Goal: Task Accomplishment & Management: Complete application form

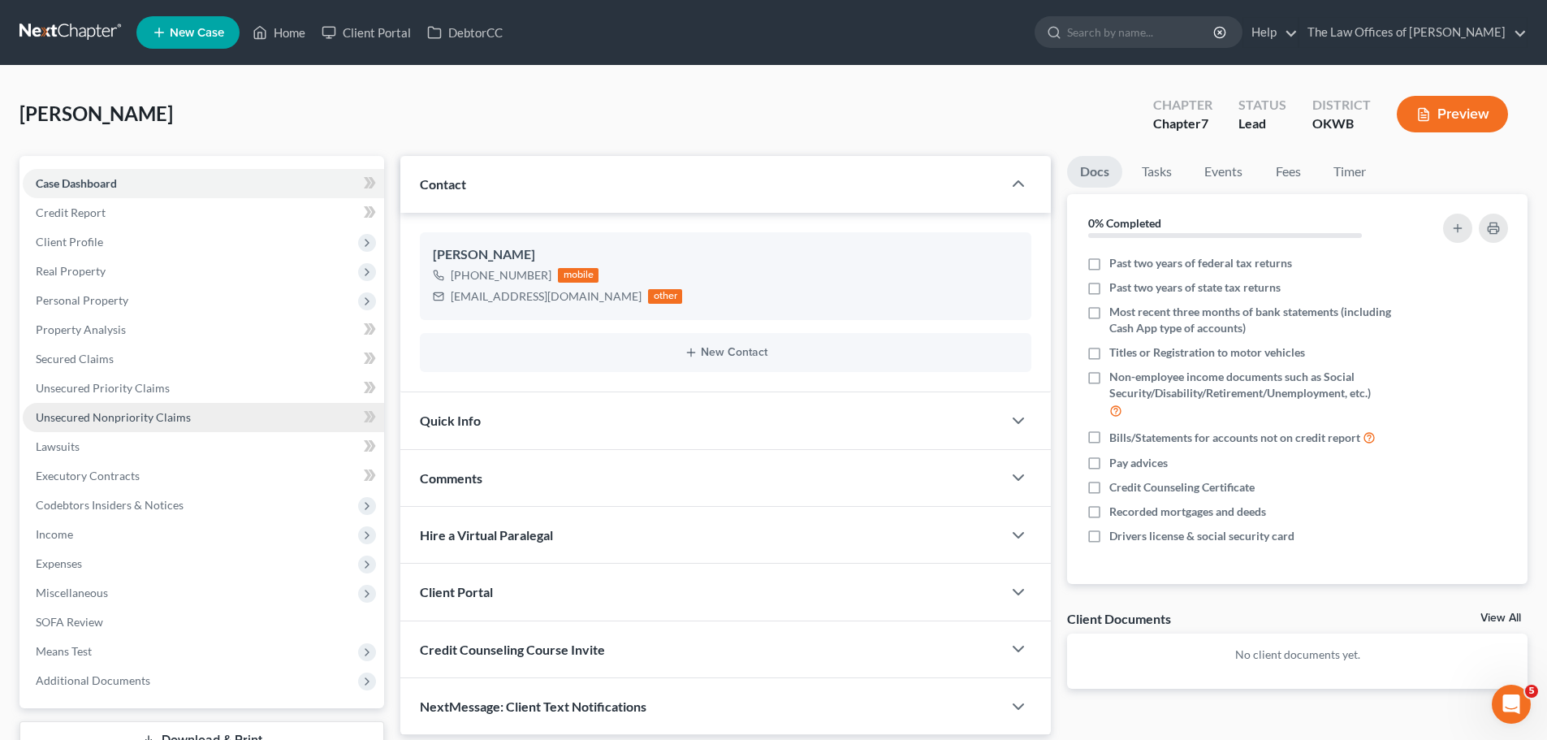
click at [141, 416] on span "Unsecured Nonpriority Claims" at bounding box center [113, 417] width 155 height 14
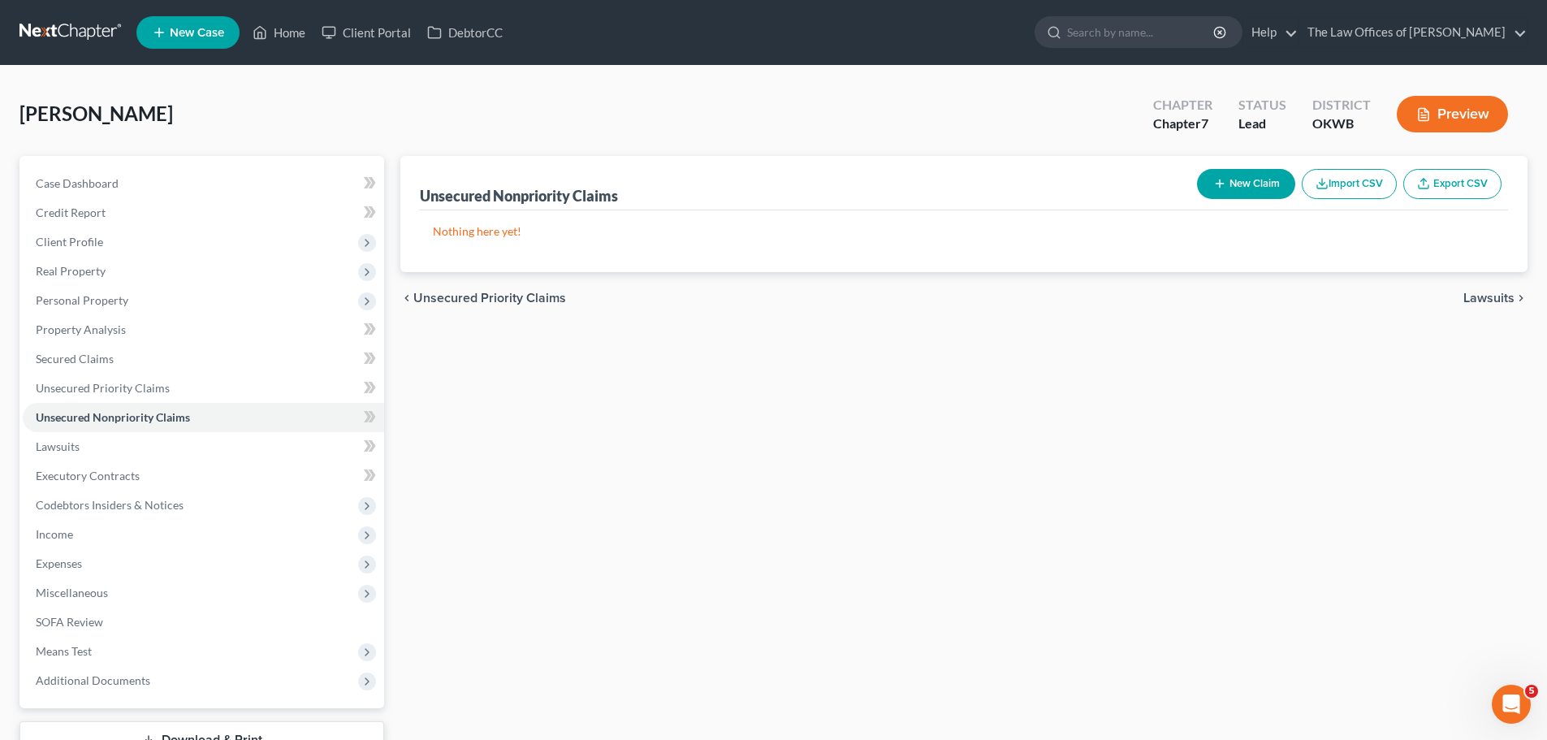
click at [1245, 178] on button "New Claim" at bounding box center [1246, 184] width 98 height 30
select select "0"
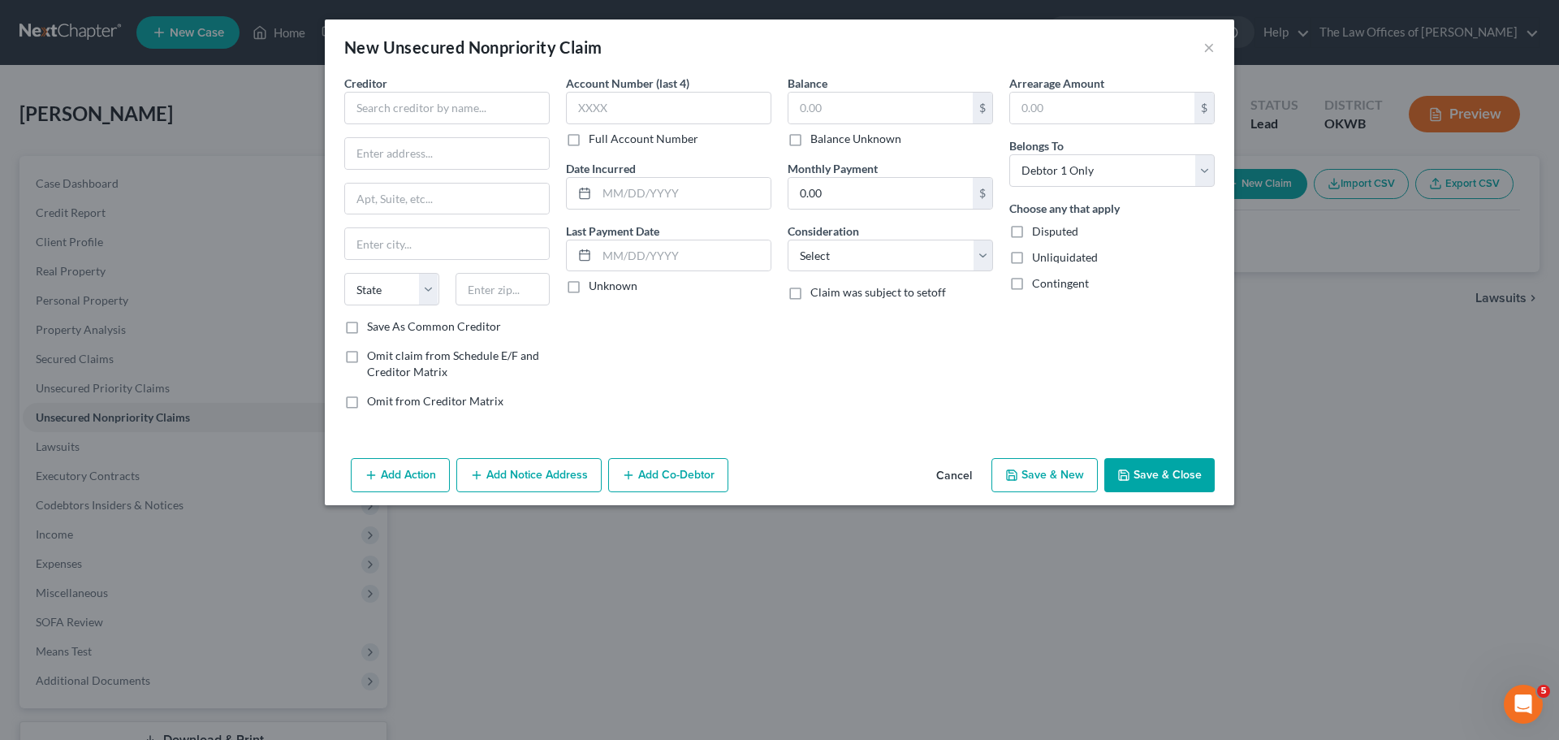
click at [1220, 39] on div "New Unsecured Nonpriority Claim ×" at bounding box center [780, 46] width 910 height 55
click at [511, 94] on input "text" at bounding box center [446, 108] width 205 height 32
type input "d"
type input "E"
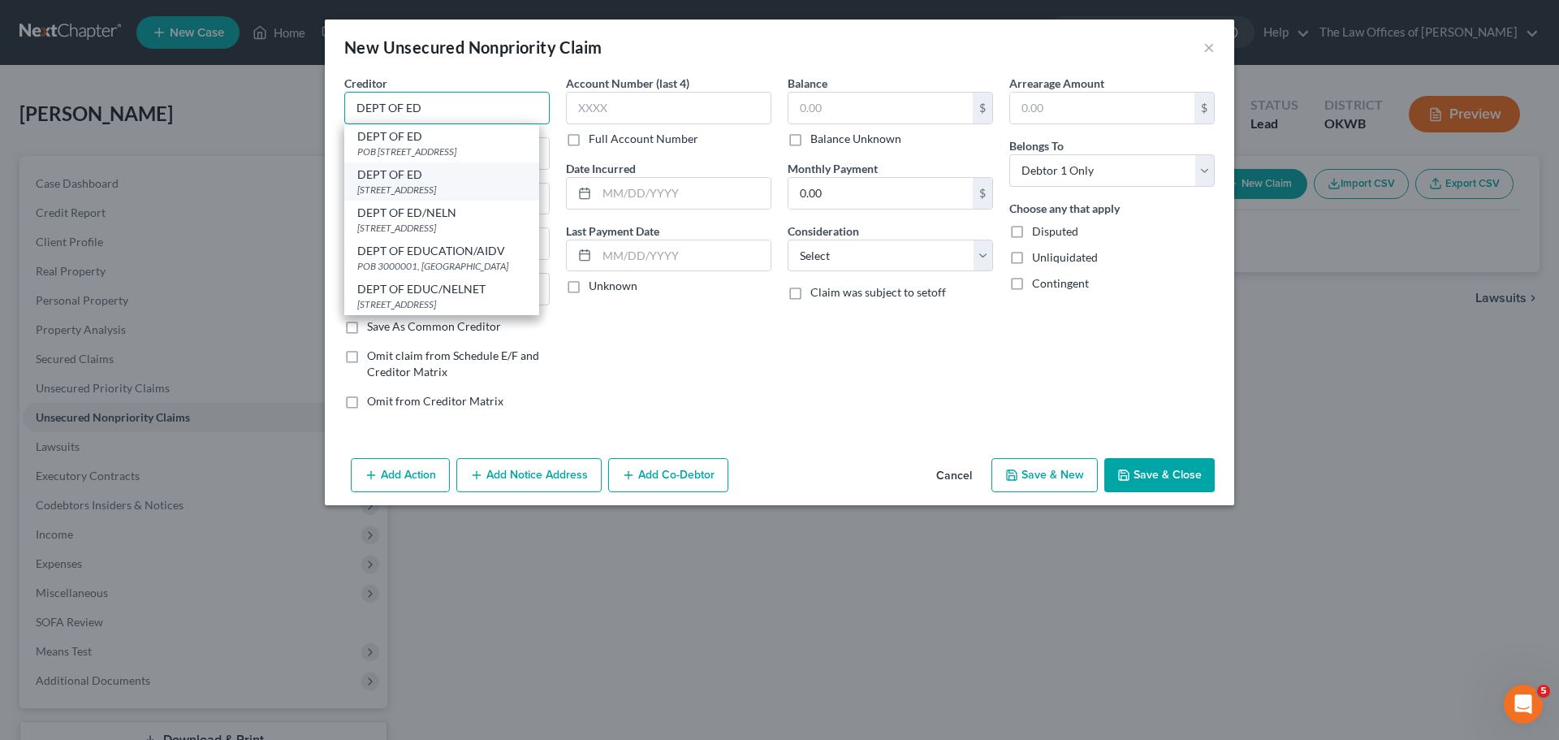
type input "DEPT OF ED"
click at [464, 181] on div "DEPT OF ED" at bounding box center [441, 175] width 169 height 16
type input "[STREET_ADDRESS]"
type input "[GEOGRAPHIC_DATA]"
select select "45"
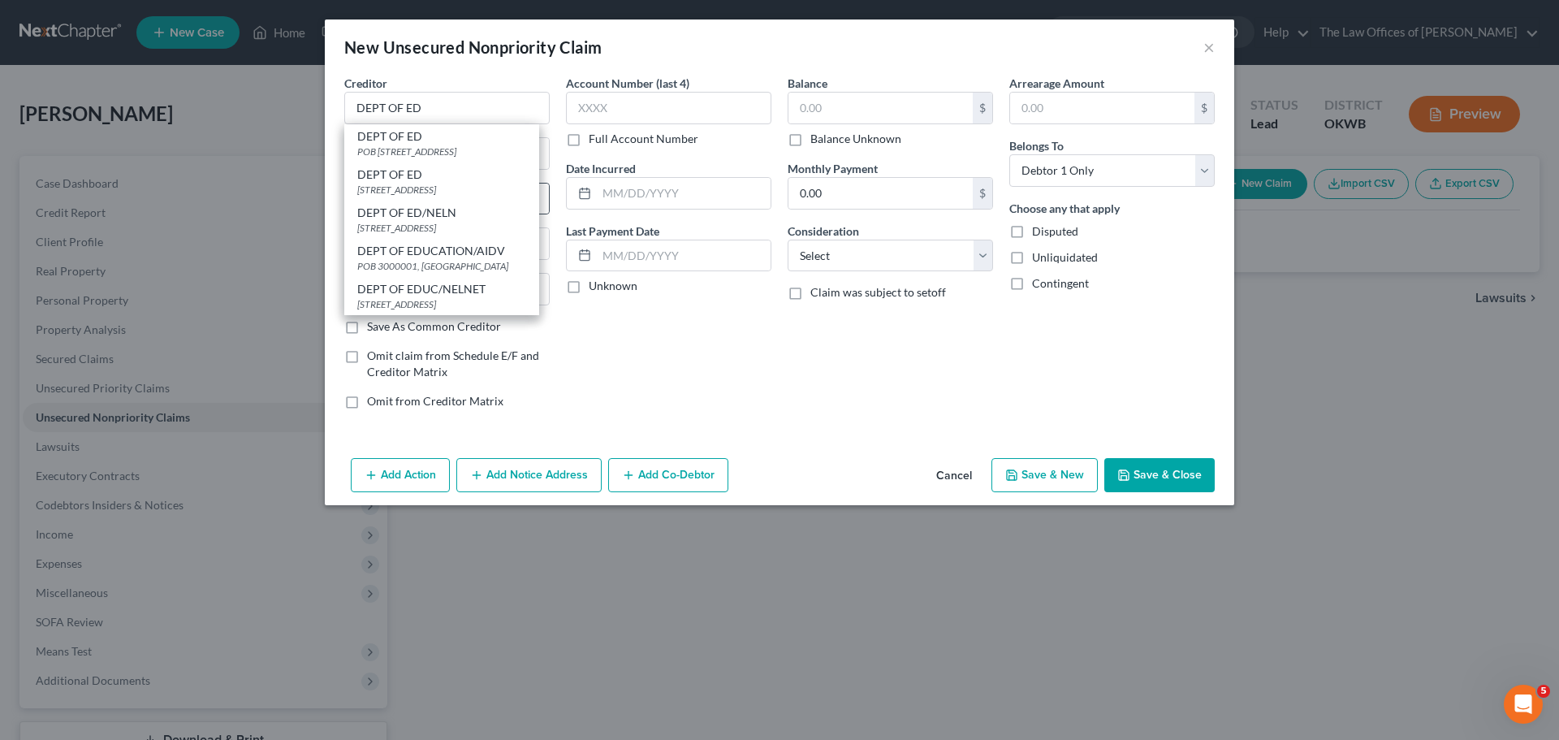
type input "75403"
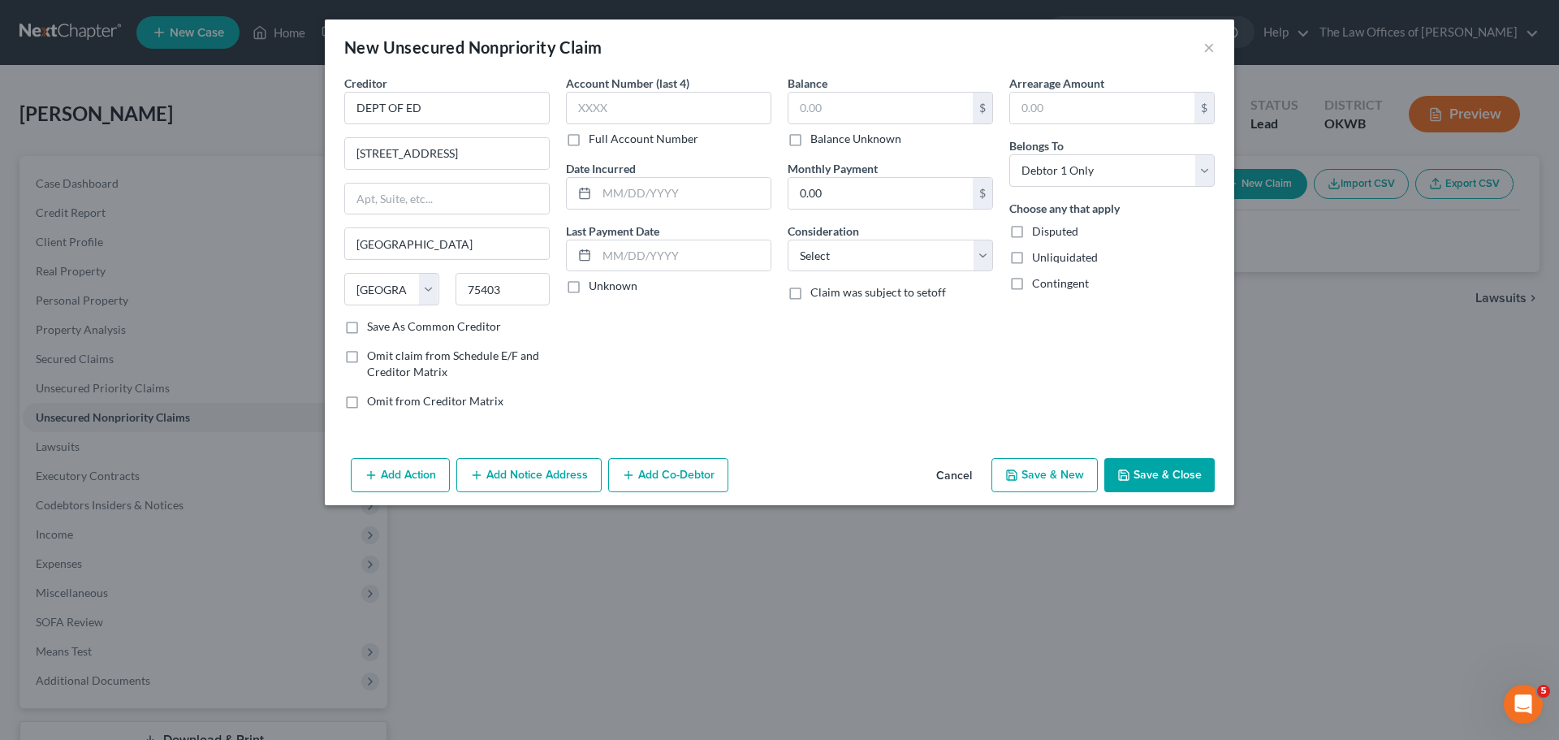
click at [644, 89] on label "Account Number (last 4)" at bounding box center [627, 83] width 123 height 17
click at [641, 97] on input "text" at bounding box center [668, 108] width 205 height 32
type input "VAR"
click at [876, 110] on input "text" at bounding box center [881, 108] width 184 height 31
click at [838, 111] on input "text" at bounding box center [881, 108] width 184 height 31
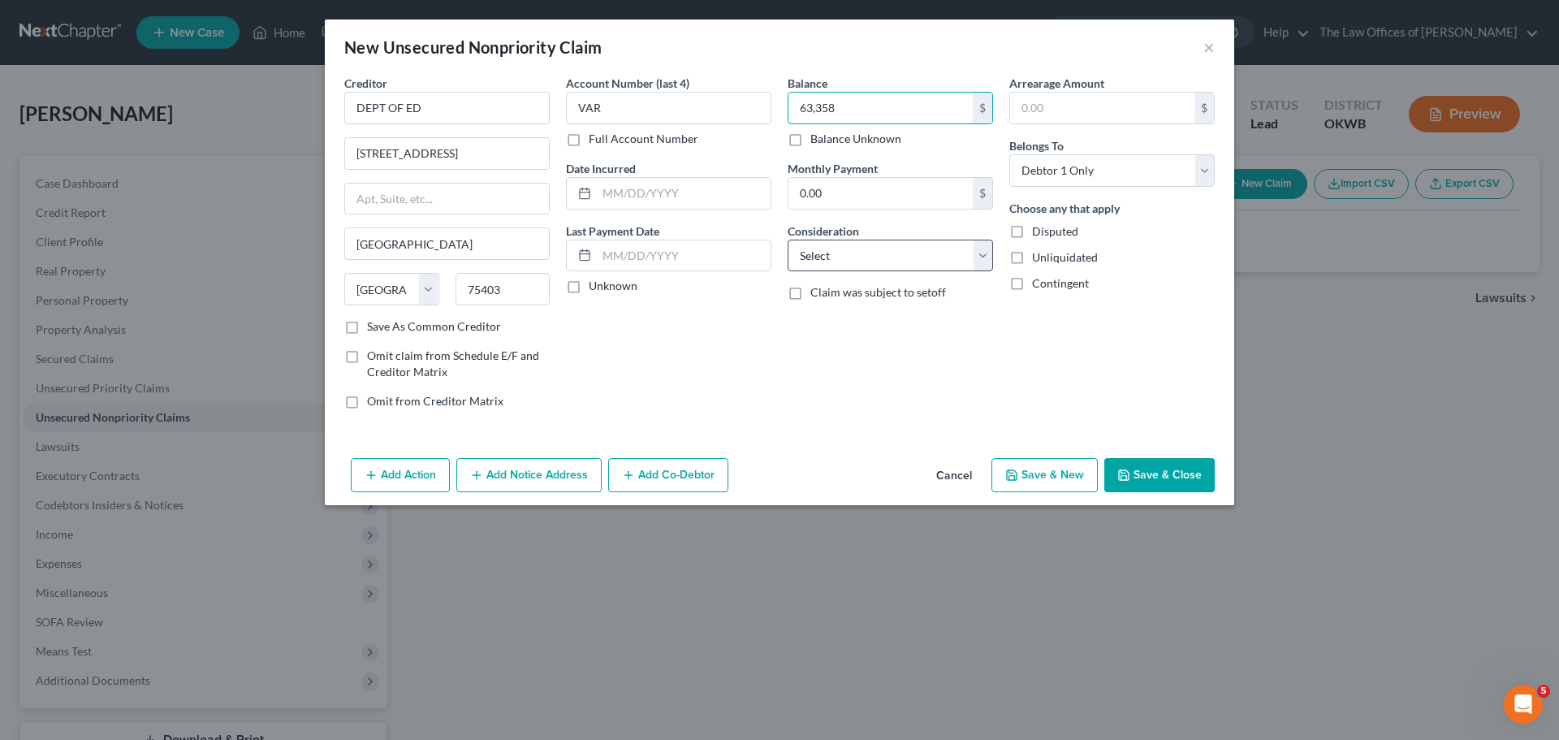
type input "63,358"
click at [852, 250] on select "Select Cable / Satellite Services Collection Agency Credit Card Debt Debt Couns…" at bounding box center [890, 256] width 205 height 32
select select "17"
click at [788, 240] on select "Select Cable / Satellite Services Collection Agency Credit Card Debt Debt Couns…" at bounding box center [890, 256] width 205 height 32
click at [1071, 470] on button "Save & New" at bounding box center [1045, 475] width 106 height 34
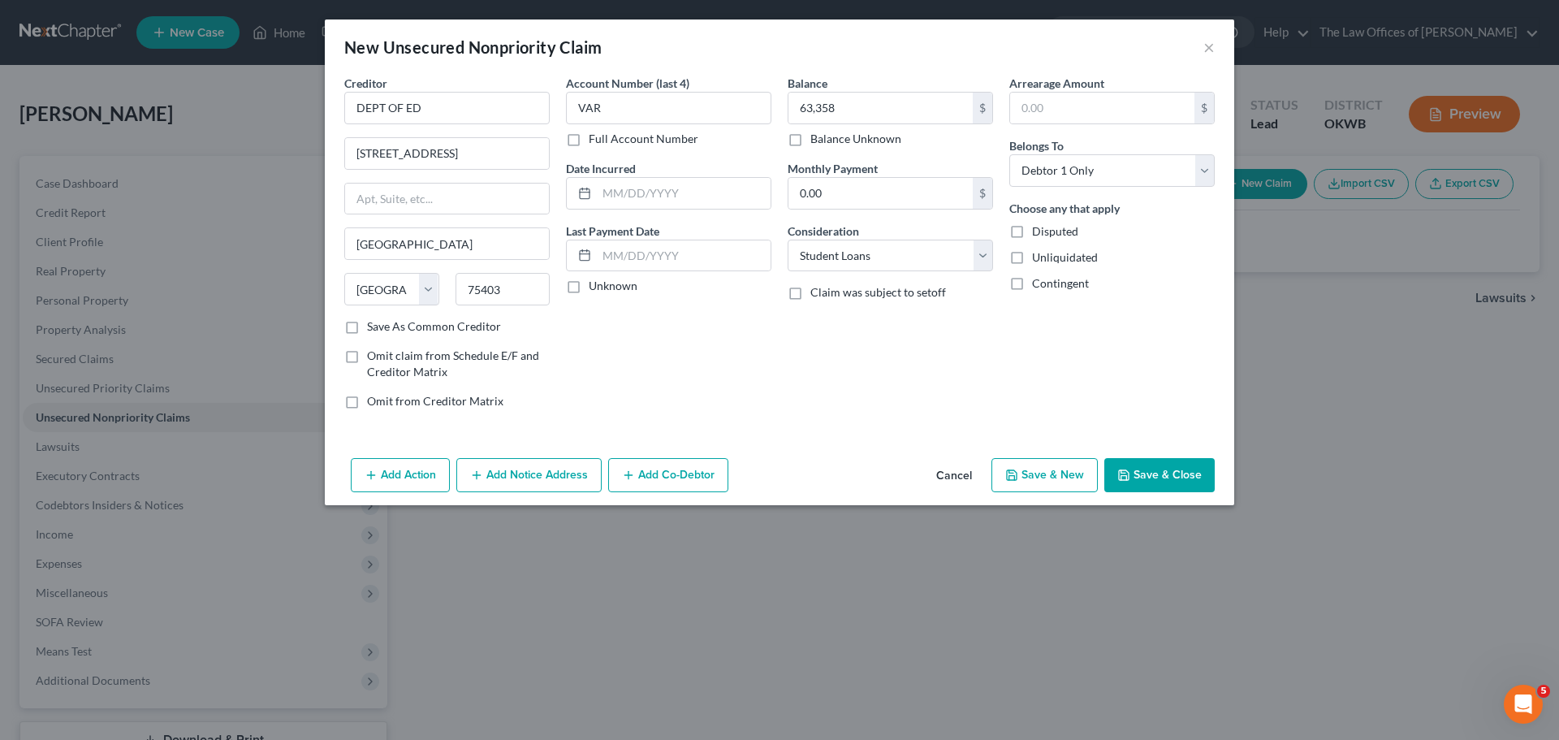
select select "0"
click at [1153, 467] on button "Save & Close" at bounding box center [1160, 475] width 110 height 34
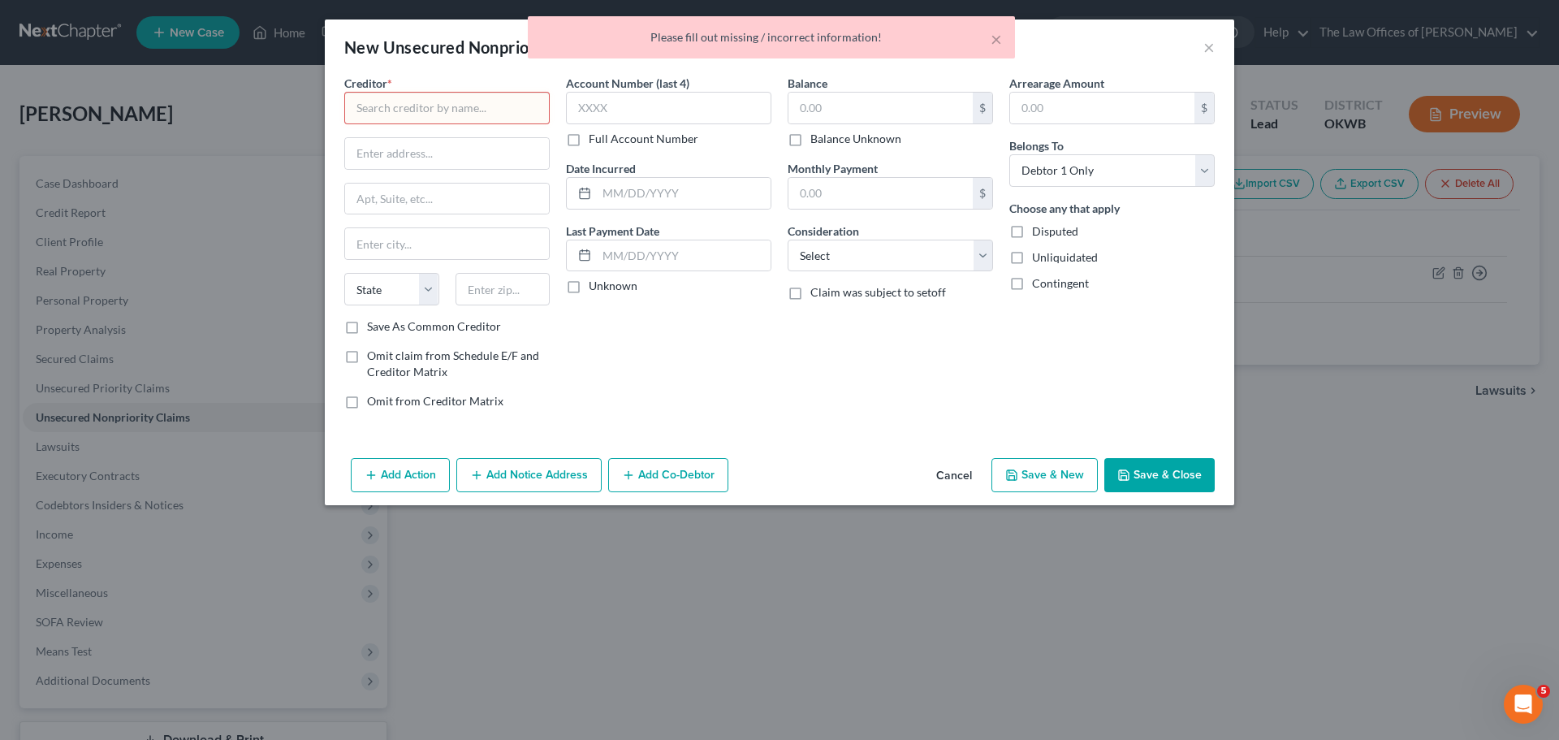
click at [990, 41] on div "Please fill out missing / incorrect information!" at bounding box center [771, 37] width 461 height 16
click at [993, 41] on button "×" at bounding box center [996, 38] width 11 height 19
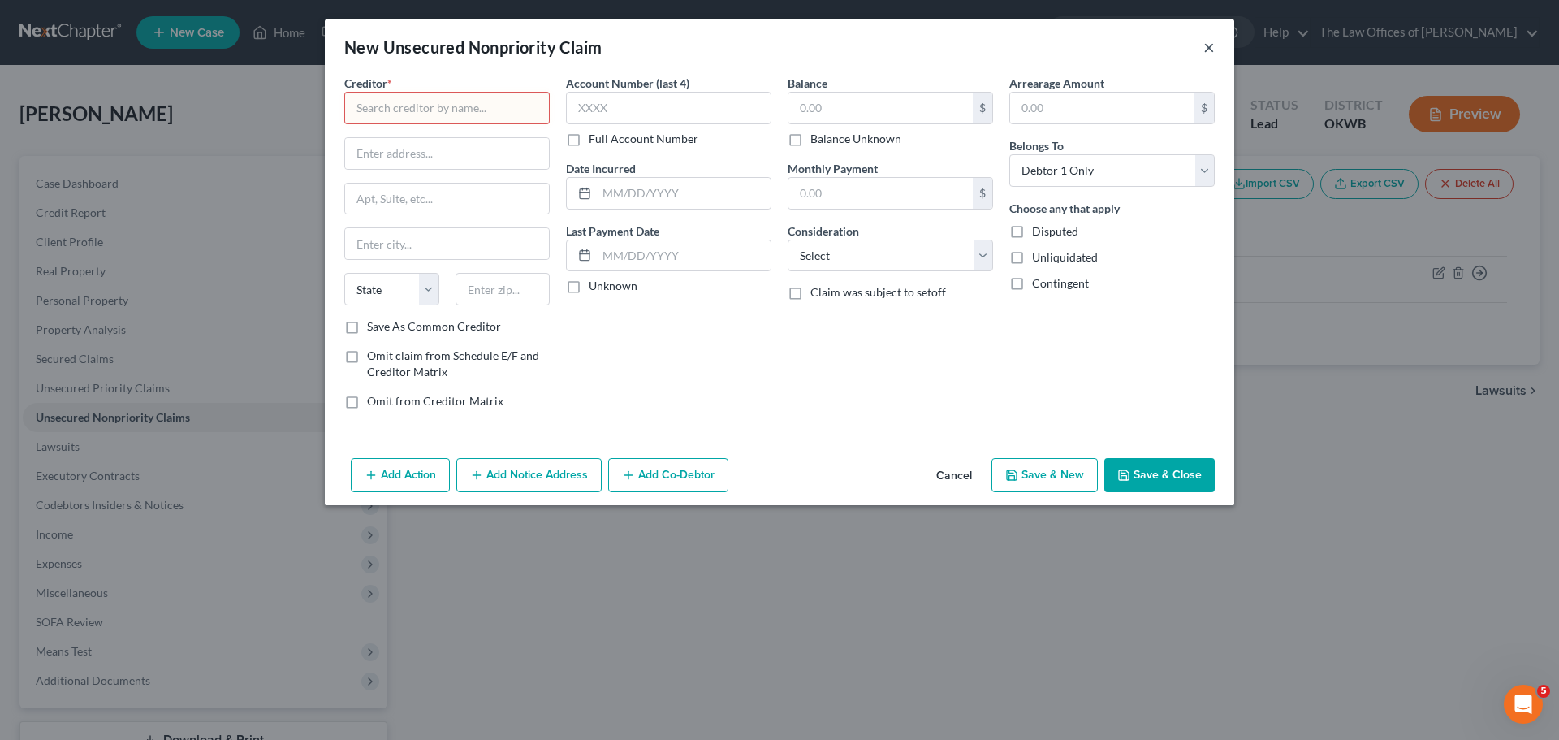
click at [1209, 49] on button "×" at bounding box center [1209, 46] width 11 height 19
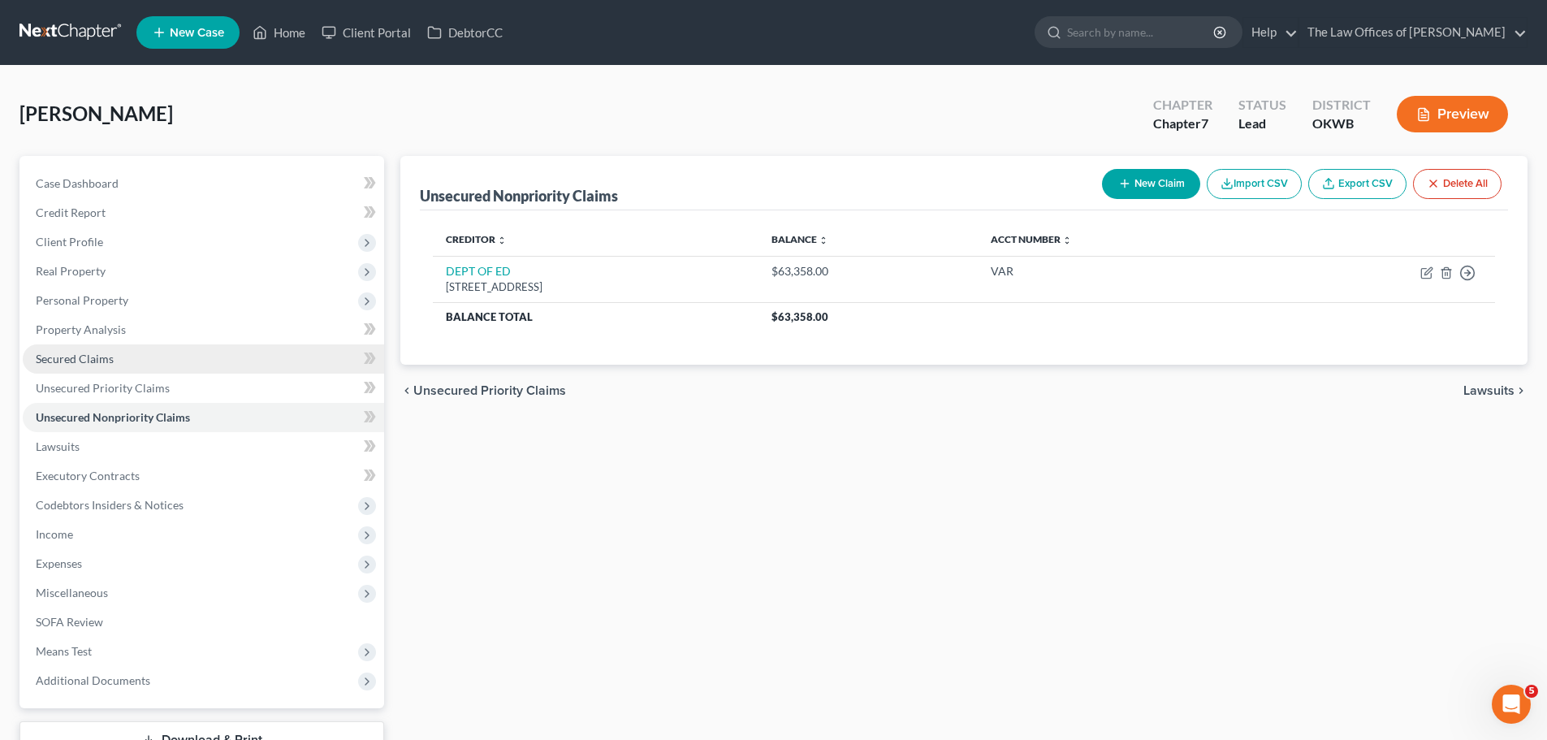
click at [104, 360] on span "Secured Claims" at bounding box center [75, 359] width 78 height 14
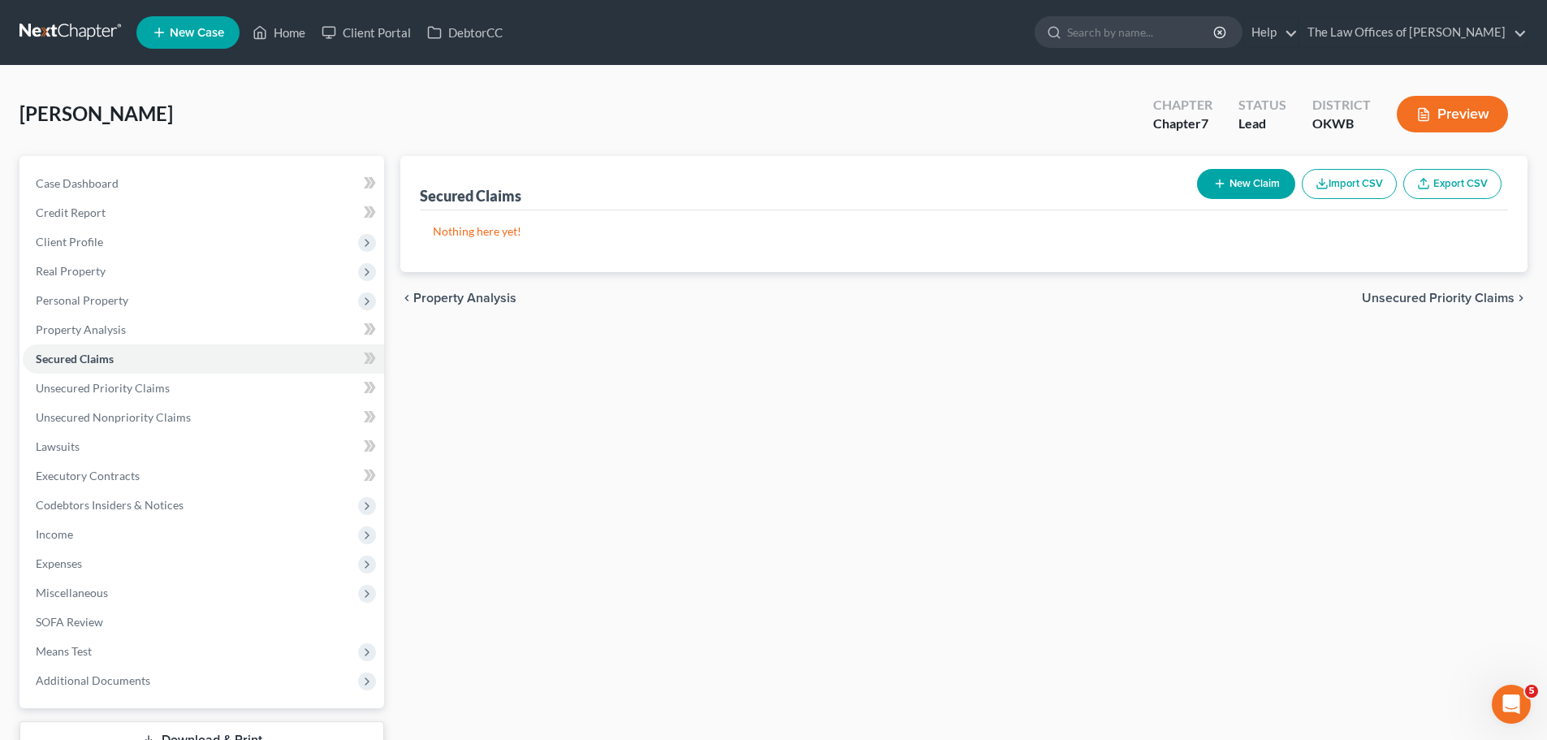
click at [1227, 186] on button "New Claim" at bounding box center [1246, 184] width 98 height 30
select select "0"
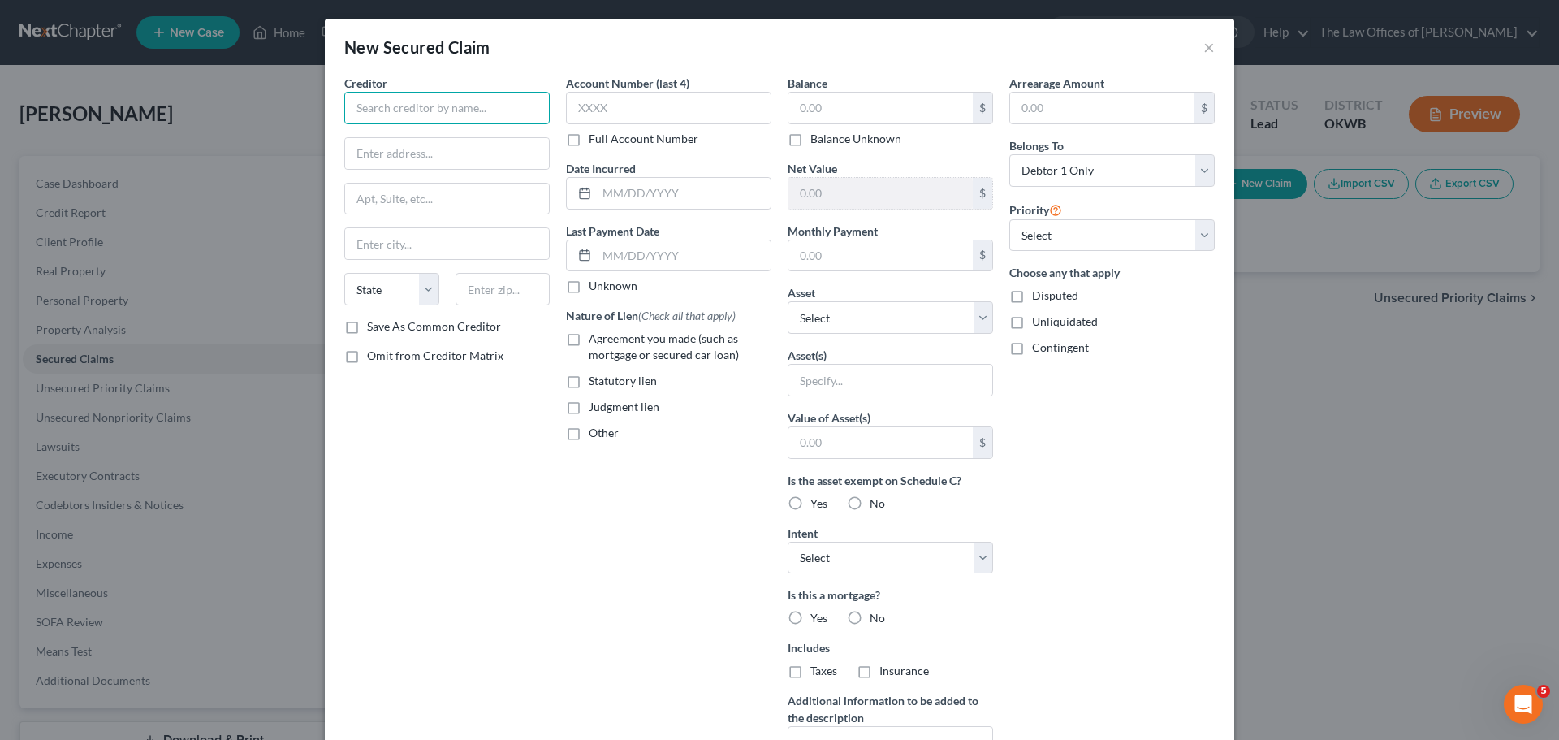
click at [465, 120] on input "text" at bounding box center [446, 108] width 205 height 32
type input "J"
type input "p"
type input "PLANET HOME [PERSON_NAME]"
type input "[STREET_ADDRESS]"
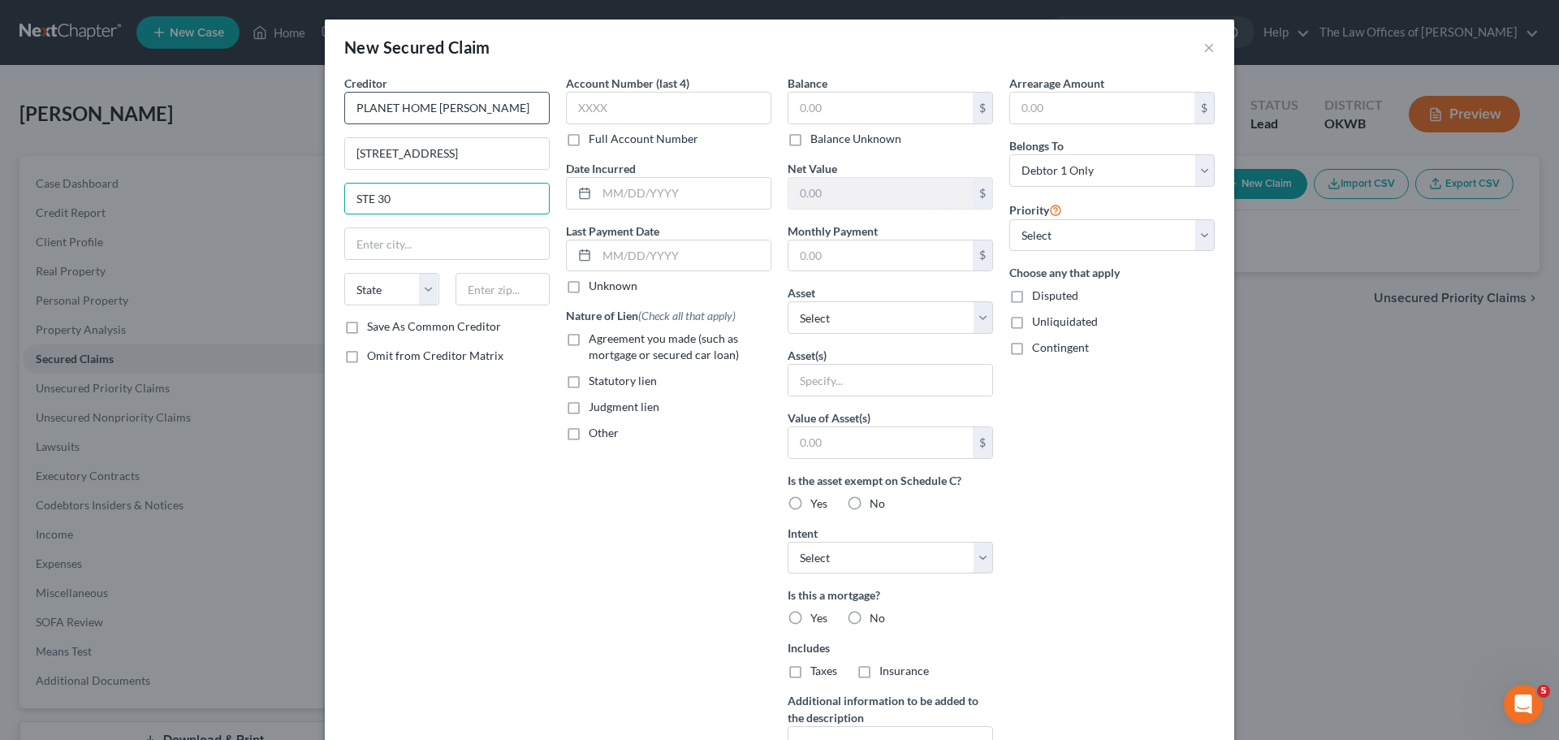
type input "STE 30"
type input "06450"
type input "Meriden"
select select "6"
click at [403, 322] on label "Save As Common Creditor" at bounding box center [434, 326] width 134 height 16
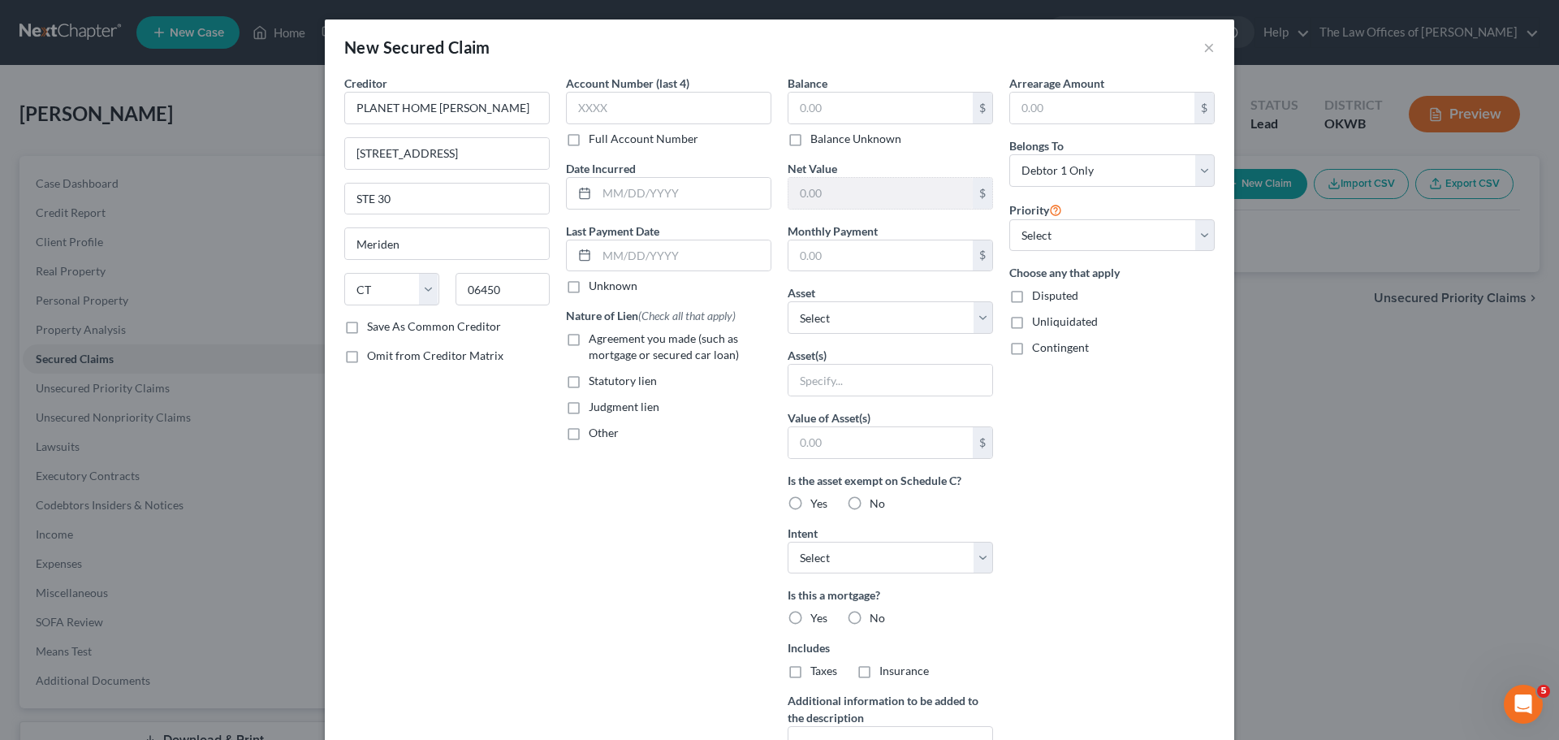
click at [384, 322] on input "Save As Common Creditor" at bounding box center [379, 323] width 11 height 11
checkbox input "true"
click at [609, 97] on input "text" at bounding box center [668, 108] width 205 height 32
type input "5715"
click at [631, 199] on input "text" at bounding box center [684, 193] width 174 height 31
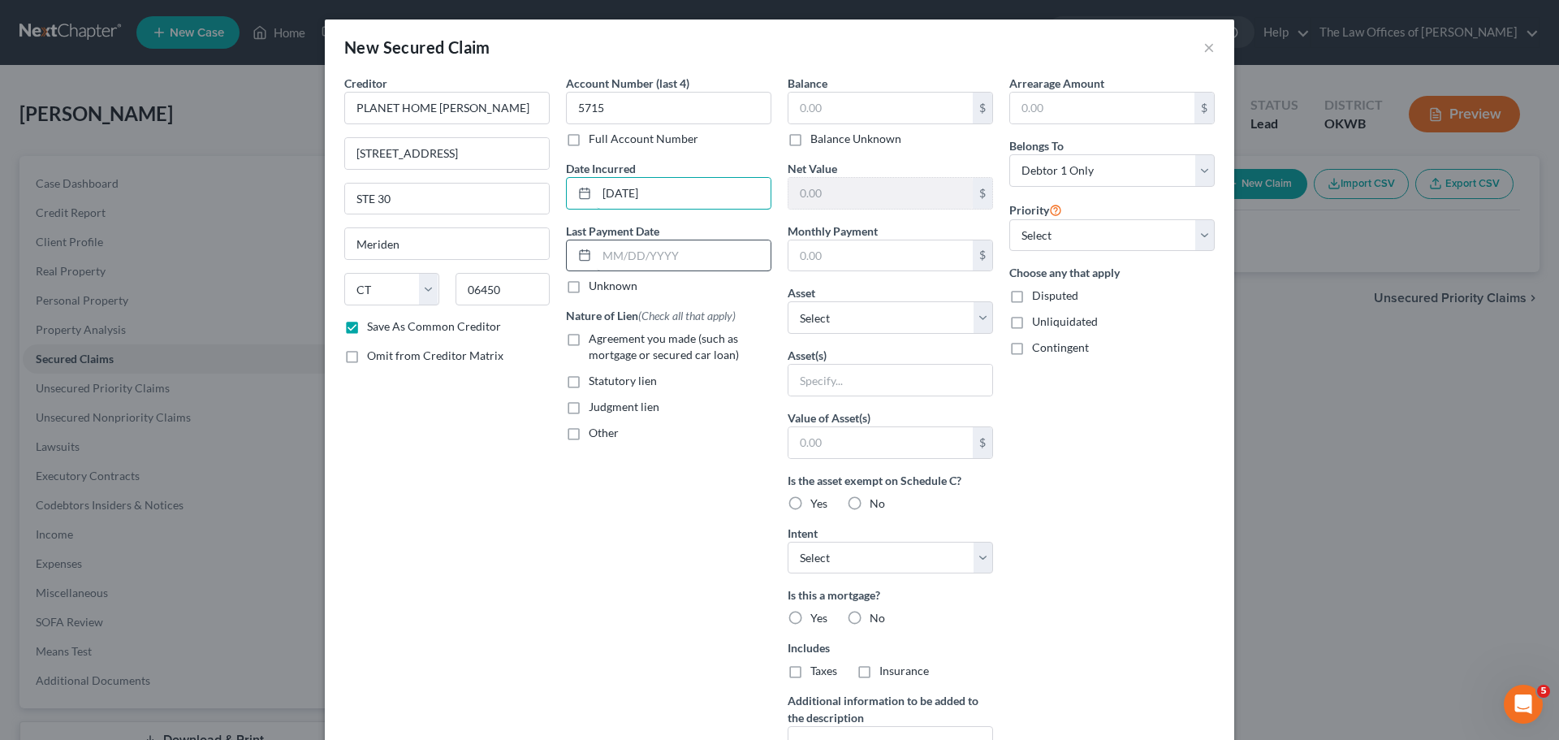
type input "[DATE]"
click at [638, 257] on input "text" at bounding box center [684, 255] width 174 height 31
click at [843, 100] on input "text" at bounding box center [881, 108] width 184 height 31
type input "96,135"
click at [833, 262] on input "text" at bounding box center [881, 255] width 184 height 31
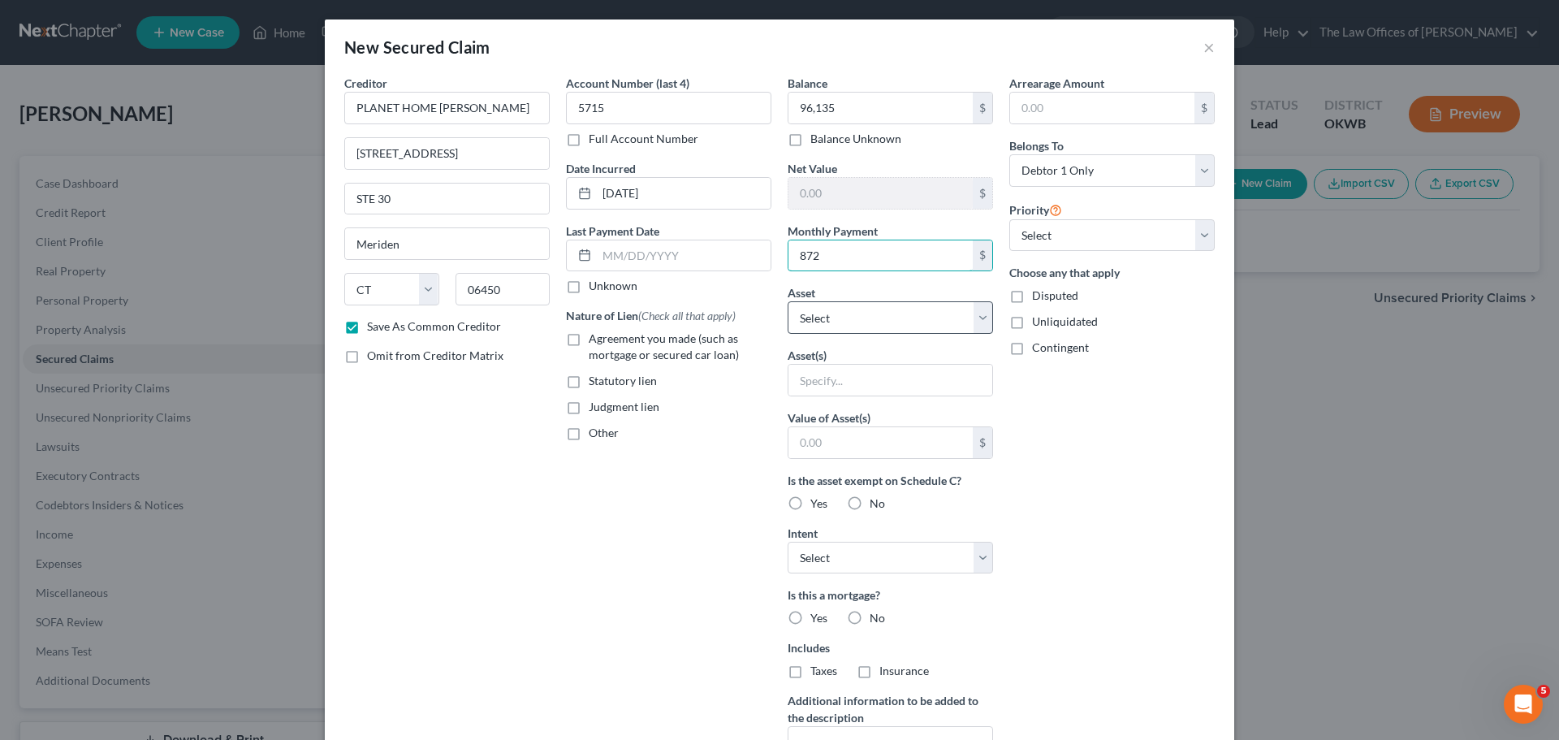
type input "872"
click at [839, 321] on select "Select Other Multiple Assets [STREET_ADDRESS] - $0.0" at bounding box center [890, 317] width 205 height 32
select select "2"
click at [788, 301] on select "Select Other Multiple Assets [STREET_ADDRESS] - $0.0" at bounding box center [890, 317] width 205 height 32
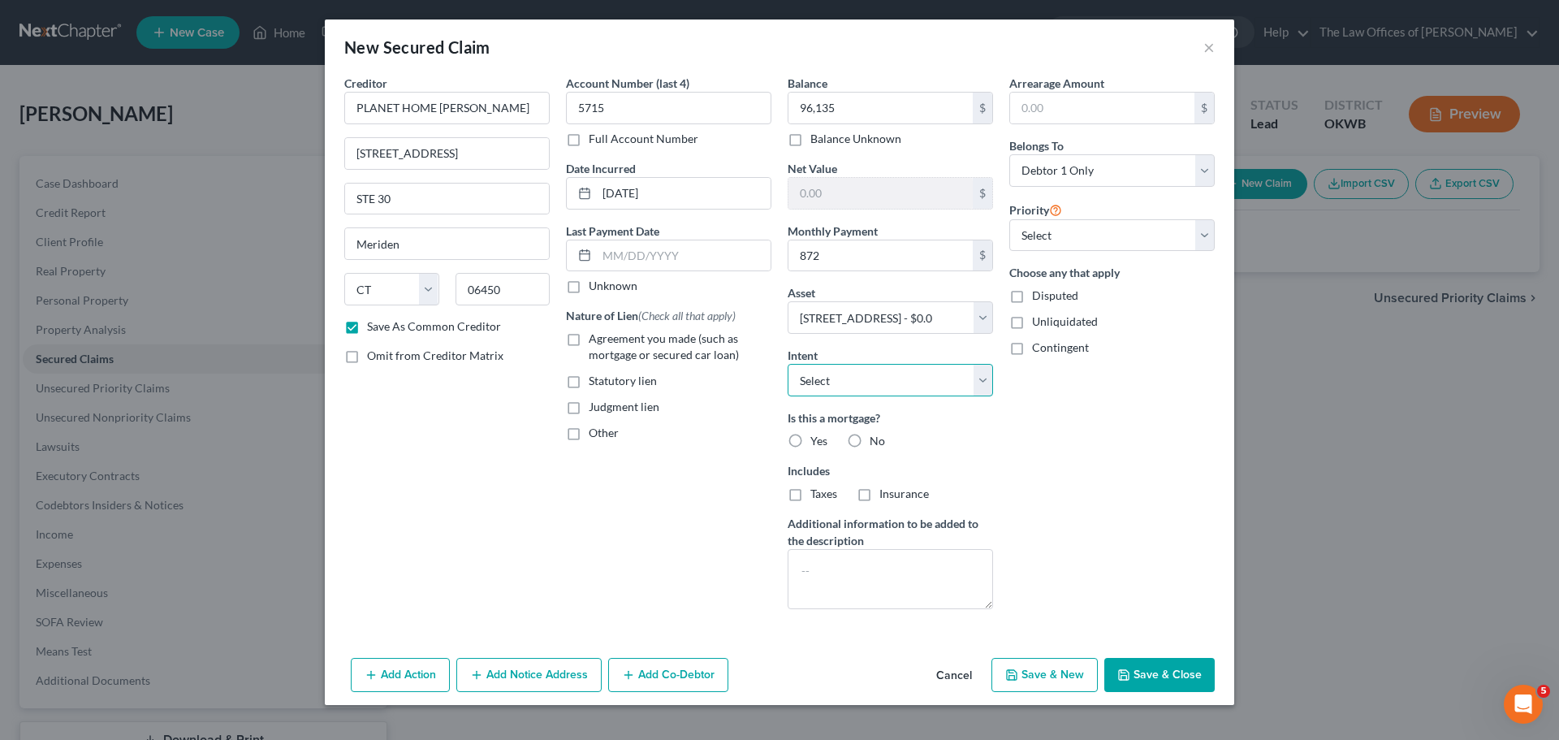
click at [863, 381] on select "Select Surrender Redeem Reaffirm Avoid Other" at bounding box center [890, 380] width 205 height 32
select select "2"
click at [788, 364] on select "Select Surrender Redeem Reaffirm Avoid Other" at bounding box center [890, 380] width 205 height 32
click at [814, 436] on span "Yes" at bounding box center [819, 441] width 17 height 14
click at [817, 436] on input "Yes" at bounding box center [822, 438] width 11 height 11
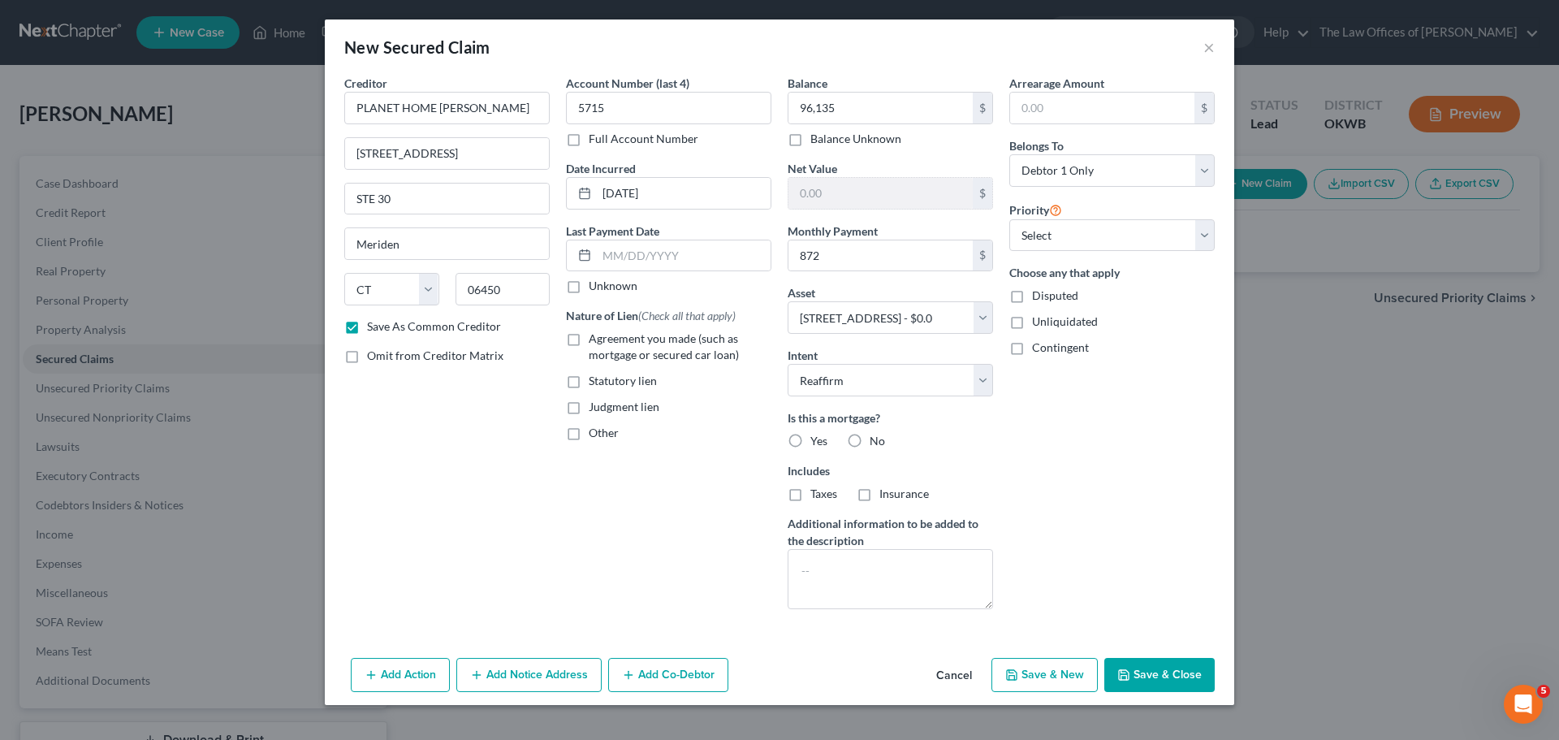
radio input "true"
click at [820, 495] on span "Taxes" at bounding box center [824, 494] width 27 height 14
click at [820, 495] on input "Taxes" at bounding box center [822, 491] width 11 height 11
checkbox input "true"
click at [1058, 226] on select "Select 1st 2nd 3rd 4th 5th 6th 7th 8th 9th 10th 11th 12th 13th 14th 15th 16th 1…" at bounding box center [1112, 235] width 205 height 32
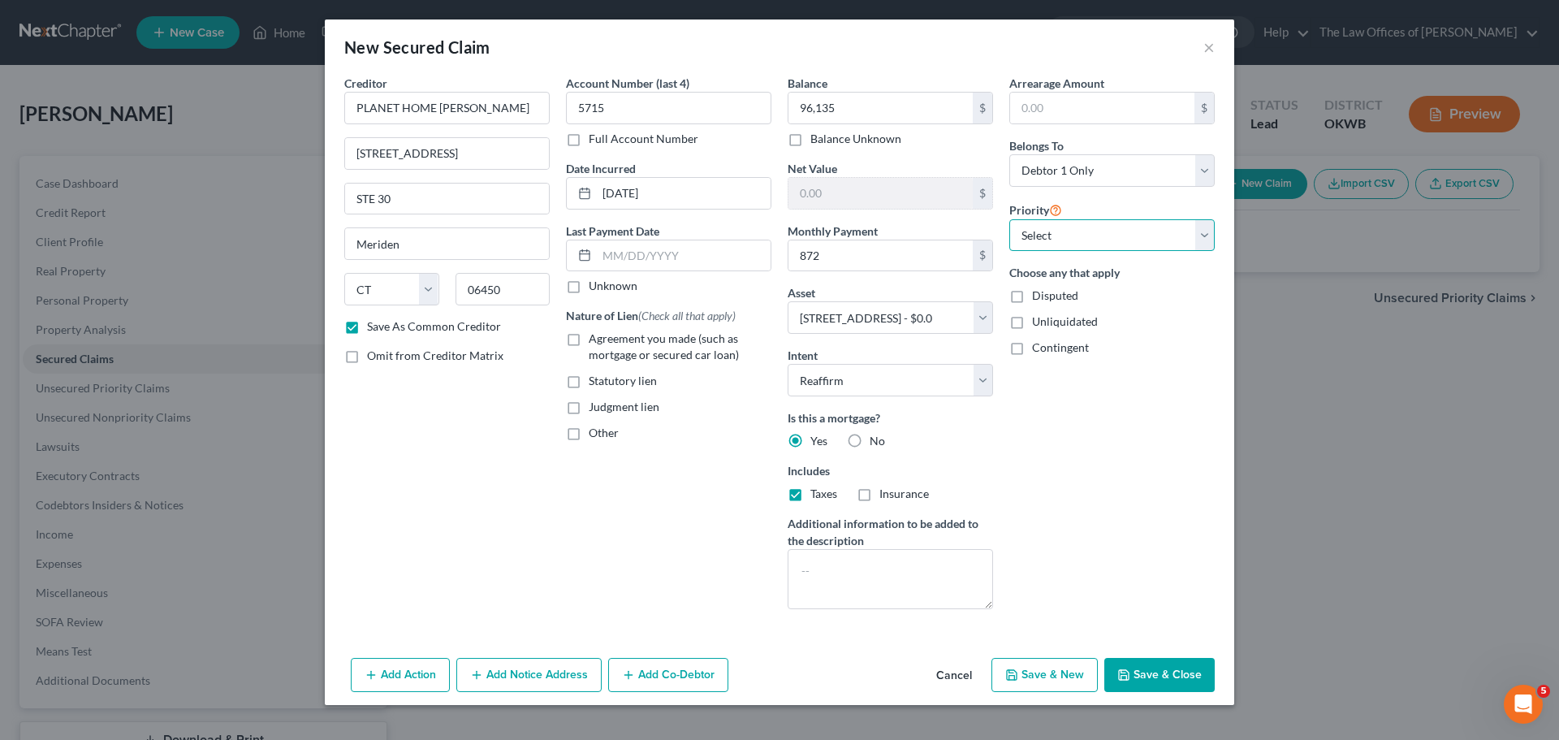
select select "0"
click at [1010, 219] on select "Select 1st 2nd 3rd 4th 5th 6th 7th 8th 9th 10th 11th 12th 13th 14th 15th 16th 1…" at bounding box center [1112, 235] width 205 height 32
click at [1130, 664] on button "Save & Close" at bounding box center [1160, 675] width 110 height 34
checkbox input "false"
select select
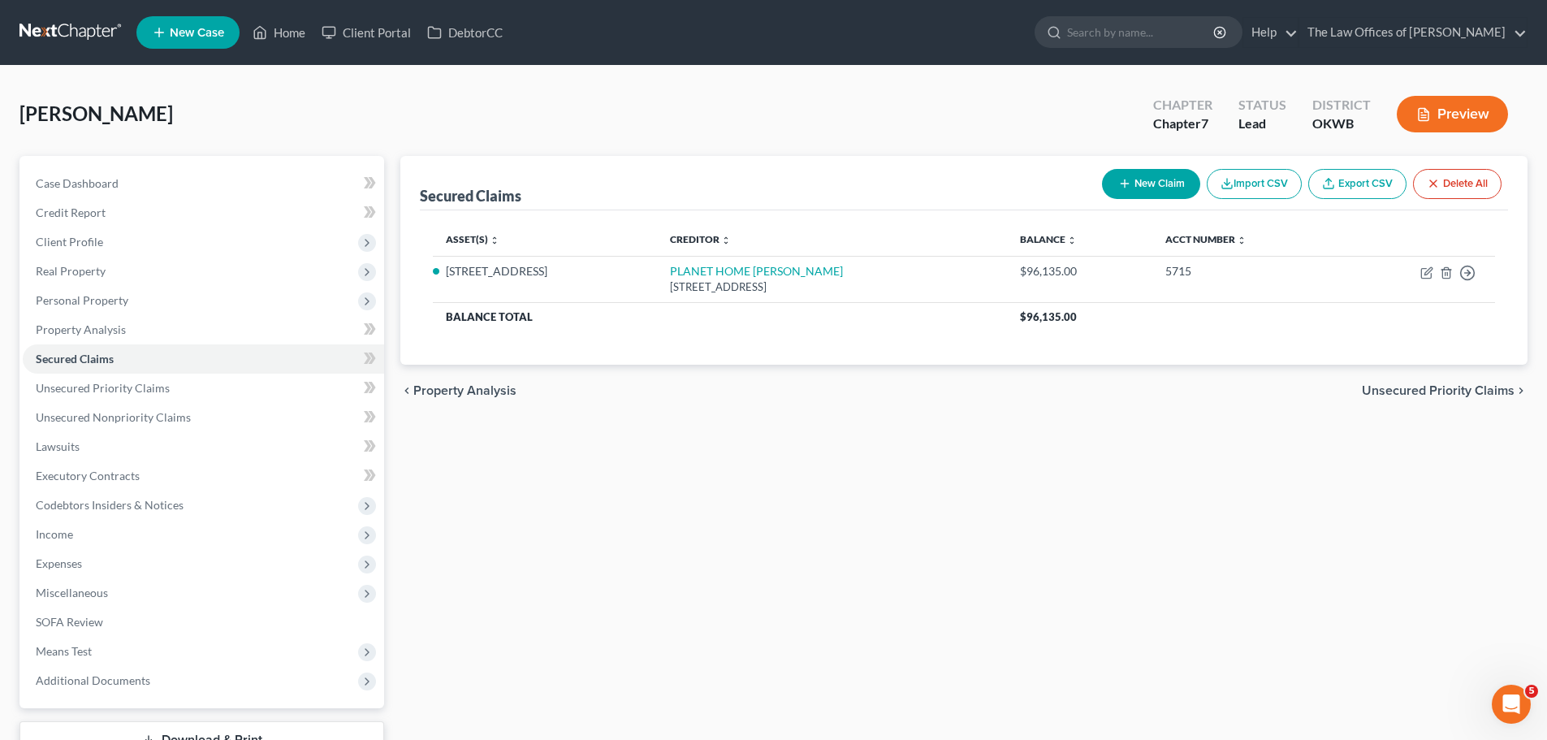
click at [1125, 180] on icon "button" at bounding box center [1124, 183] width 13 height 13
select select "0"
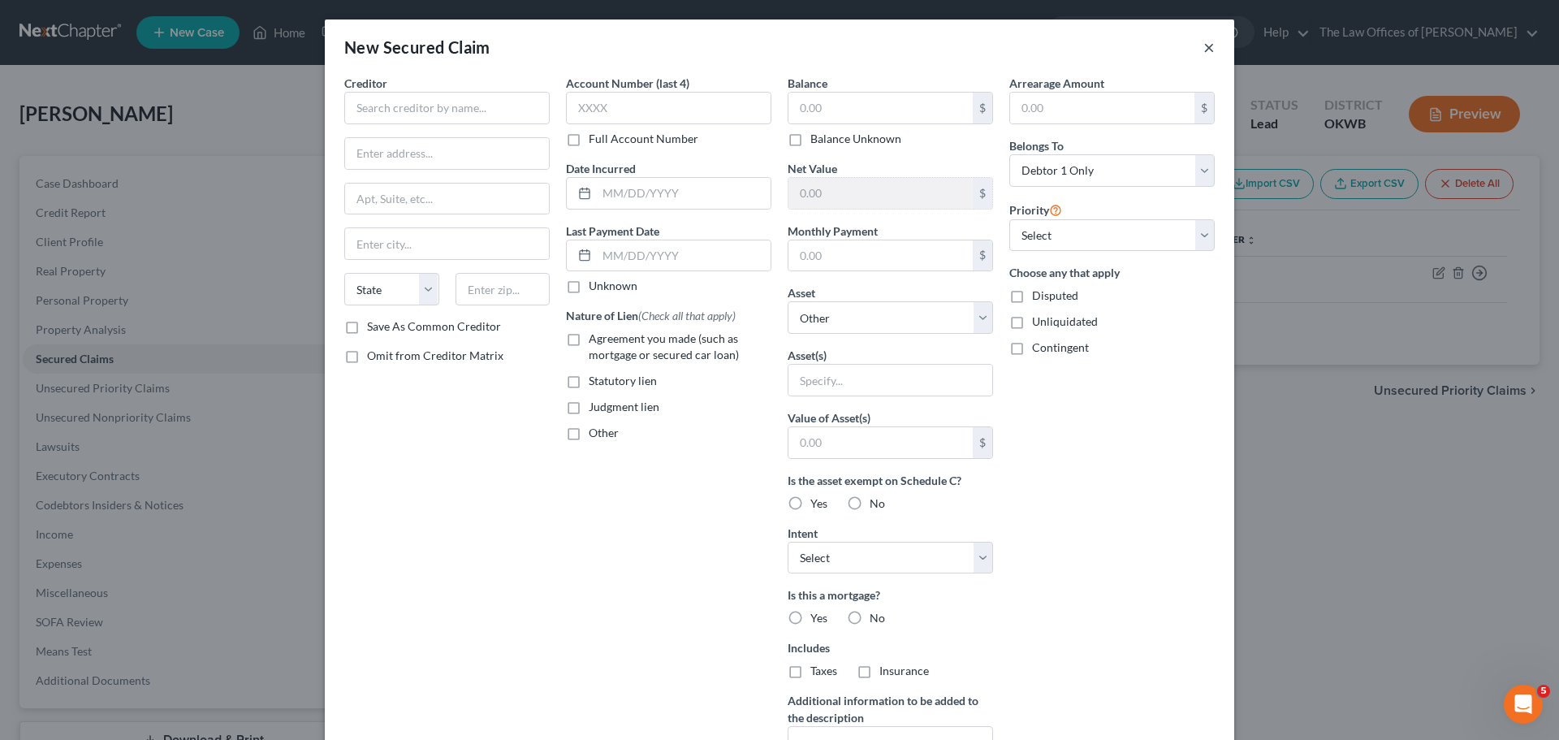
click at [1204, 46] on button "×" at bounding box center [1209, 46] width 11 height 19
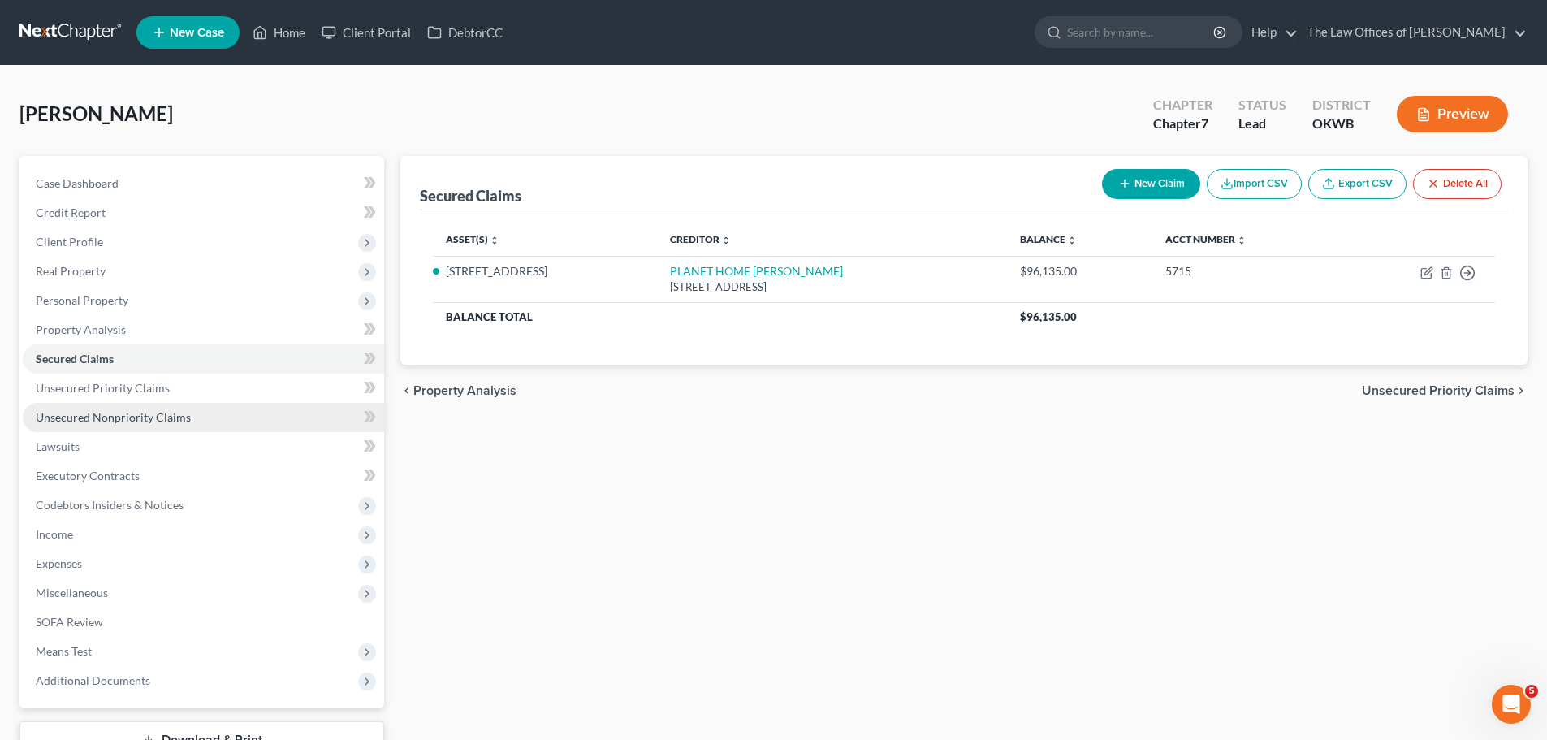
click at [123, 415] on span "Unsecured Nonpriority Claims" at bounding box center [113, 417] width 155 height 14
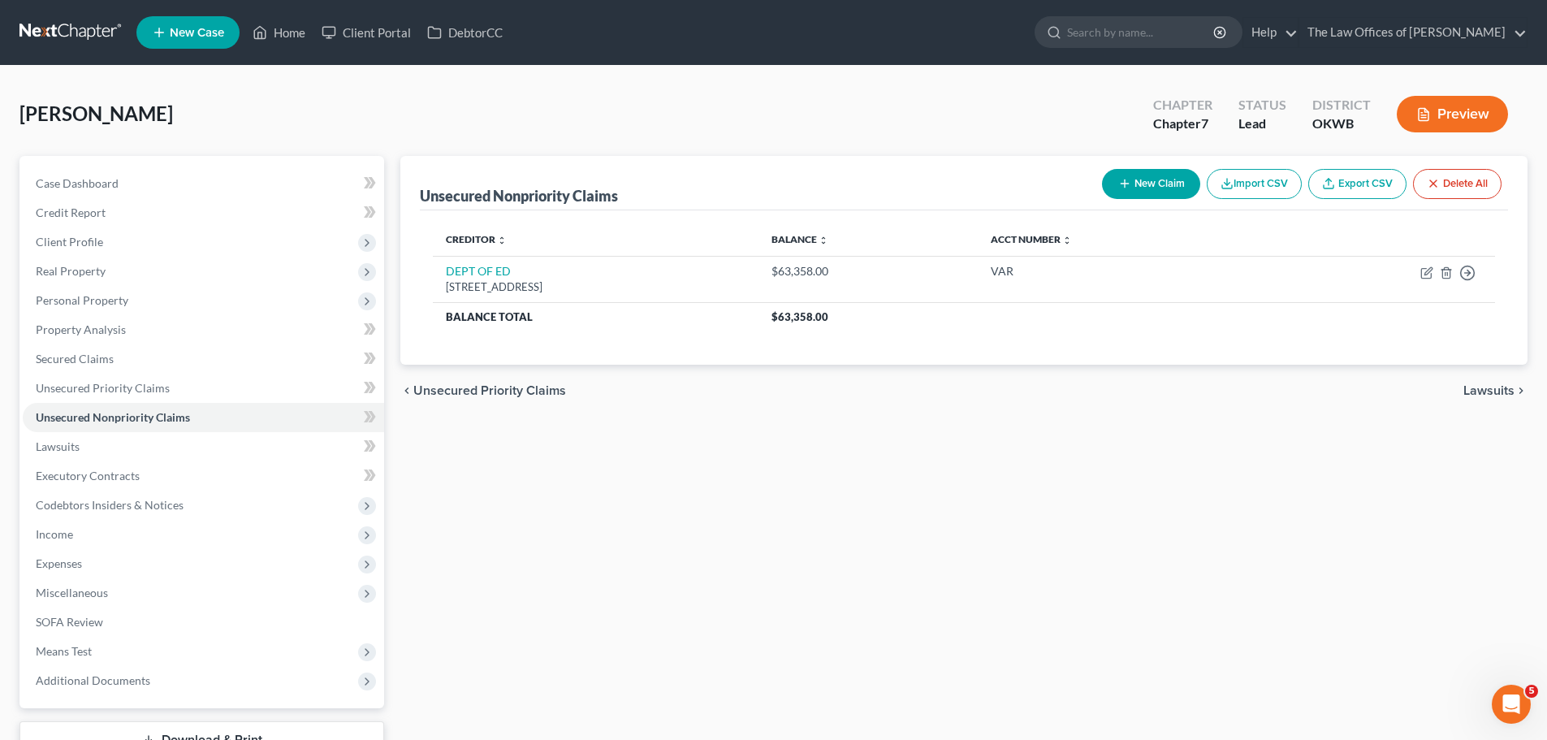
click at [1162, 171] on button "New Claim" at bounding box center [1151, 184] width 98 height 30
select select "0"
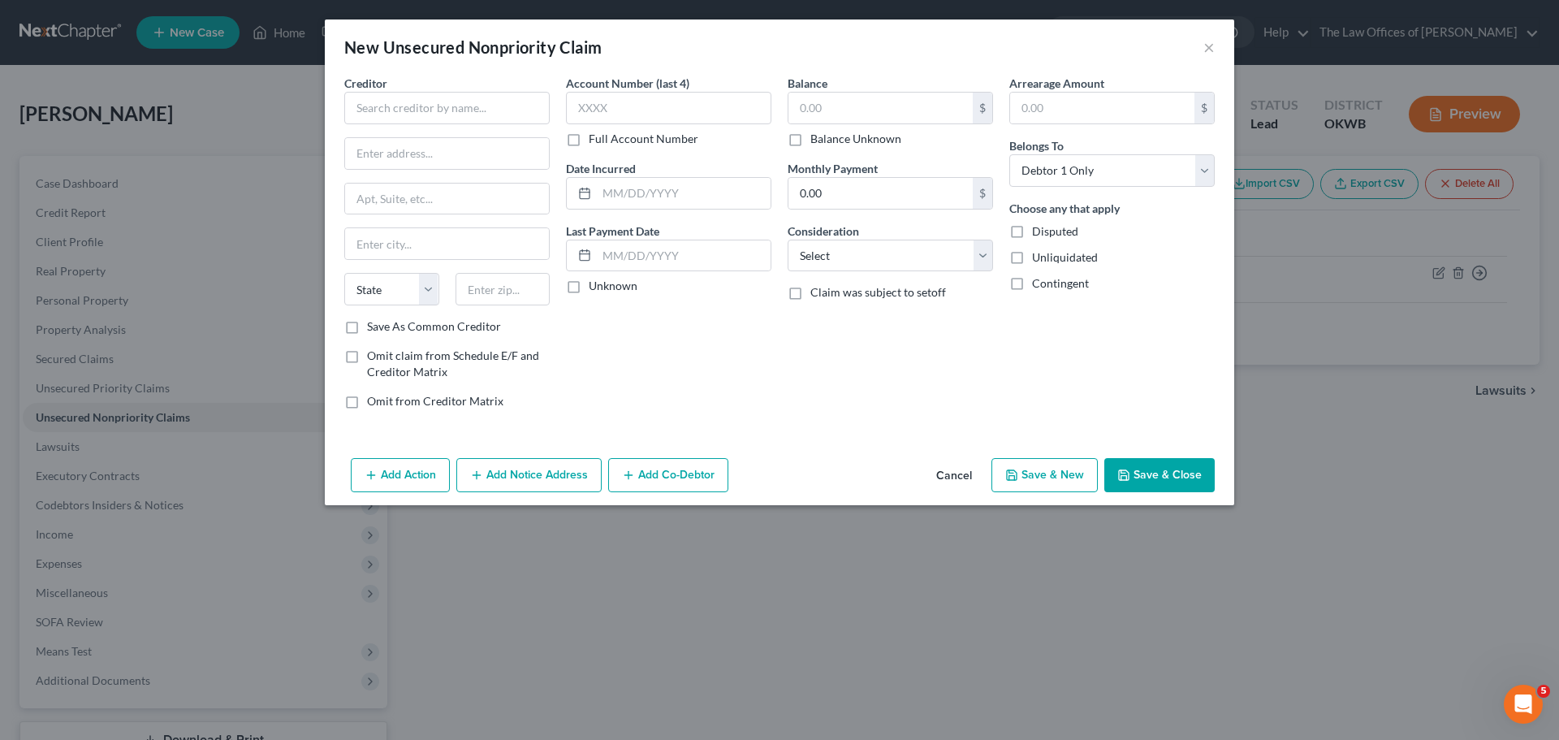
click at [443, 130] on div "Creditor * State [US_STATE] AK AR AZ CA CO [GEOGRAPHIC_DATA] DE DC [GEOGRAPHIC_…" at bounding box center [446, 197] width 205 height 244
click at [443, 115] on input "text" at bounding box center [446, 108] width 205 height 32
type input "[PERSON_NAME] [PERSON_NAME] BANK"
type input "POB 3229"
type input "19804"
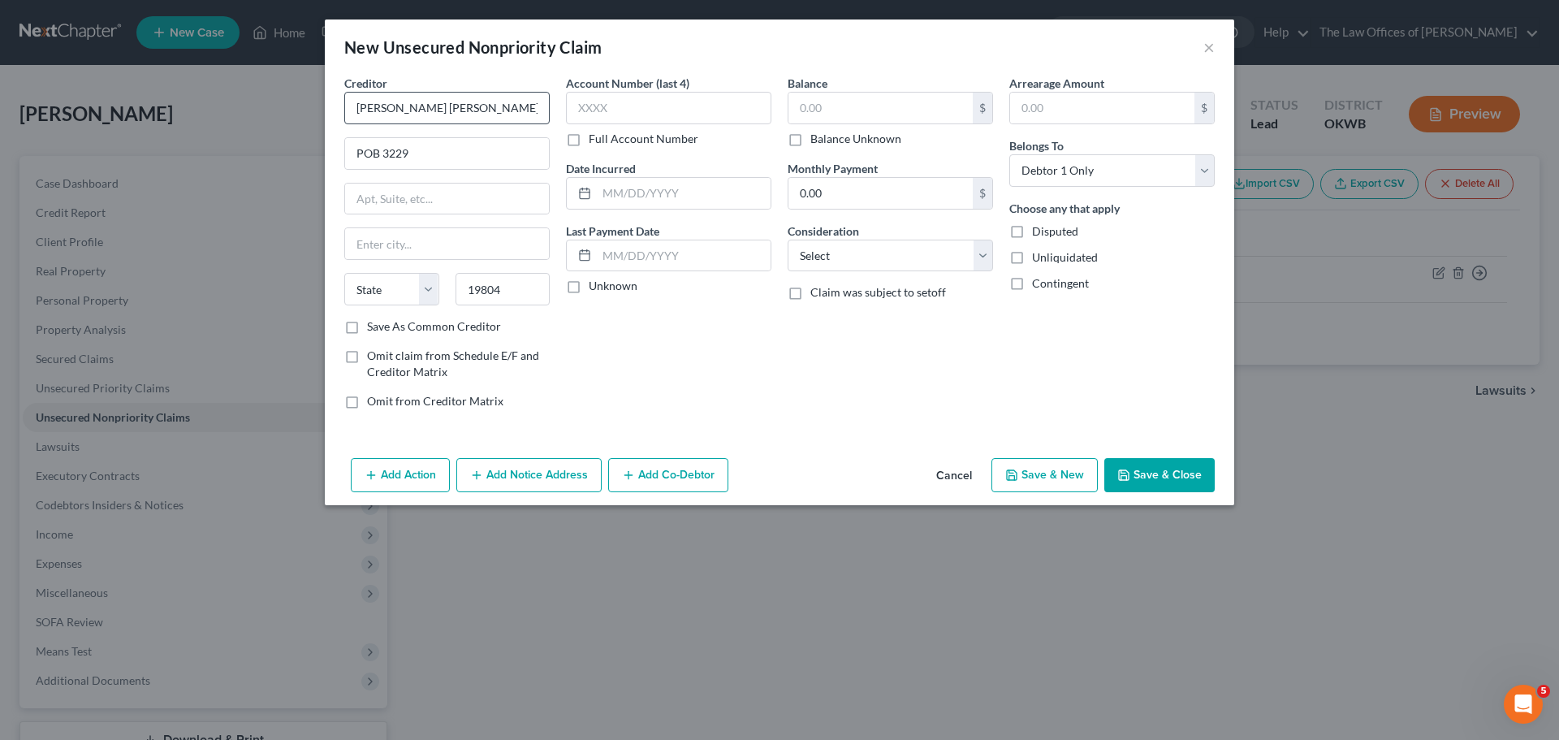
type input "Wilmington"
select select "7"
click at [397, 319] on label "Save As Common Creditor" at bounding box center [434, 326] width 134 height 16
click at [384, 319] on input "Save As Common Creditor" at bounding box center [379, 323] width 11 height 11
checkbox input "true"
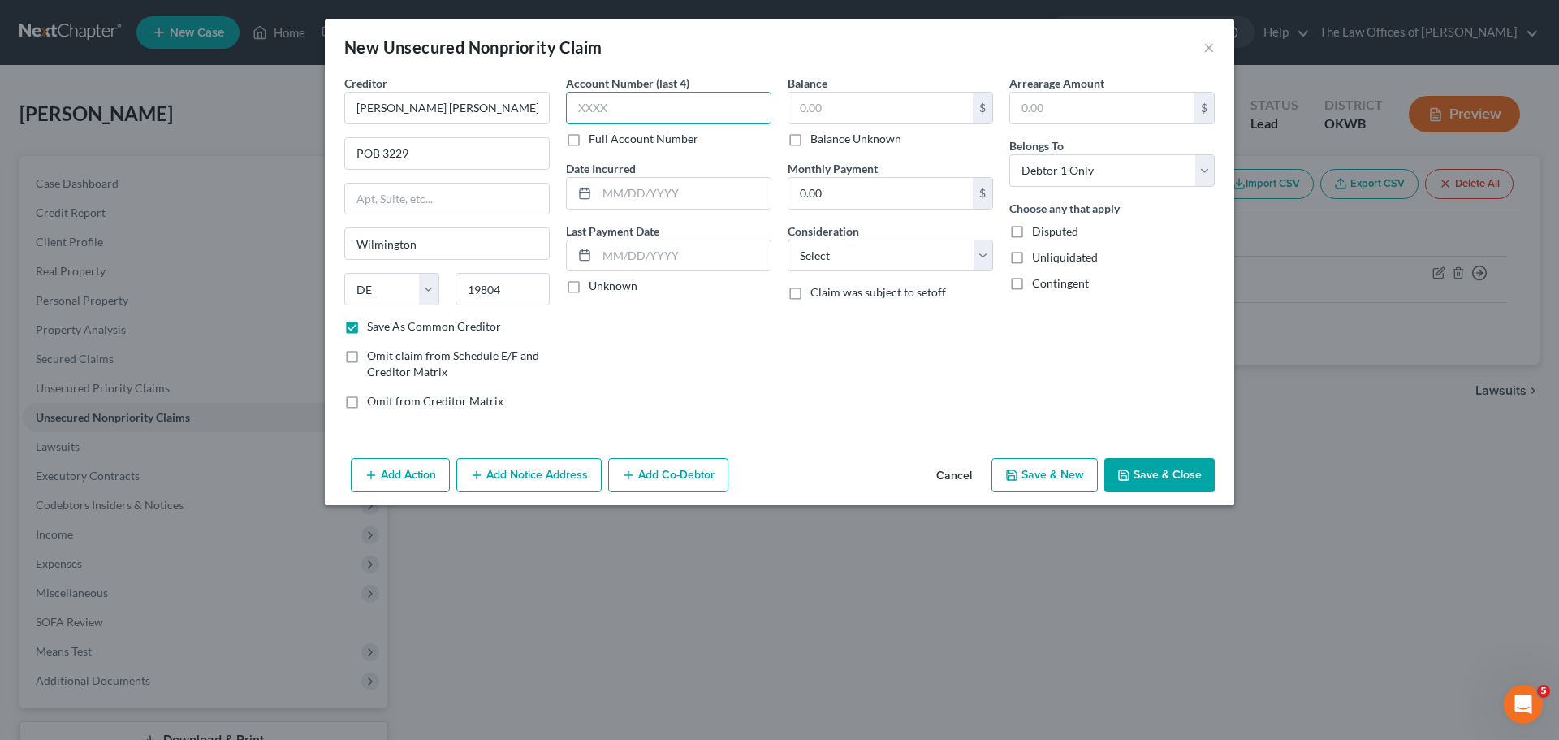
click at [620, 106] on input "text" at bounding box center [668, 108] width 205 height 32
type input "5852"
click at [617, 198] on input "text" at bounding box center [684, 193] width 174 height 31
type input "[DATE]"
click at [876, 117] on input "text" at bounding box center [881, 108] width 184 height 31
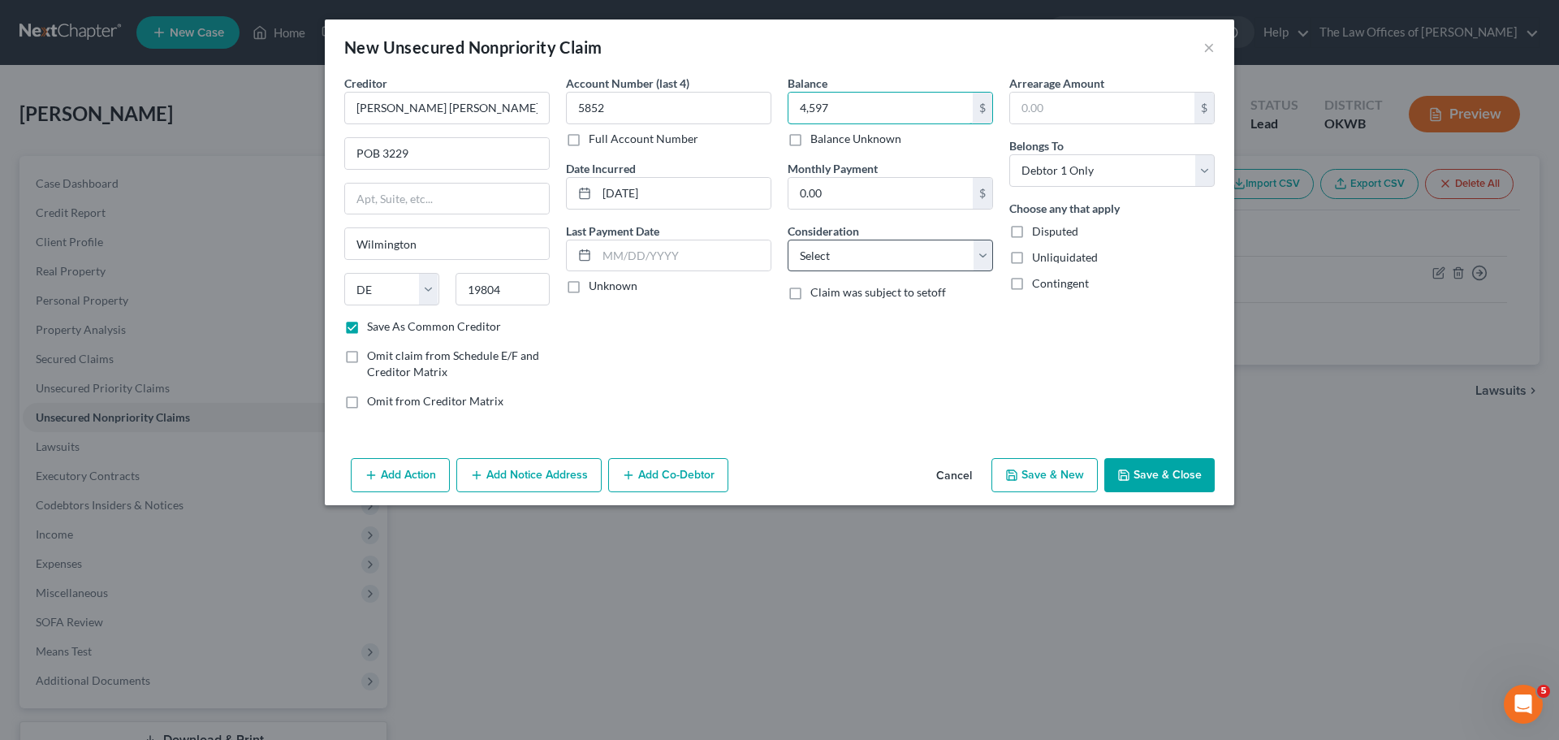
type input "4,597"
click at [900, 254] on select "Select Cable / Satellite Services Collection Agency Credit Card Debt Debt Couns…" at bounding box center [890, 256] width 205 height 32
select select "17"
click at [788, 240] on select "Select Cable / Satellite Services Collection Agency Credit Card Debt Debt Couns…" at bounding box center [890, 256] width 205 height 32
click at [1048, 478] on button "Save & New" at bounding box center [1045, 475] width 106 height 34
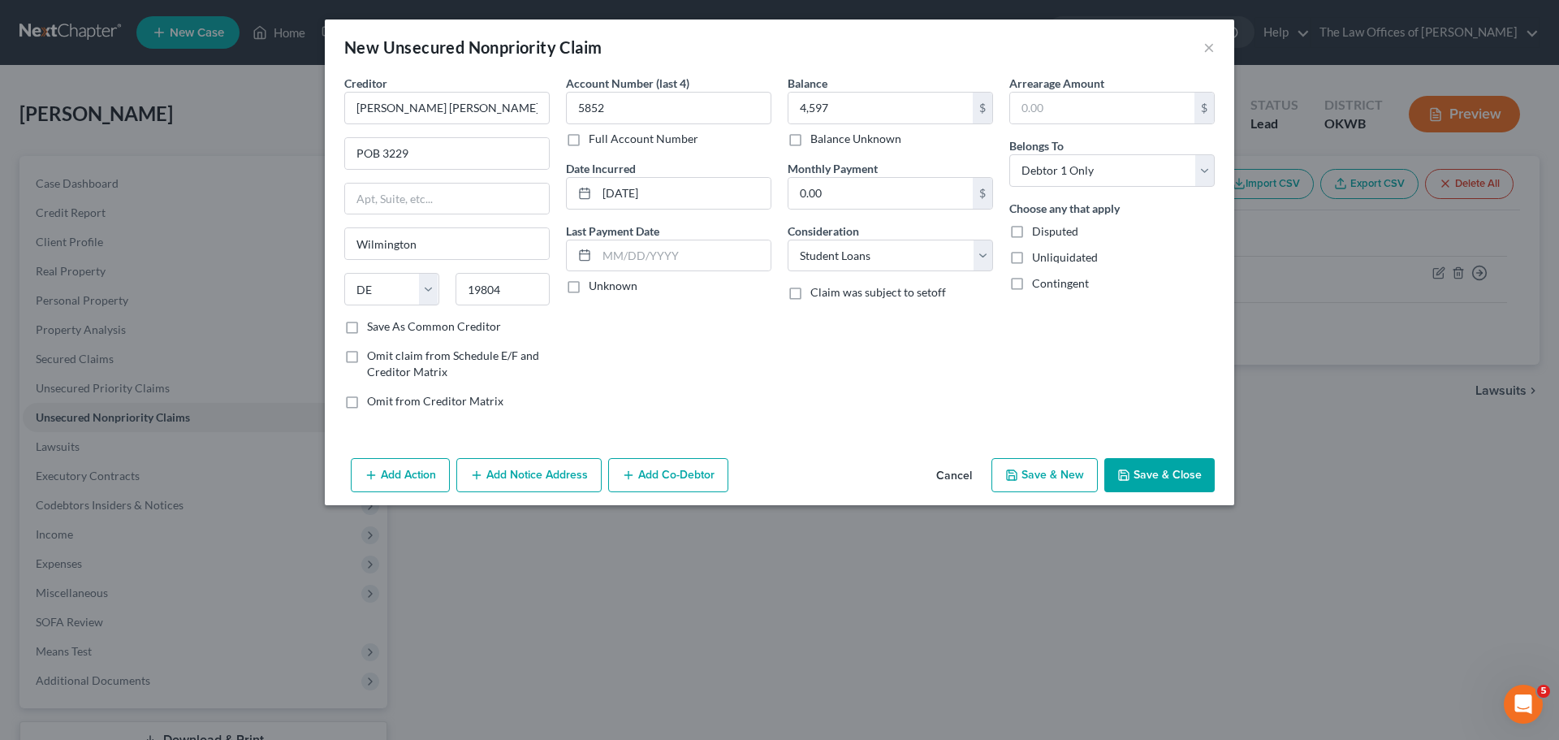
checkbox input "false"
select select "0"
type input "4,597.00"
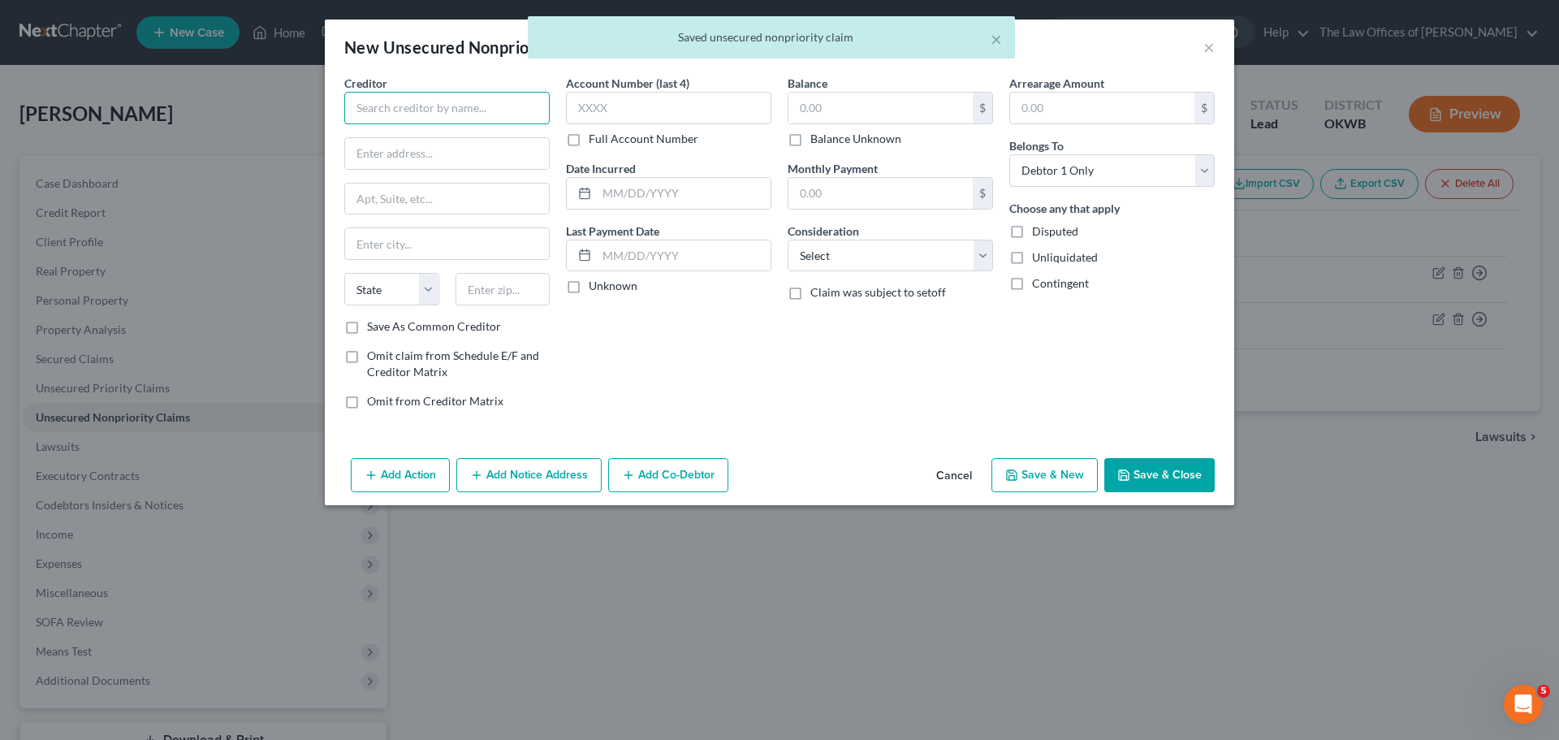
click at [468, 101] on input "text" at bounding box center [446, 108] width 205 height 32
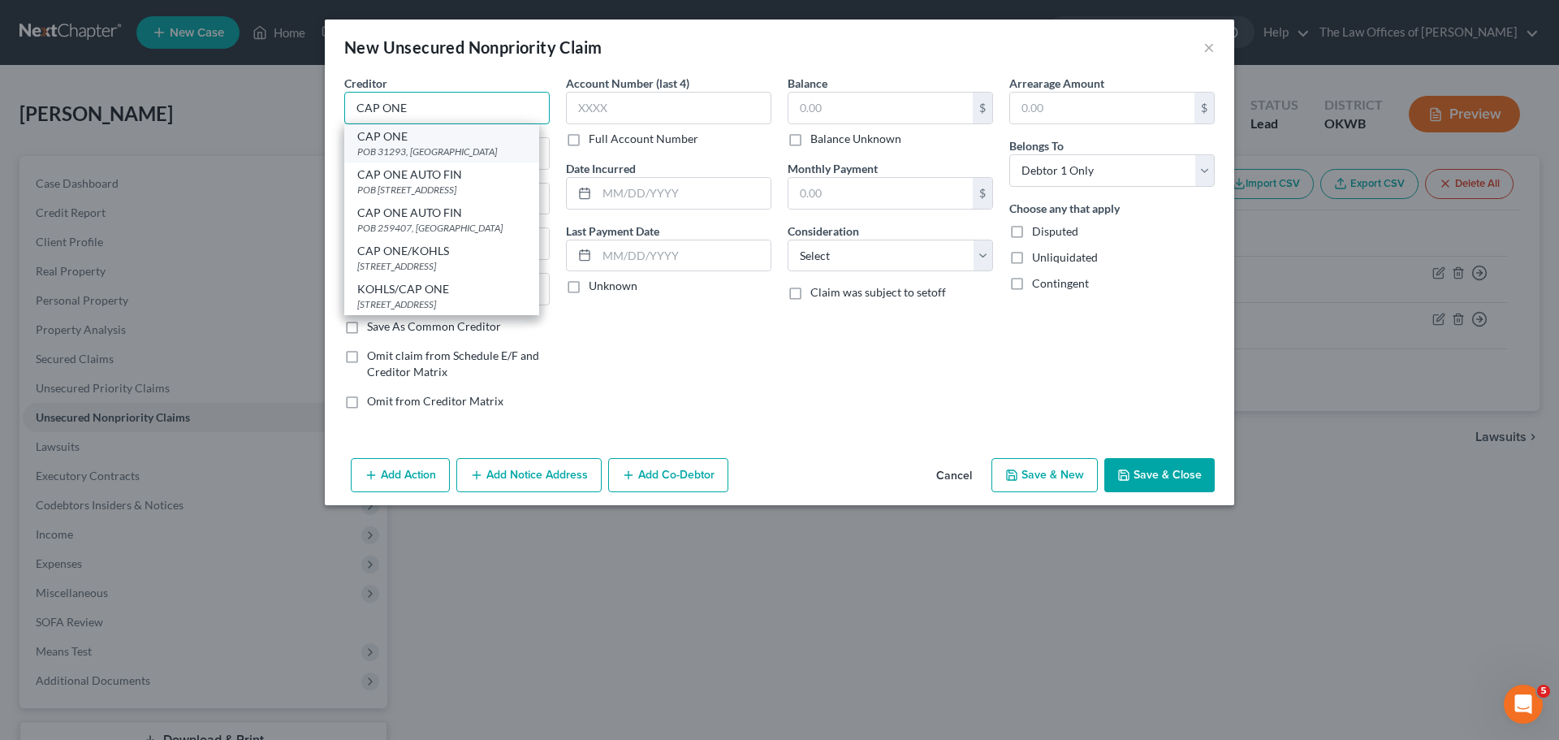
type input "CAP ONE"
click at [393, 152] on div "POB 31293, [GEOGRAPHIC_DATA]" at bounding box center [441, 152] width 169 height 14
type input "POB 31293"
type input "[GEOGRAPHIC_DATA]"
select select "46"
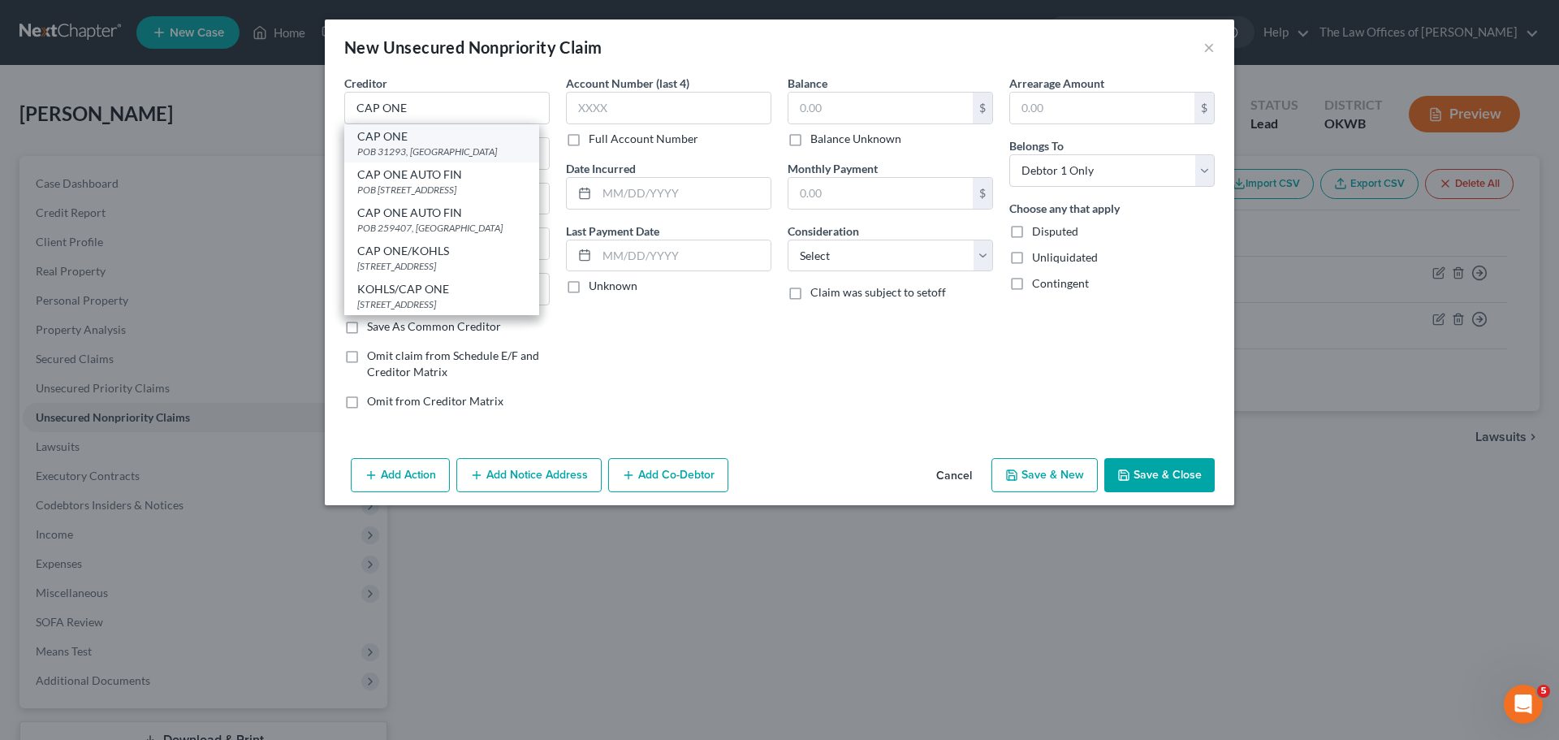
type input "84131"
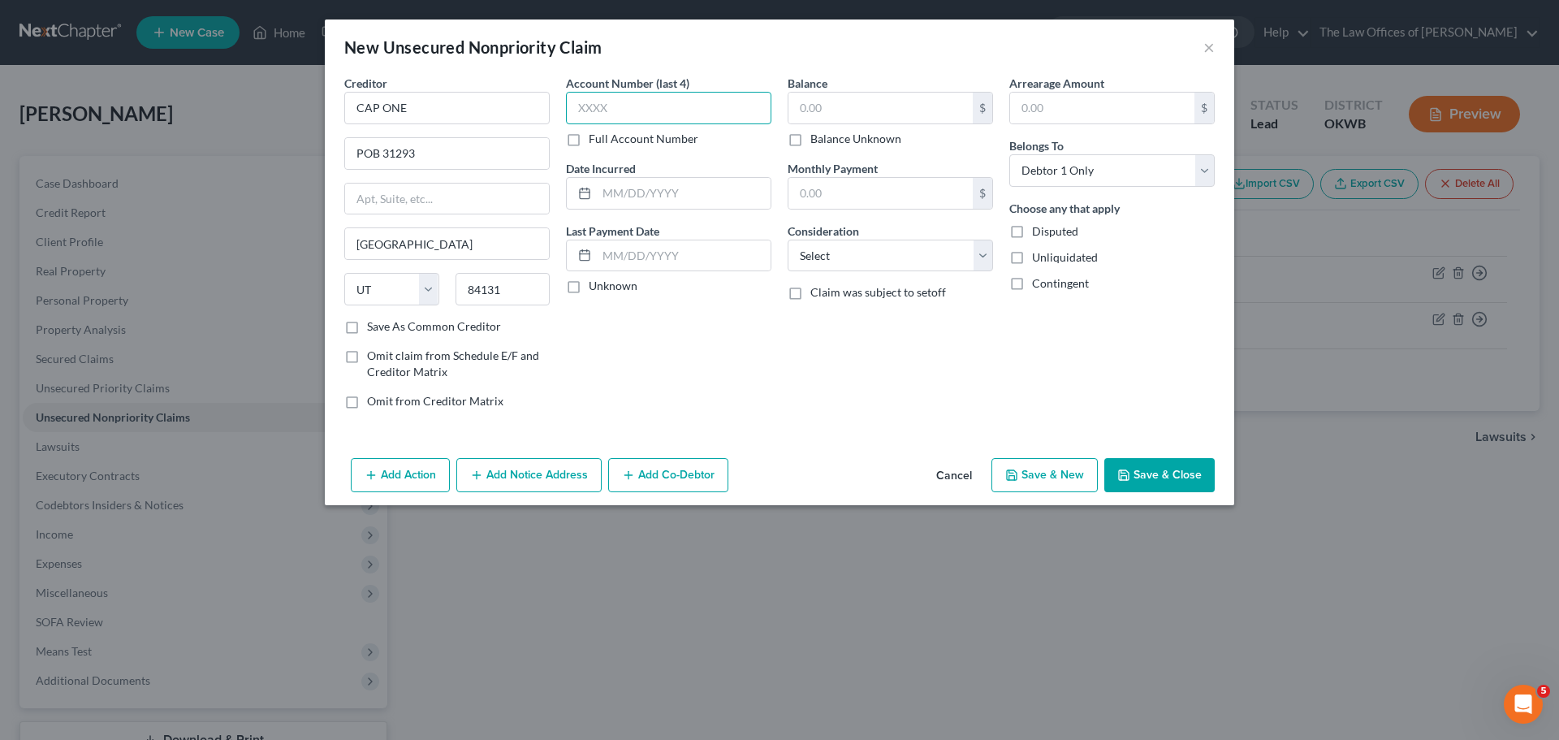
click at [701, 107] on input "text" at bounding box center [668, 108] width 205 height 32
type input "5156"
click at [668, 198] on input "text" at bounding box center [684, 193] width 174 height 31
type input "[DATE]"
click at [856, 96] on input "text" at bounding box center [881, 108] width 184 height 31
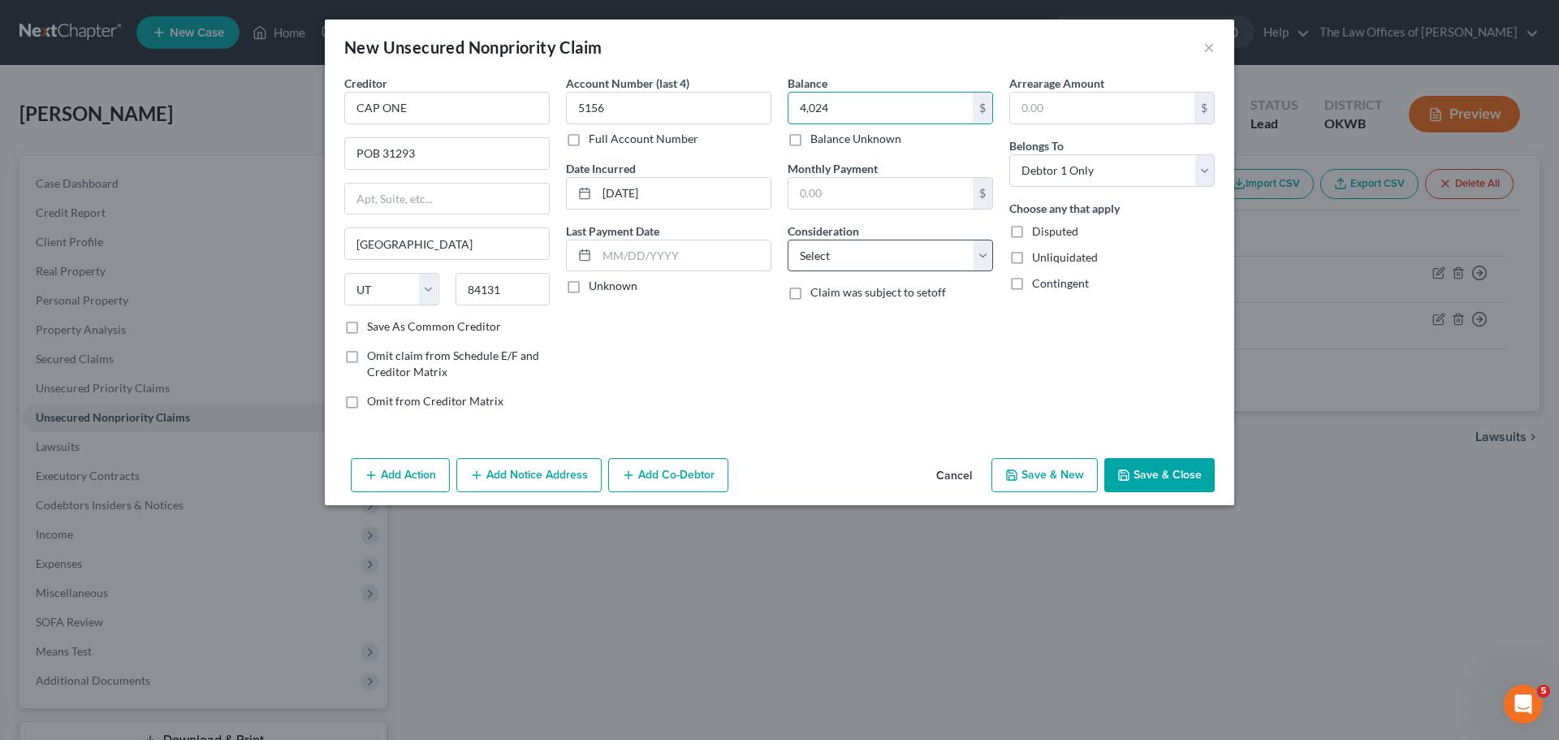
type input "4,024"
click at [880, 266] on select "Select Cable / Satellite Services Collection Agency Credit Card Debt Debt Couns…" at bounding box center [890, 256] width 205 height 32
select select "2"
click at [788, 240] on select "Select Cable / Satellite Services Collection Agency Credit Card Debt Debt Couns…" at bounding box center [890, 256] width 205 height 32
click at [1079, 504] on div "Add Action Add Notice Address Add Co-Debtor Cancel Save & New Save & Close" at bounding box center [780, 479] width 910 height 54
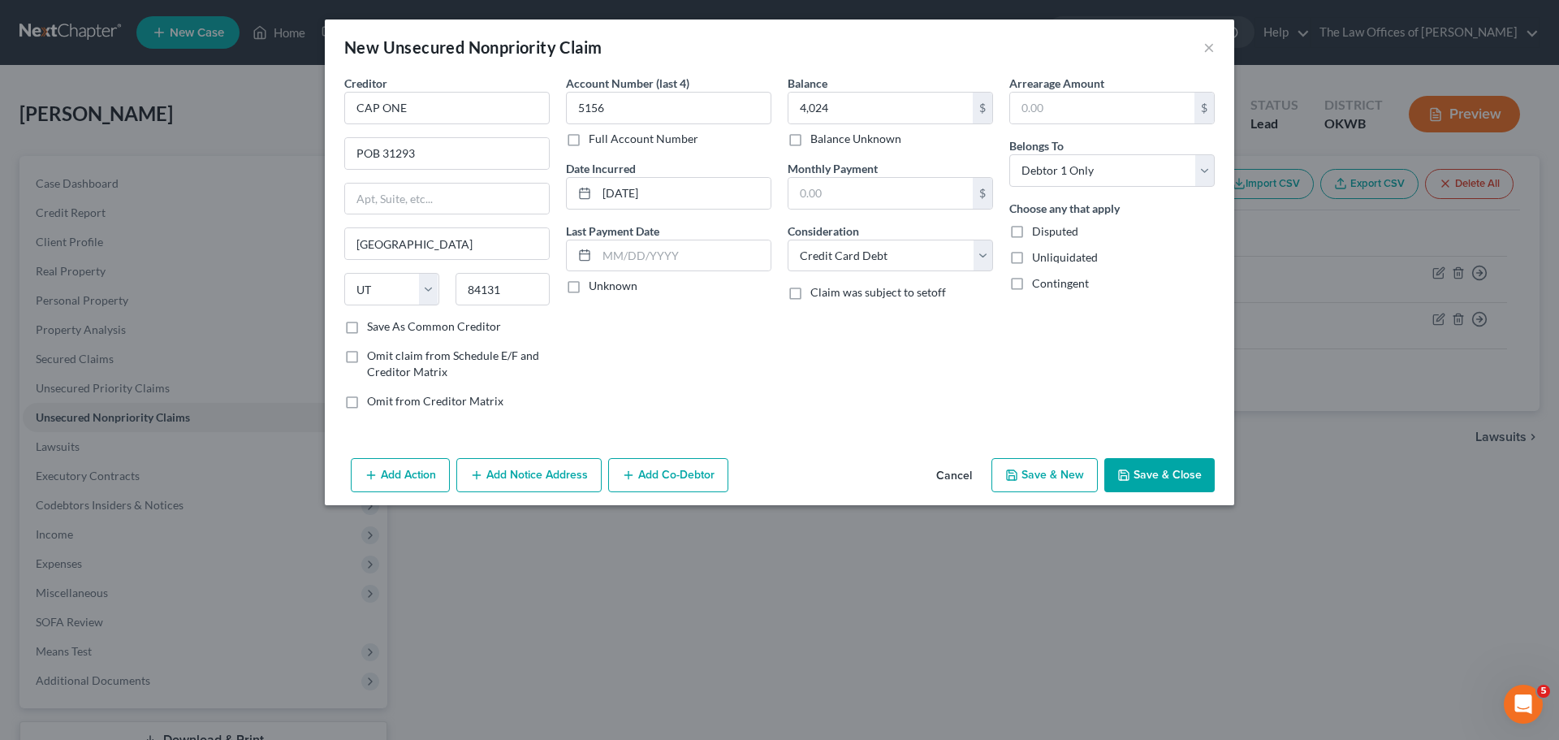
click at [1073, 482] on button "Save & New" at bounding box center [1045, 475] width 106 height 34
select select "0"
type input "4,024.00"
type input "0.00"
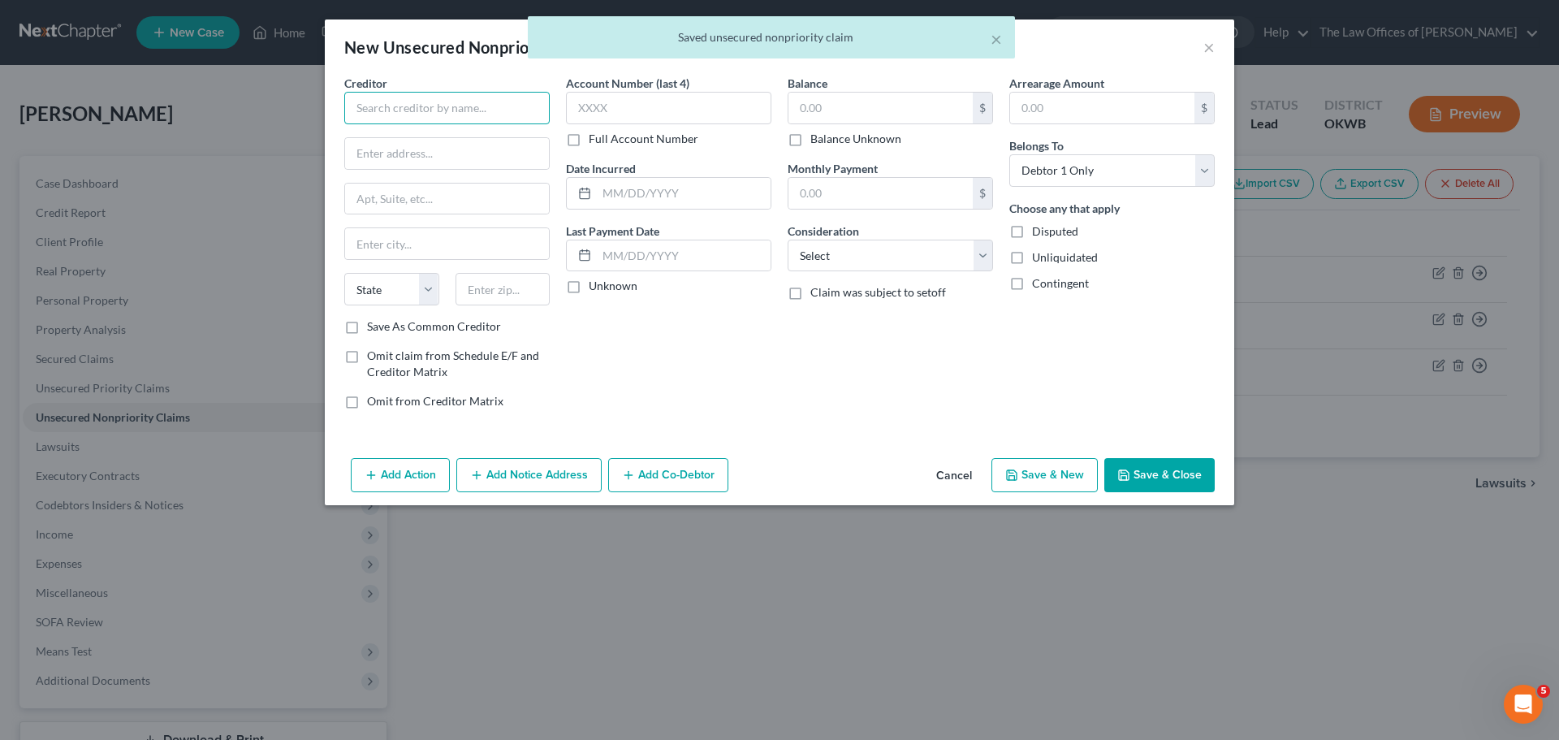
click at [482, 116] on input "text" at bounding box center [446, 108] width 205 height 32
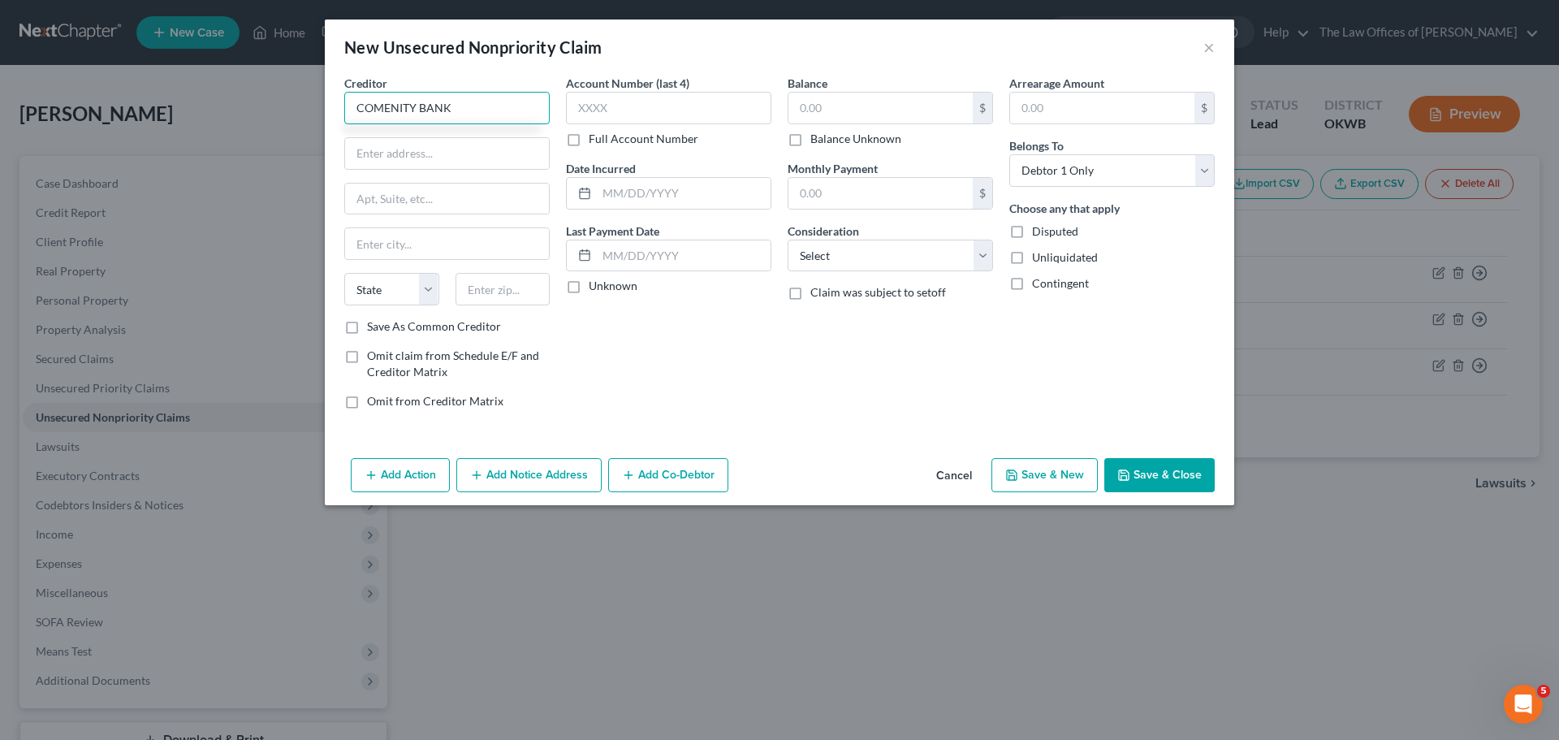
type input "COMENITY BANK"
type input "POB 182789"
type input "43218"
type input "Columbus"
select select "36"
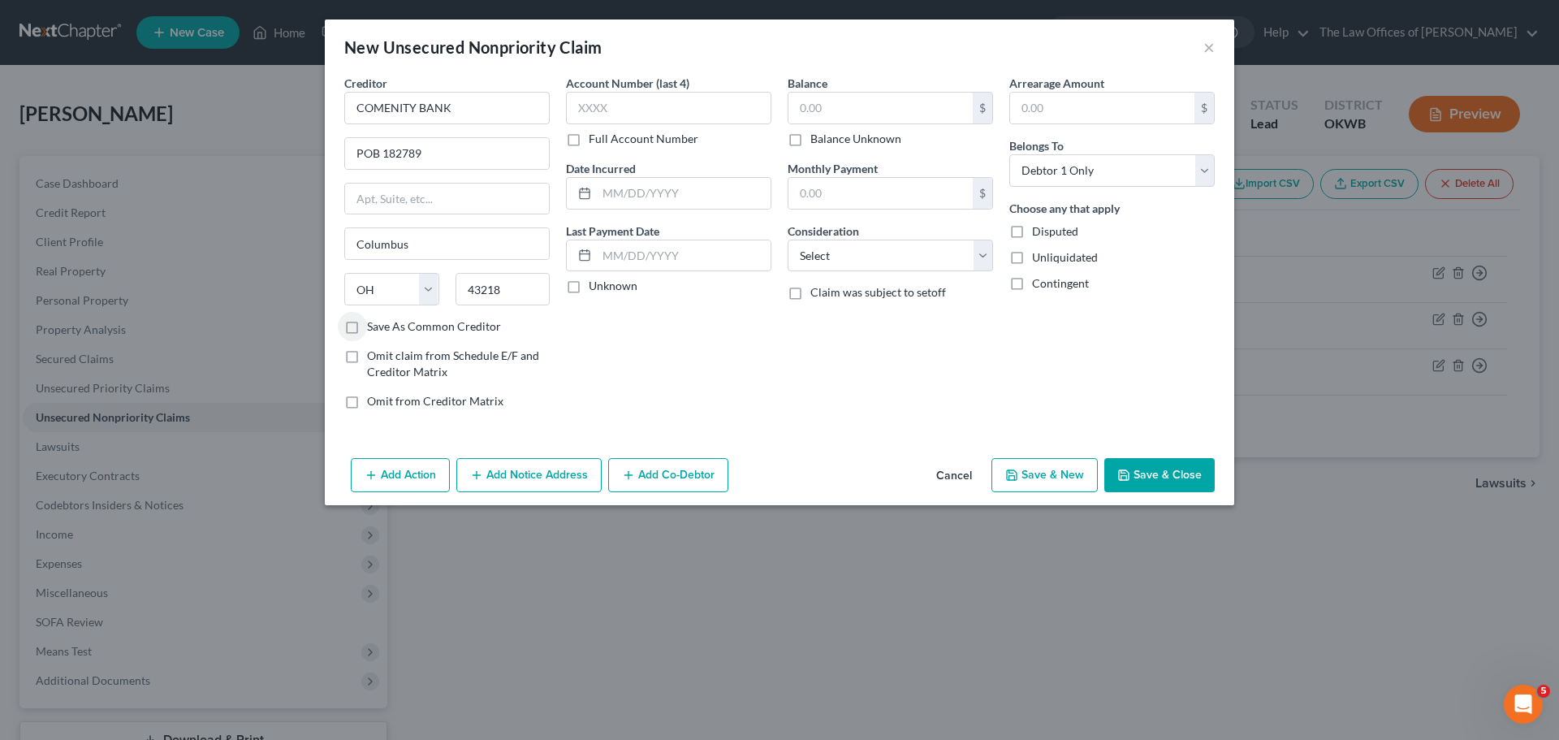
click at [432, 322] on label "Save As Common Creditor" at bounding box center [434, 326] width 134 height 16
click at [384, 322] on input "Save As Common Creditor" at bounding box center [379, 323] width 11 height 11
checkbox input "true"
click at [590, 98] on input "text" at bounding box center [668, 108] width 205 height 32
type input "4607"
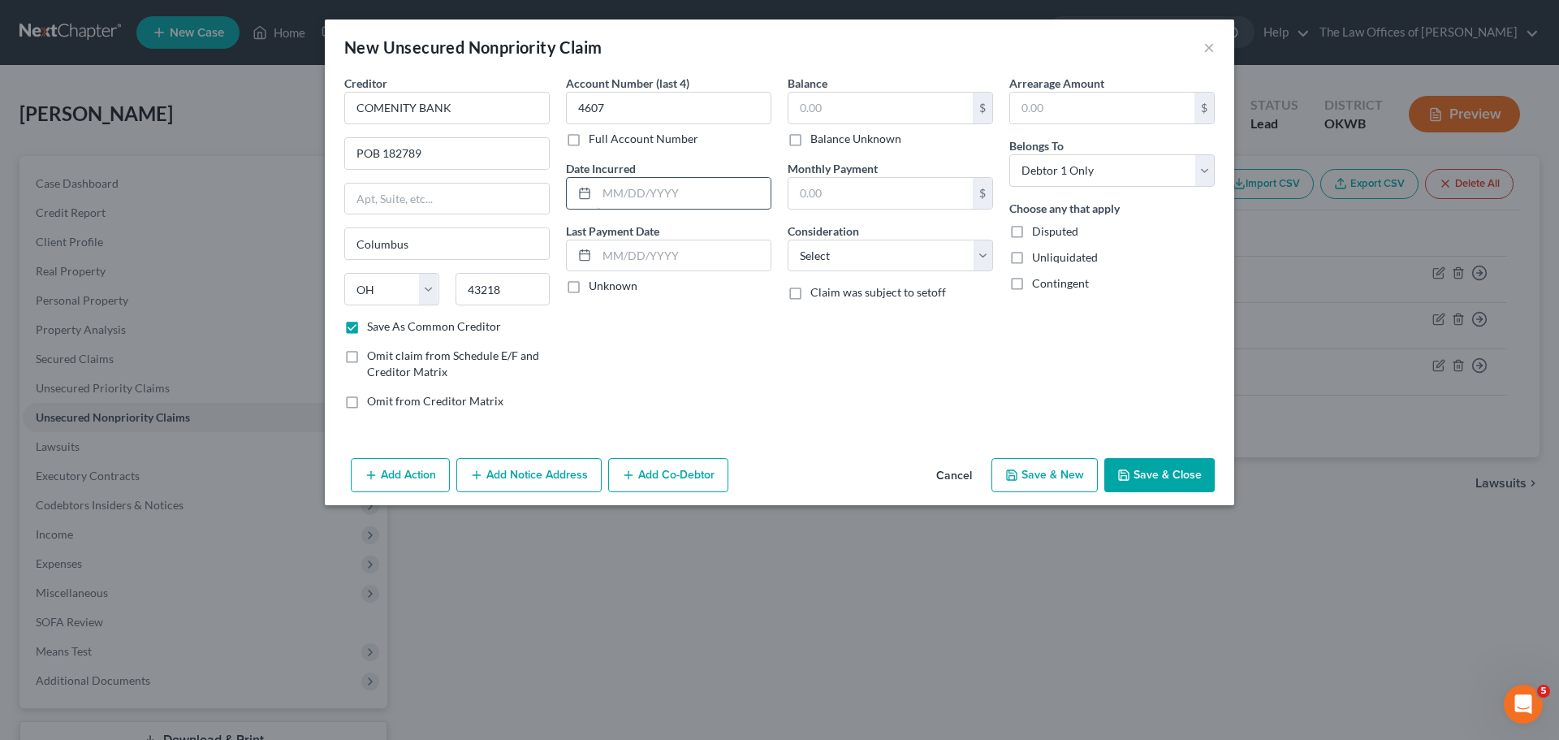
click at [643, 199] on input "text" at bounding box center [684, 193] width 174 height 31
type input "[DATE]"
click at [826, 112] on input "text" at bounding box center [881, 108] width 184 height 31
type input "1,000"
click at [902, 254] on select "Select Cable / Satellite Services Collection Agency Credit Card Debt Debt Couns…" at bounding box center [890, 256] width 205 height 32
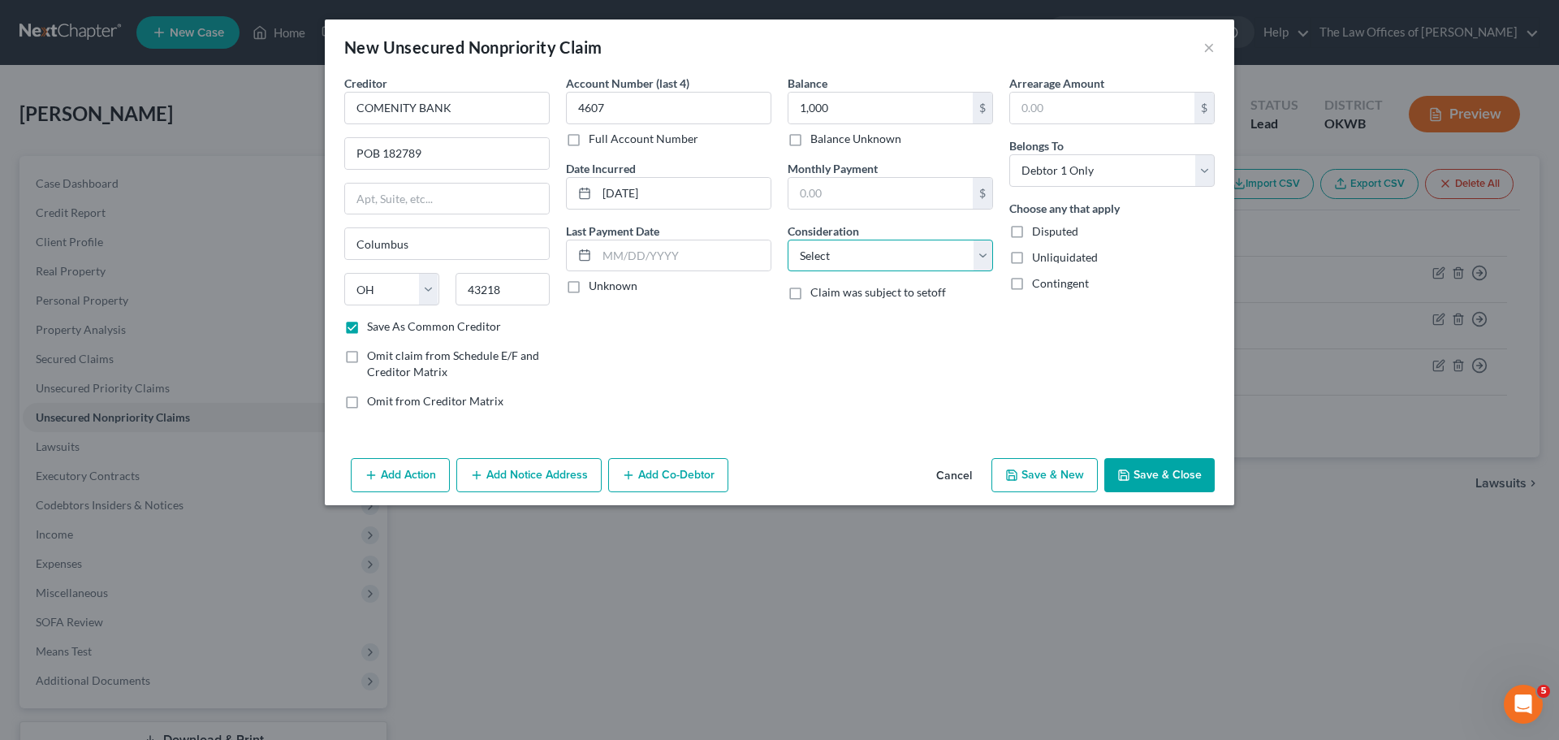
select select "2"
click at [788, 240] on select "Select Cable / Satellite Services Collection Agency Credit Card Debt Debt Couns…" at bounding box center [890, 256] width 205 height 32
click at [1038, 465] on button "Save & New" at bounding box center [1045, 475] width 106 height 34
checkbox input "false"
type input "1,000.00"
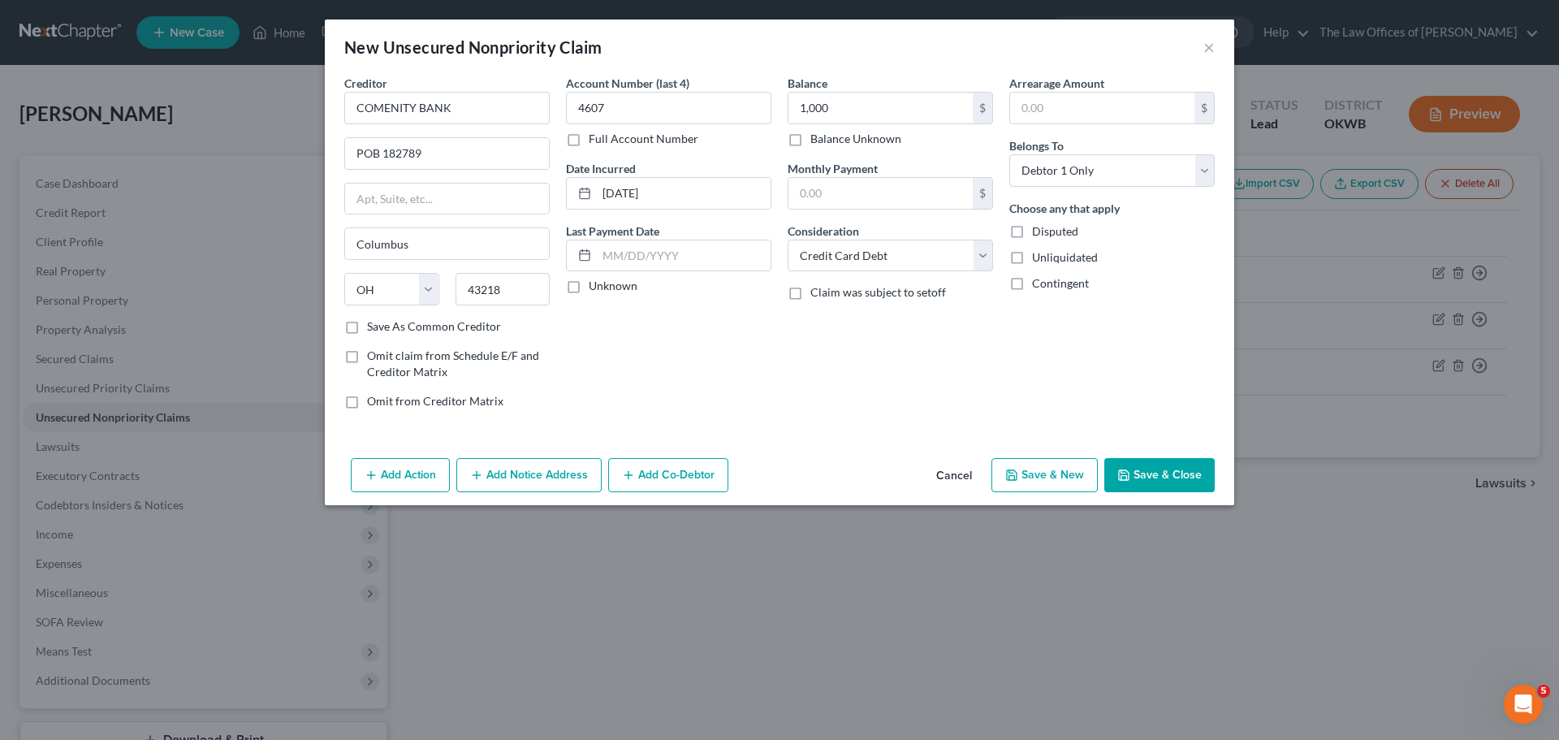
type input "0.00"
select select "0"
click at [513, 107] on input "text" at bounding box center [446, 108] width 205 height 32
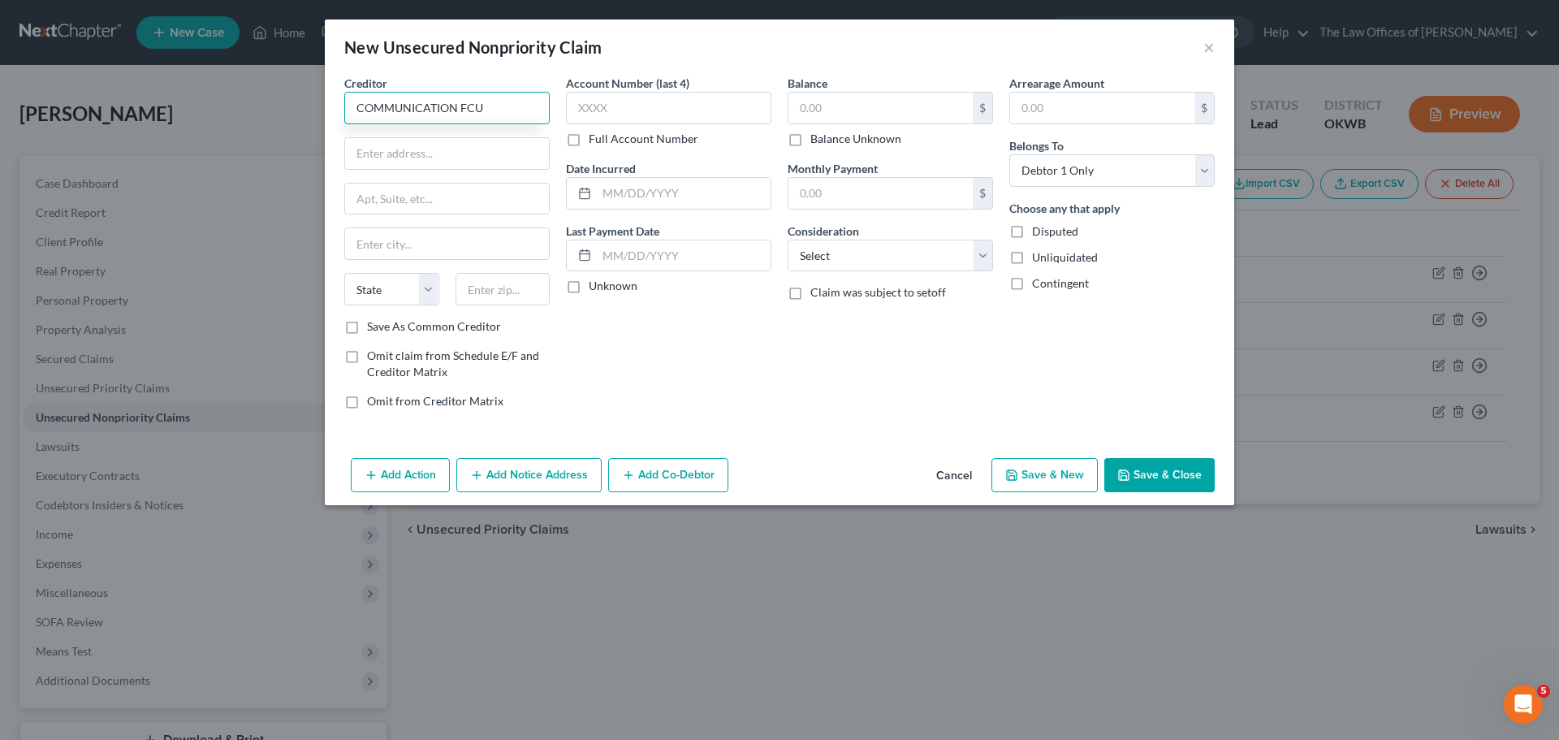
type input "COMMUNICATION FCU"
type input "[STREET_ADDRESS]"
click at [480, 296] on input "text" at bounding box center [503, 289] width 95 height 32
type input "73116"
type input "[US_STATE][GEOGRAPHIC_DATA]"
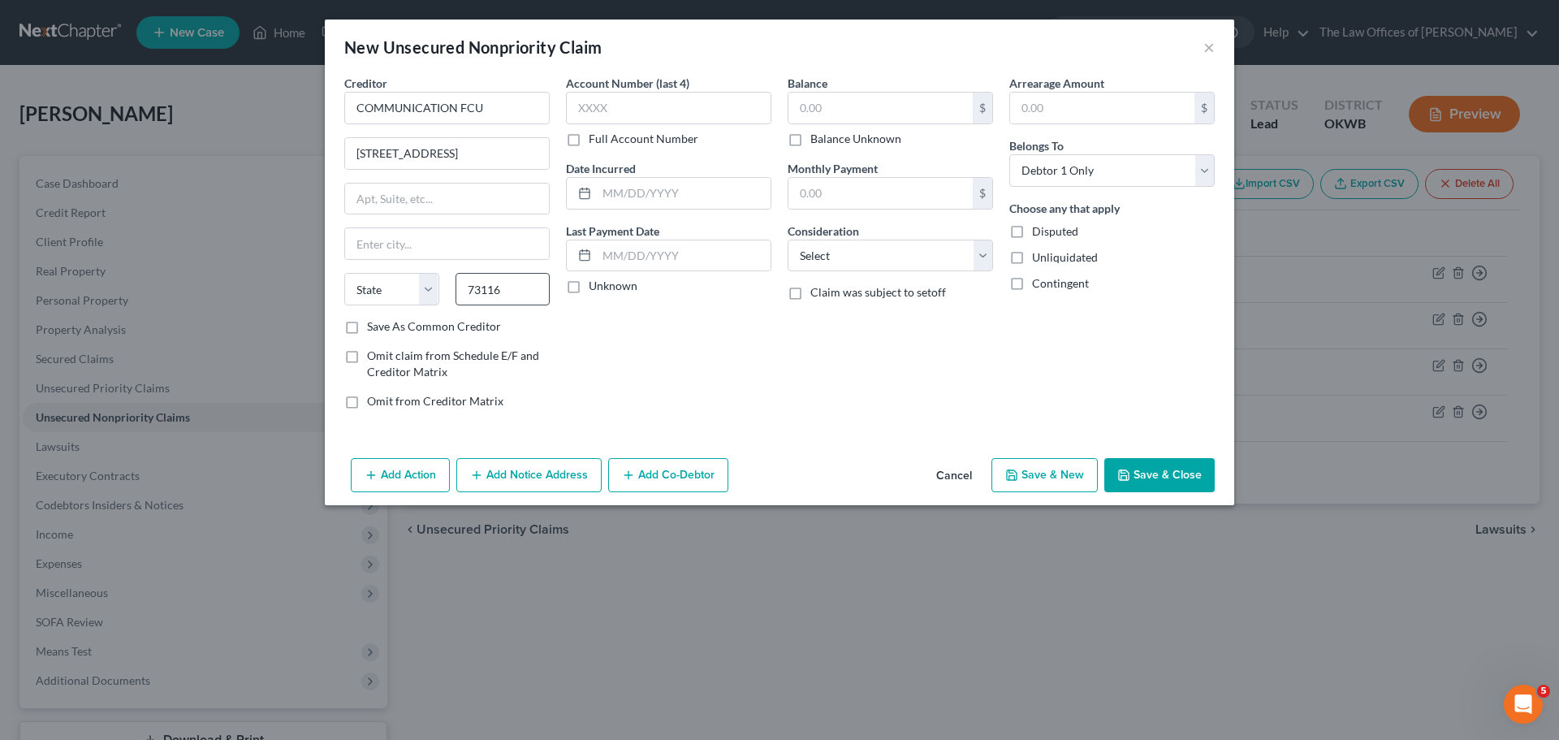
select select "37"
click at [612, 110] on input "text" at bounding box center [668, 108] width 205 height 32
type input "5751"
click at [655, 188] on input "text" at bounding box center [684, 193] width 174 height 31
type input "[DATE]"
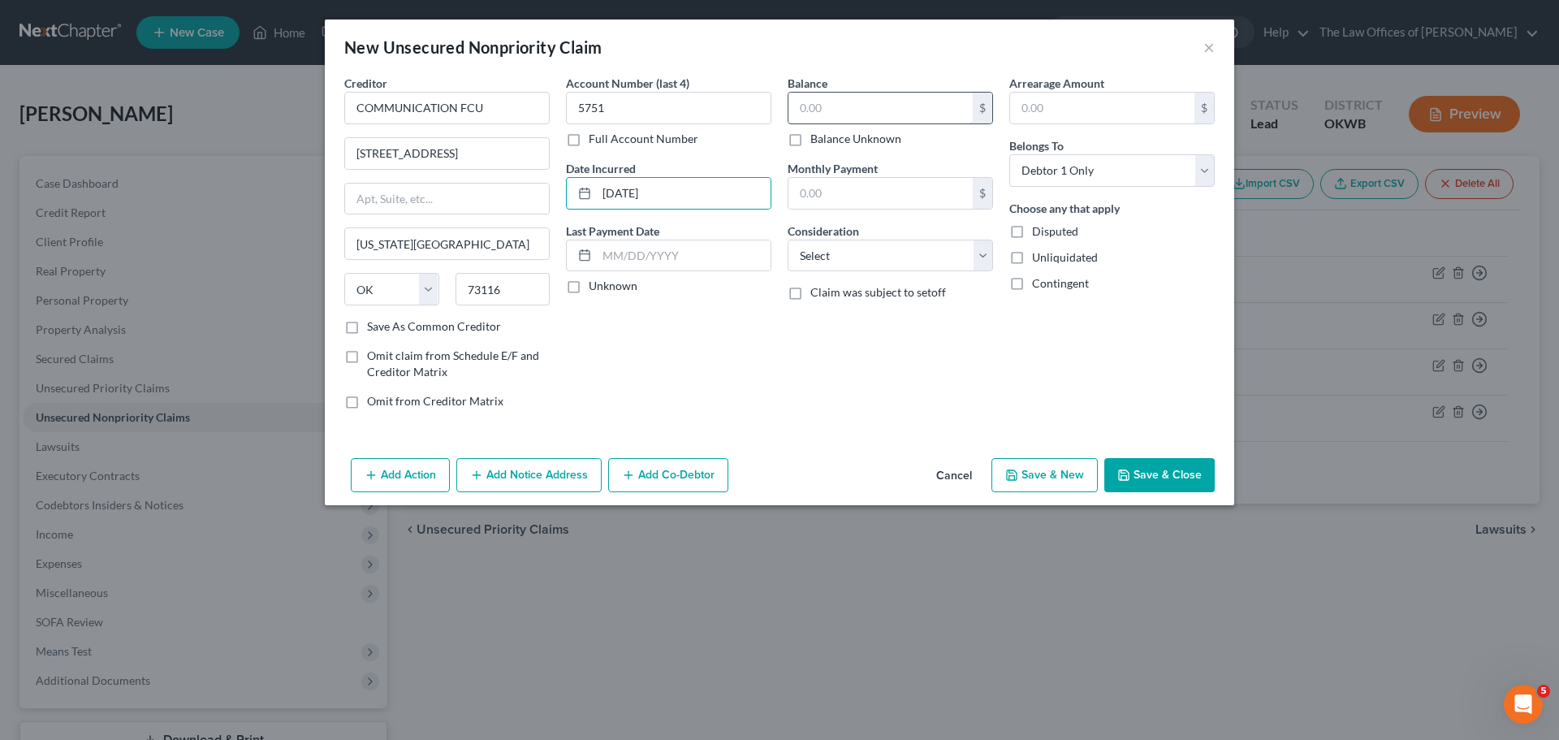
click at [823, 104] on input "text" at bounding box center [881, 108] width 184 height 31
type input "19,337"
click at [874, 266] on select "Select Cable / Satellite Services Collection Agency Credit Card Debt Debt Couns…" at bounding box center [890, 256] width 205 height 32
select select "14"
click at [788, 240] on select "Select Cable / Satellite Services Collection Agency Credit Card Debt Debt Couns…" at bounding box center [890, 256] width 205 height 32
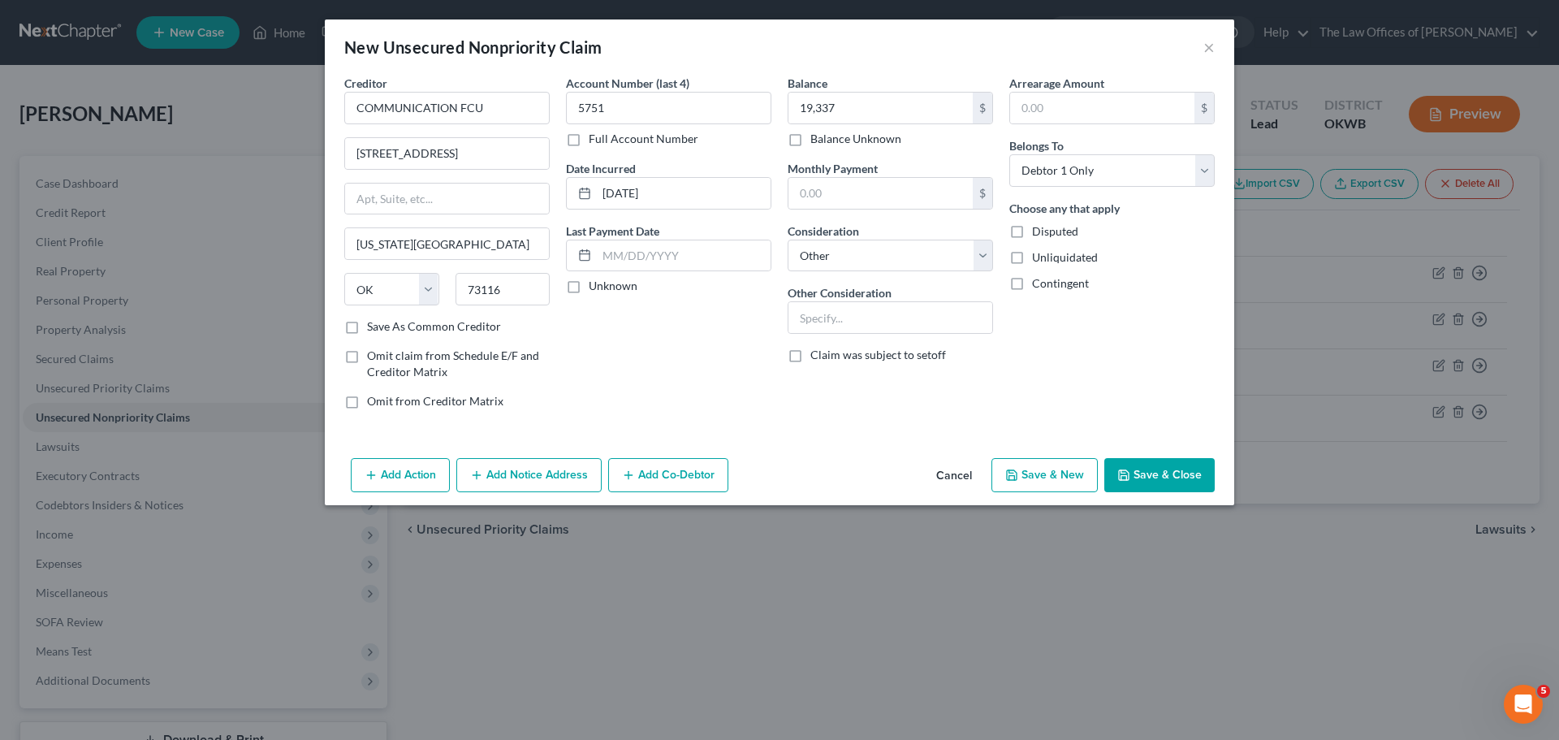
click at [551, 472] on button "Add Notice Address" at bounding box center [528, 475] width 145 height 34
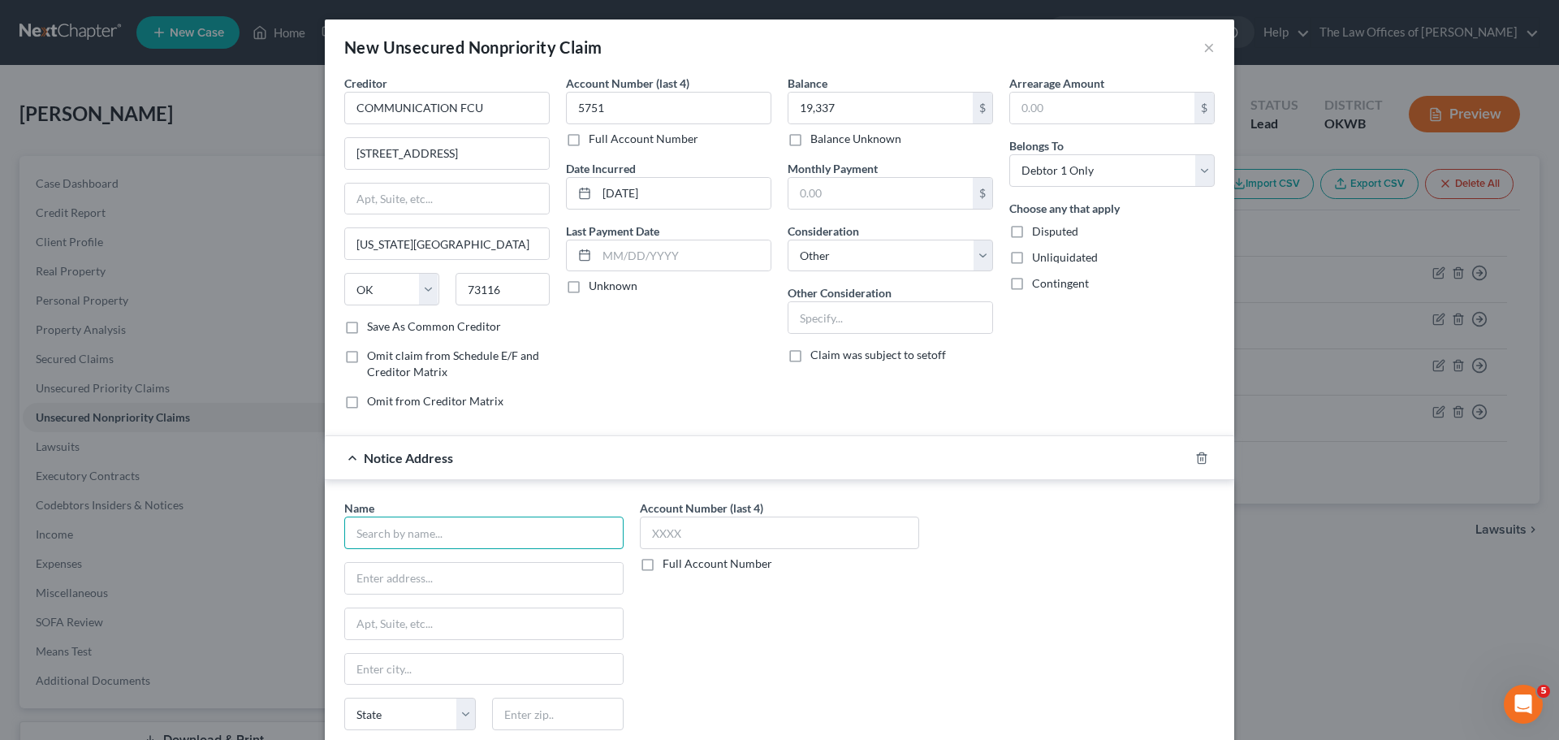
click at [433, 532] on input "text" at bounding box center [483, 533] width 279 height 32
type input "[PERSON_NAME] & [PERSON_NAME]"
click at [475, 582] on input "text" at bounding box center [484, 578] width 278 height 31
type input "POB 1748"
click at [556, 713] on input "text" at bounding box center [558, 714] width 132 height 32
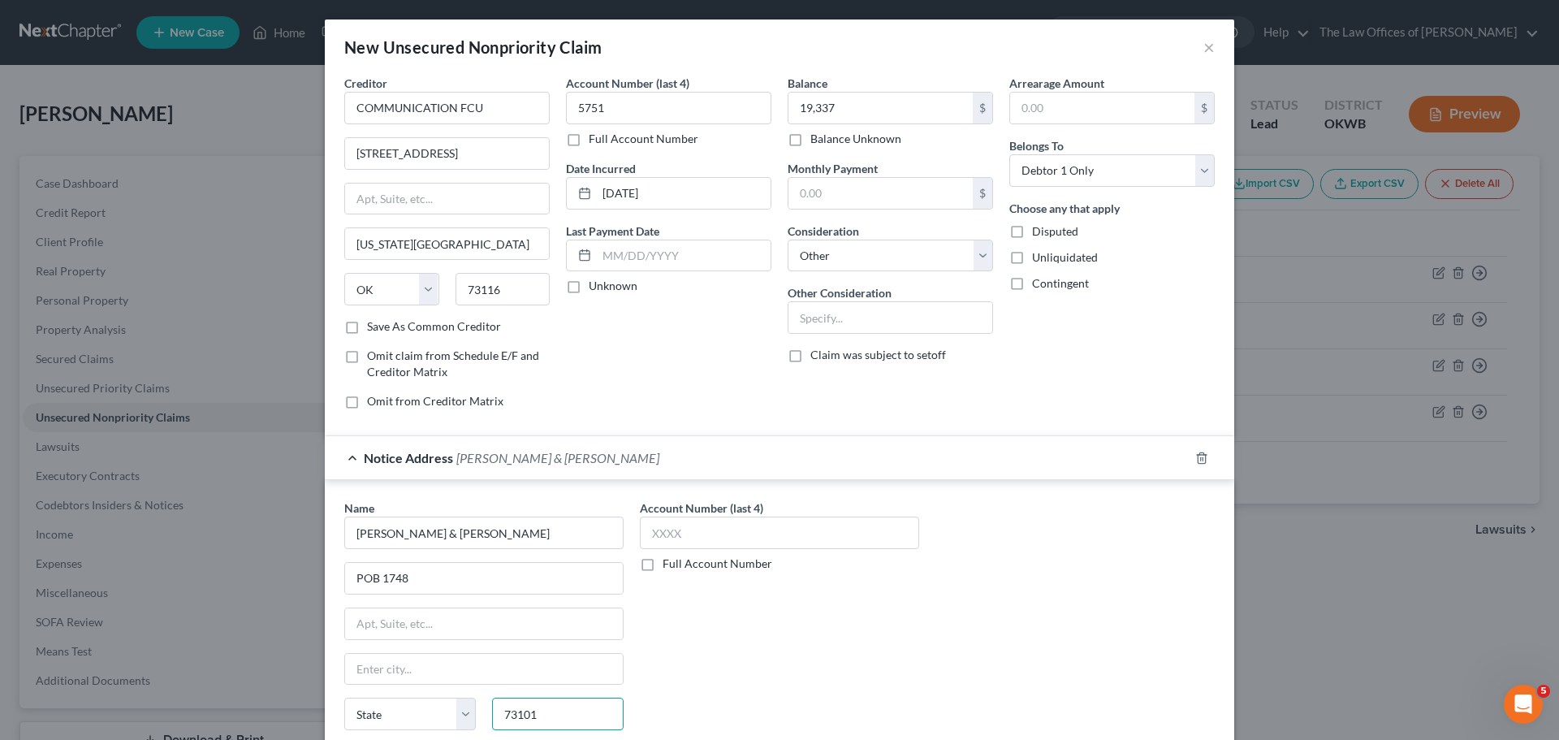
type input "73101"
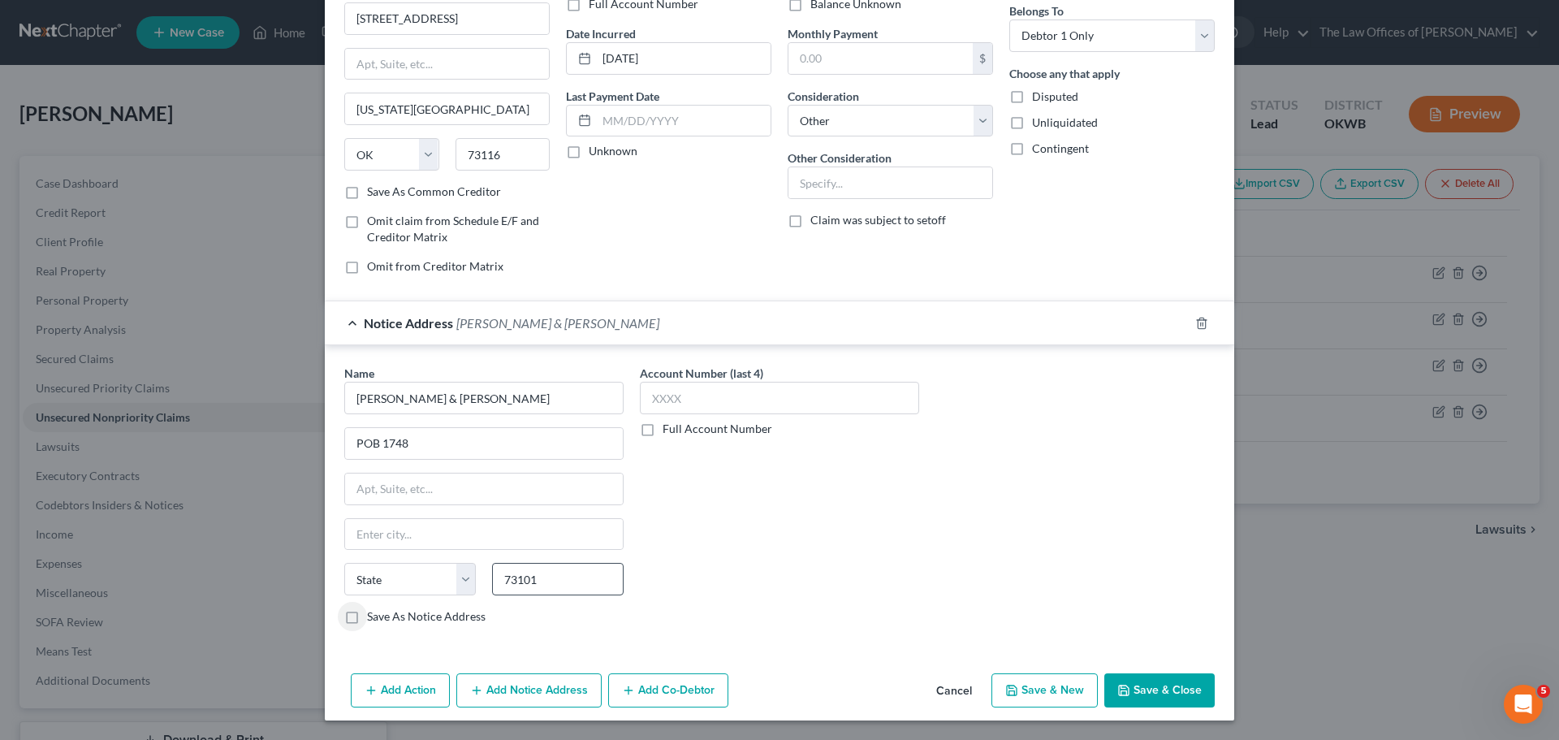
type input "[US_STATE][GEOGRAPHIC_DATA]"
select select "37"
click at [1040, 681] on button "Save & New" at bounding box center [1045, 690] width 106 height 34
select select "0"
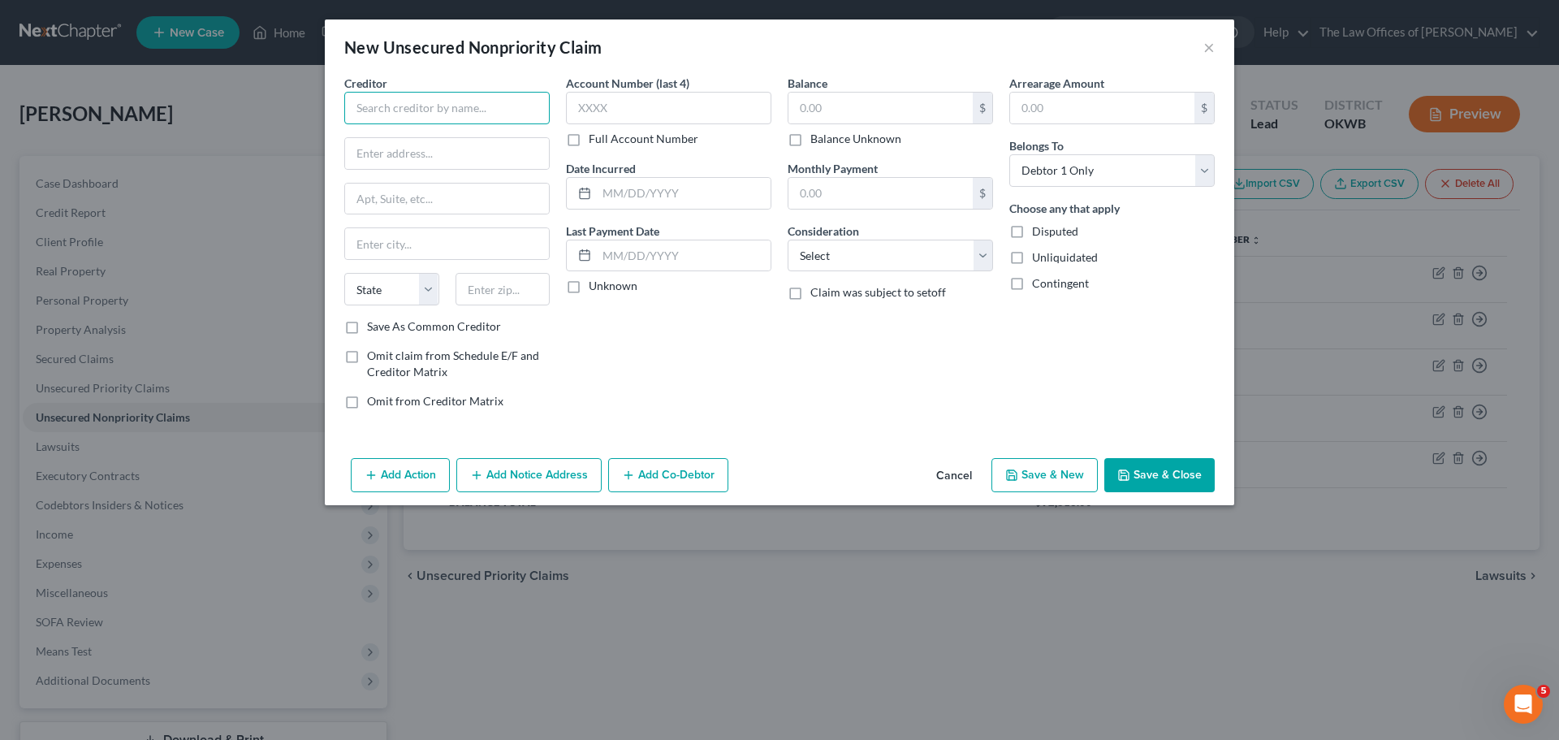
click at [404, 106] on input "text" at bounding box center [446, 108] width 205 height 32
type input "DISCOVER BANK"
type input "C/O [PERSON_NAME]"
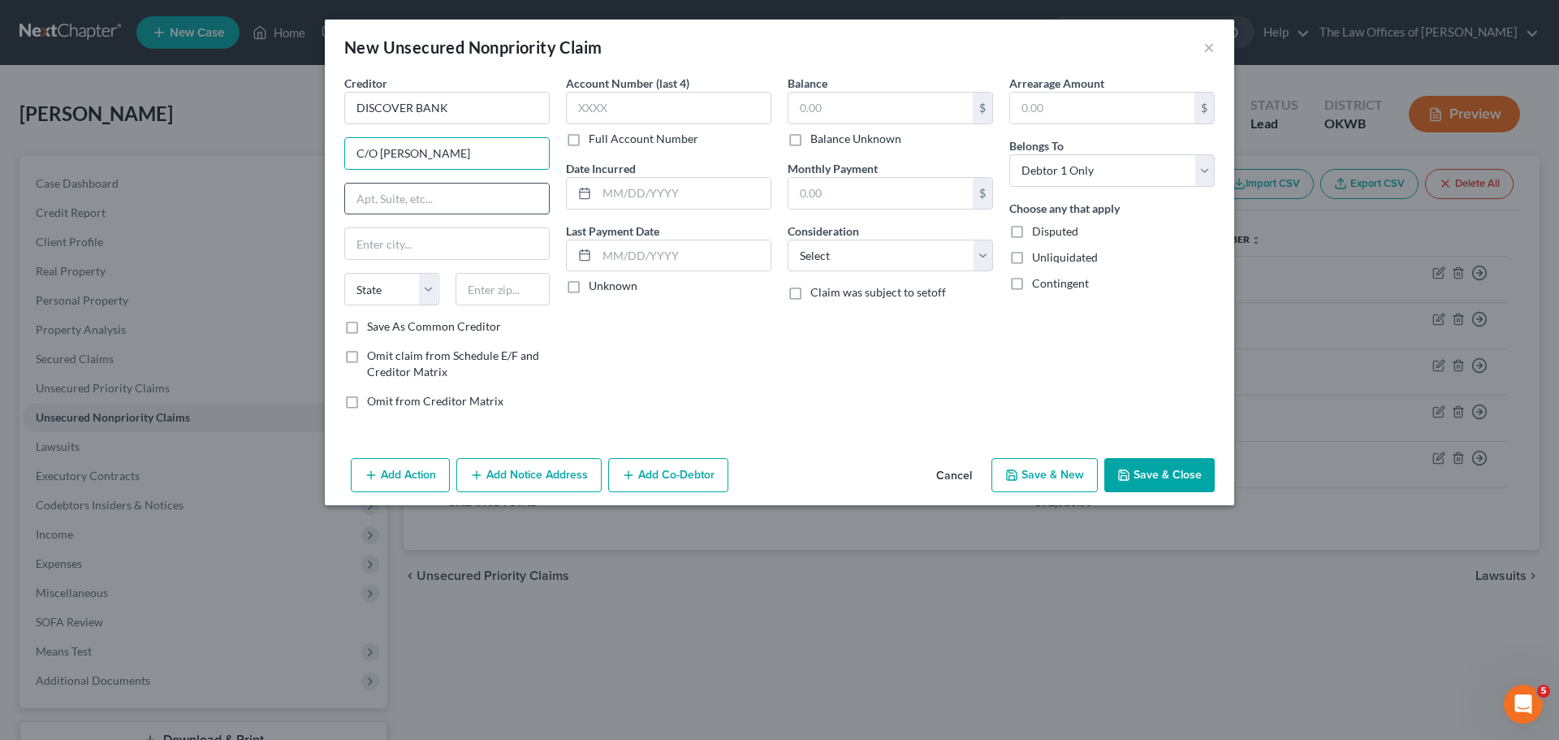
click at [404, 198] on input "text" at bounding box center [447, 199] width 204 height 31
type input "POB 808"
type input "73083"
type input "[PERSON_NAME]"
select select "37"
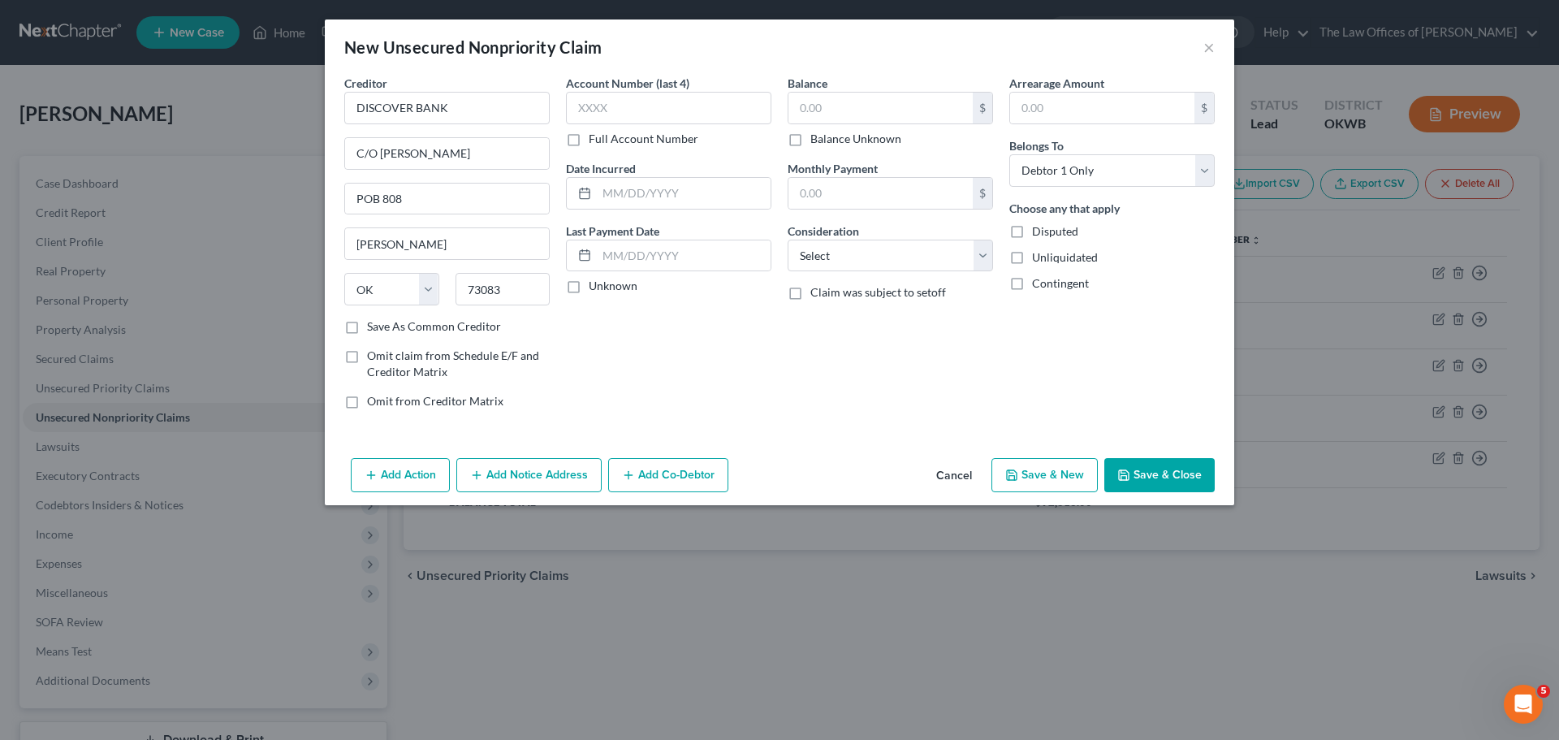
click at [381, 321] on label "Save As Common Creditor" at bounding box center [434, 326] width 134 height 16
click at [381, 321] on input "Save As Common Creditor" at bounding box center [379, 323] width 11 height 11
checkbox input "true"
click at [816, 108] on input "text" at bounding box center [881, 108] width 184 height 31
type input "3,000"
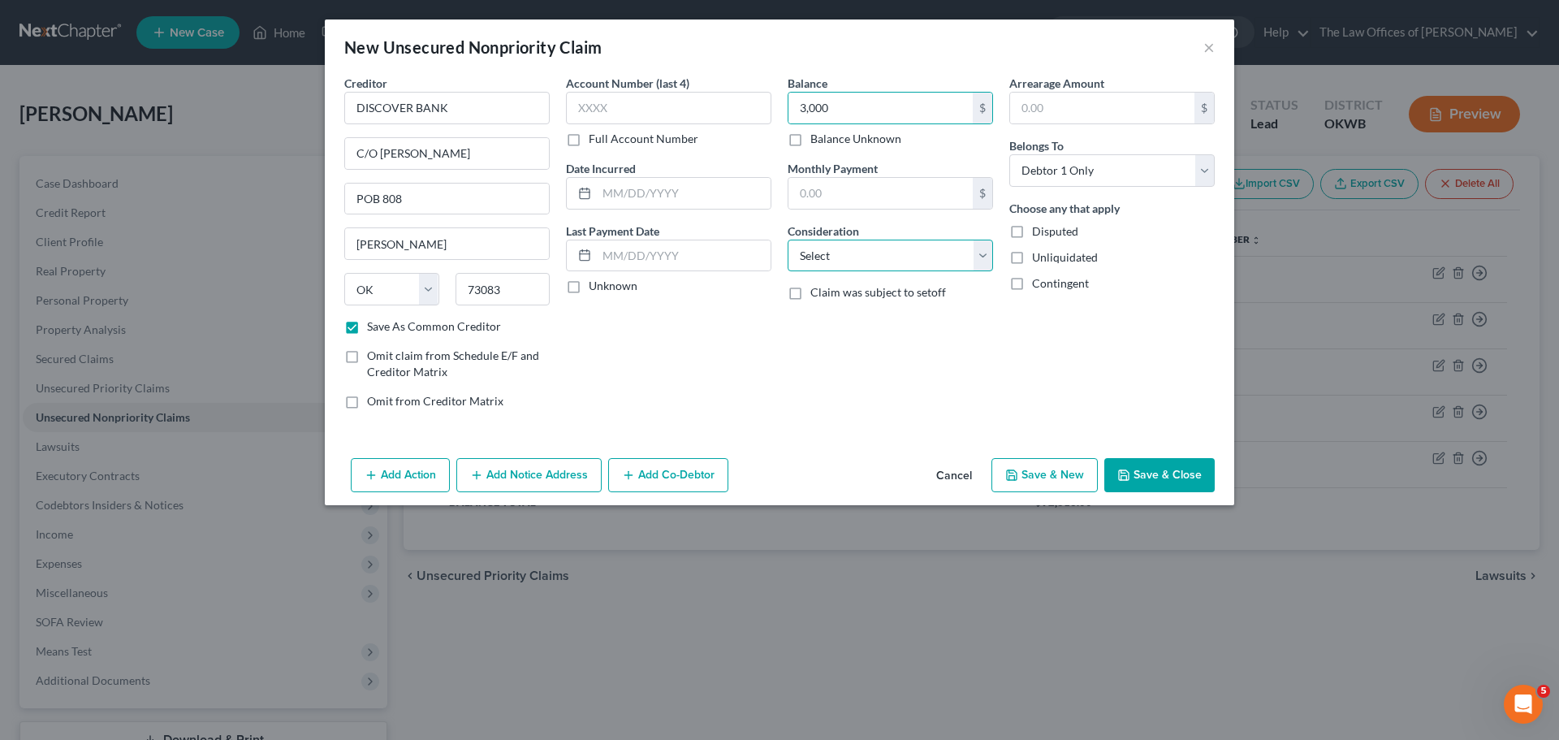
click at [861, 252] on select "Select Cable / Satellite Services Collection Agency Credit Card Debt Debt Couns…" at bounding box center [890, 256] width 205 height 32
select select "14"
click at [788, 240] on select "Select Cable / Satellite Services Collection Agency Credit Card Debt Debt Couns…" at bounding box center [890, 256] width 205 height 32
click at [504, 481] on button "Add Notice Address" at bounding box center [528, 475] width 145 height 34
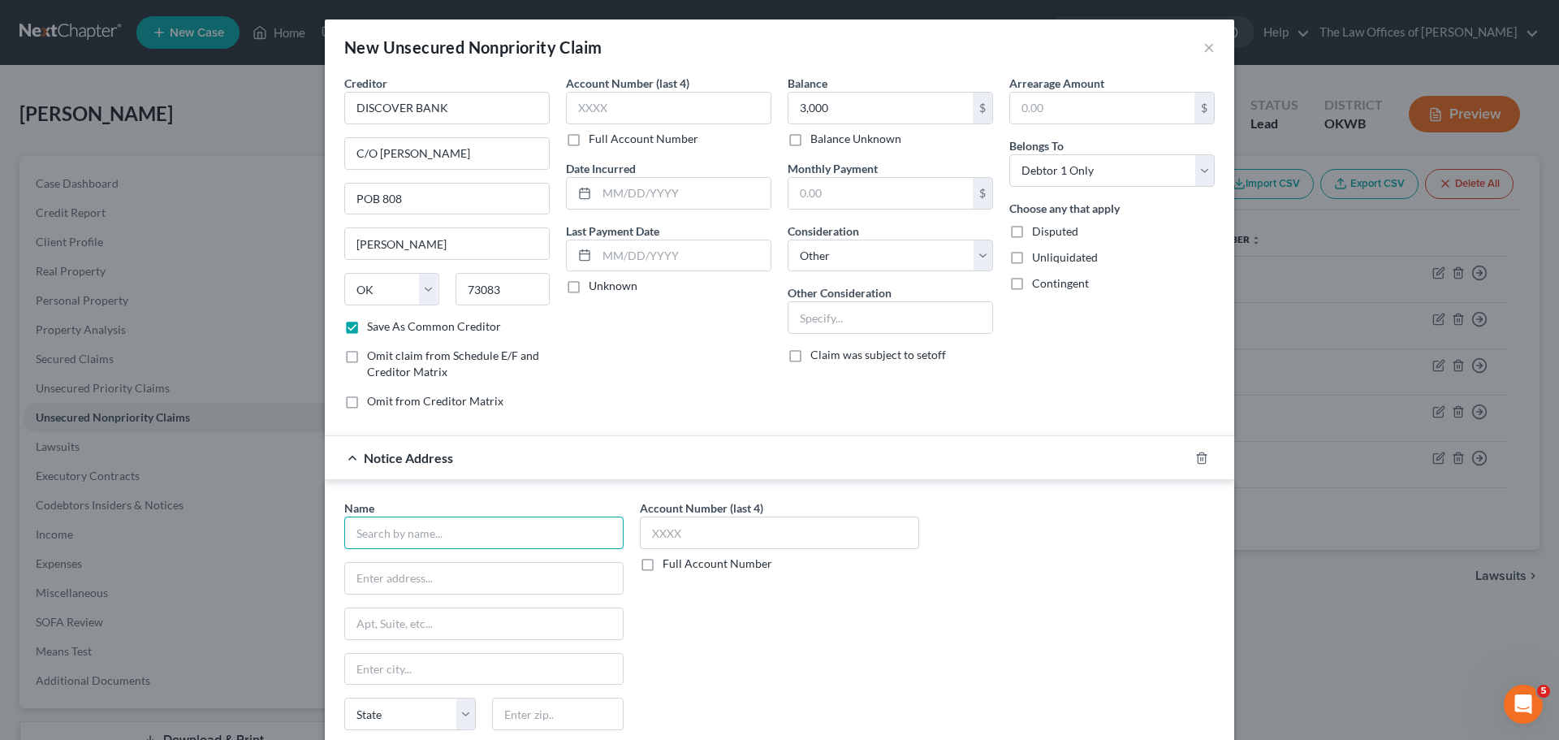
click at [465, 534] on input "text" at bounding box center [483, 533] width 279 height 32
type input "[PERSON_NAME] & ASSOC"
drag, startPoint x: 504, startPoint y: 534, endPoint x: 337, endPoint y: 530, distance: 166.6
click at [337, 530] on div "Name * [PERSON_NAME] & ASSOC State [US_STATE] AK AR AZ CA CO CT DE DC [GEOGRAPH…" at bounding box center [484, 636] width 296 height 273
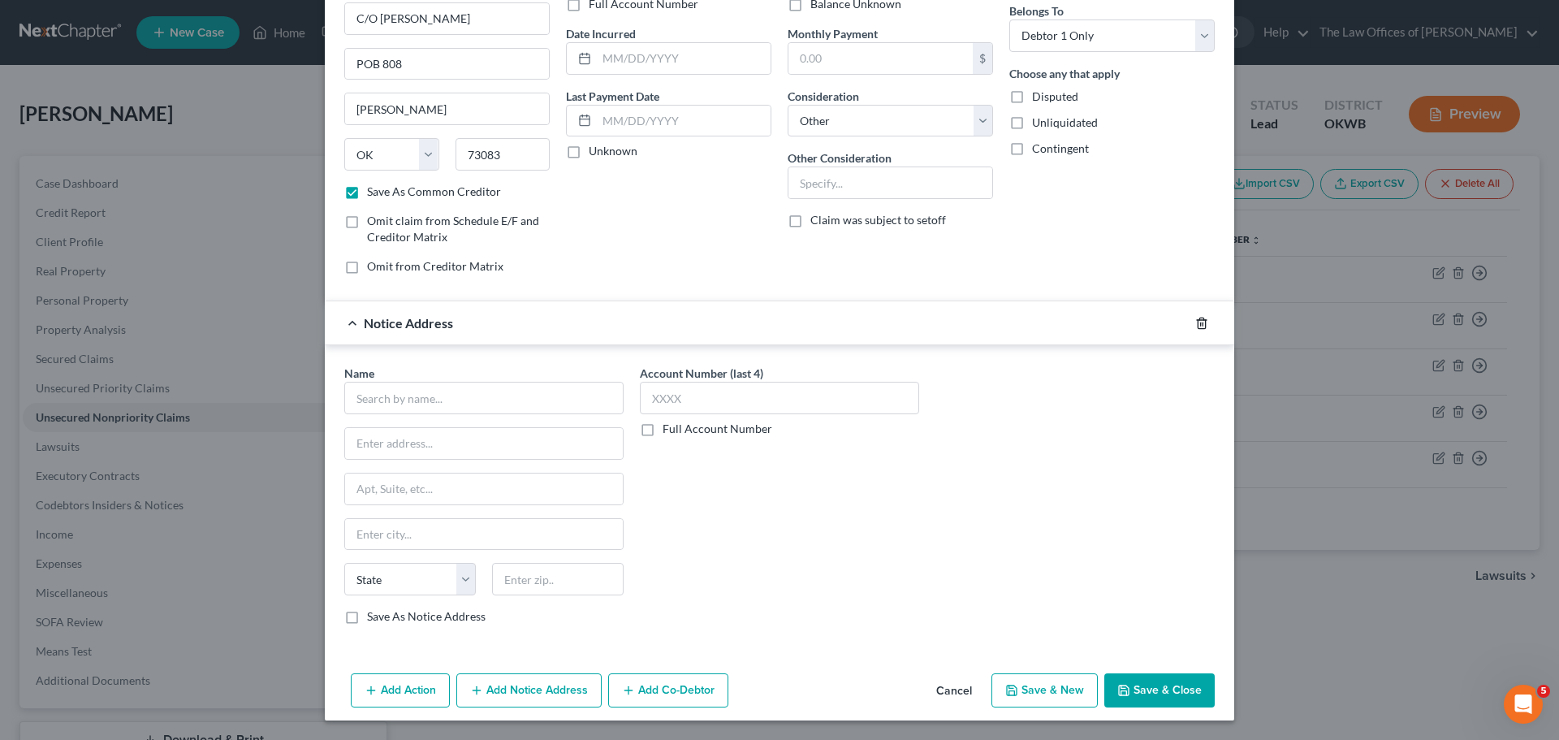
click at [1203, 322] on div at bounding box center [1211, 323] width 45 height 26
click at [1198, 325] on icon "button" at bounding box center [1202, 323] width 13 height 13
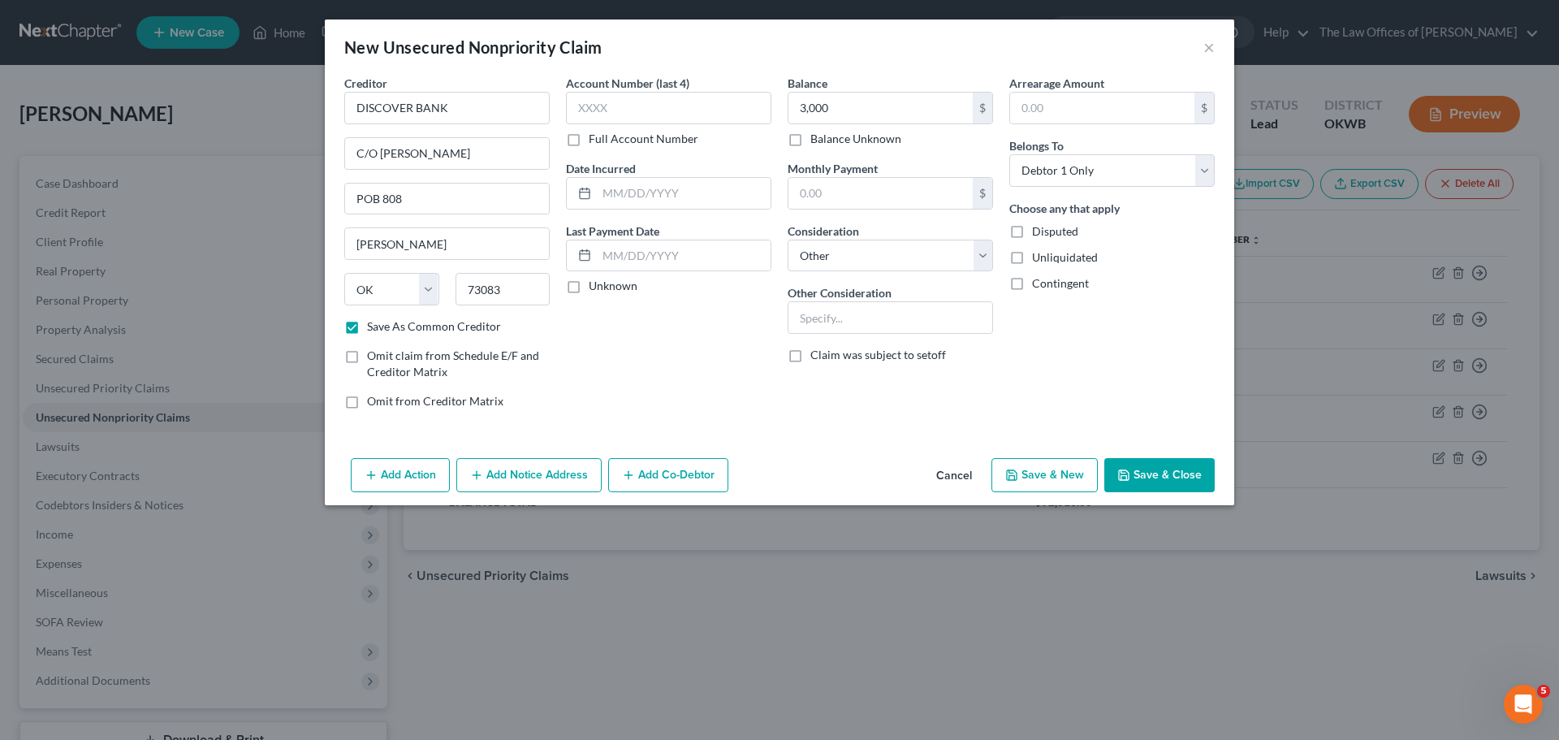
scroll to position [0, 0]
click at [1070, 470] on button "Save & New" at bounding box center [1045, 475] width 106 height 34
checkbox input "false"
select select "0"
type input "3,000.00"
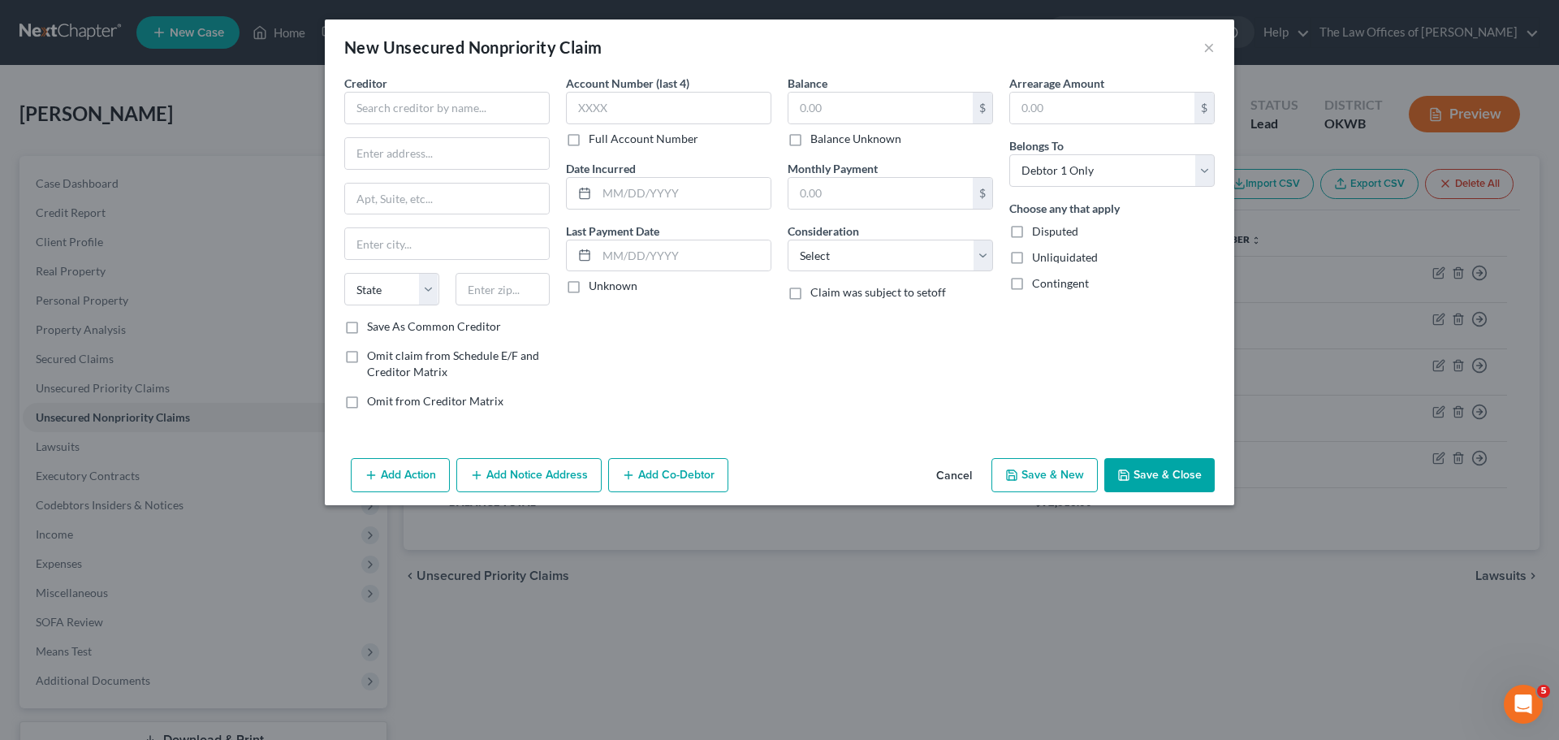
type input "0.00"
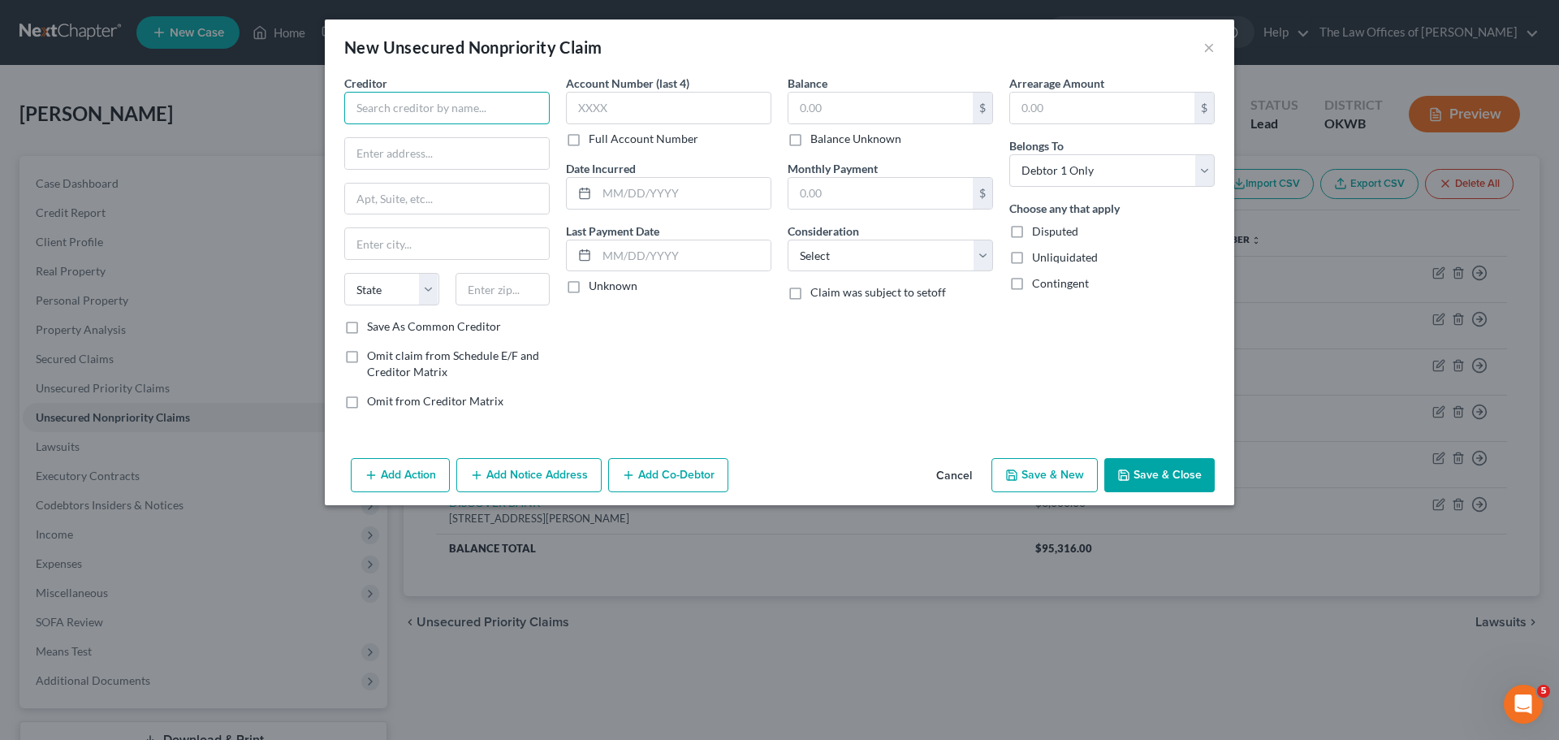
click at [500, 106] on input "text" at bounding box center [446, 108] width 205 height 32
type input "T"
type input "B"
type input "CBNA"
type input "POB 6497"
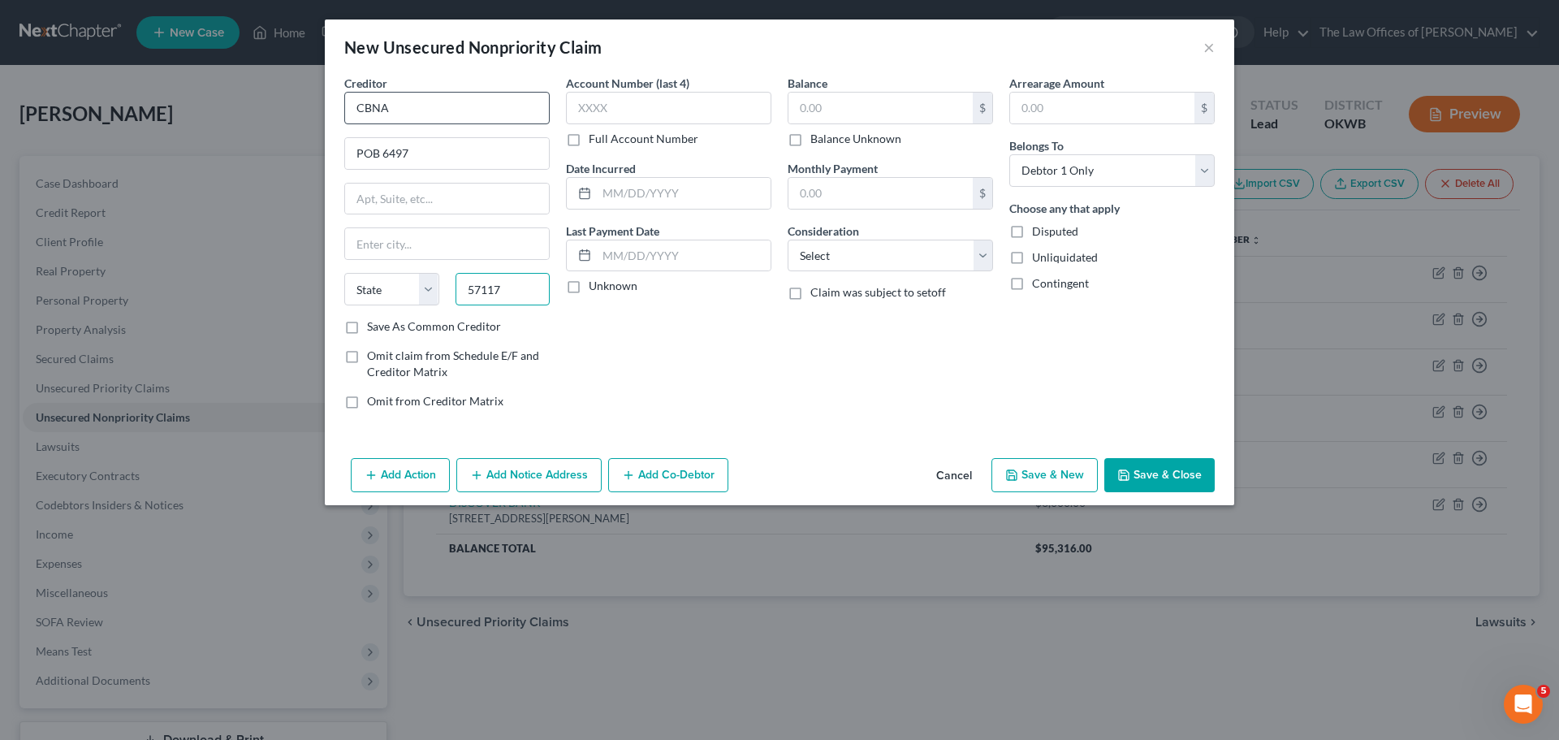
type input "57117"
type input "[GEOGRAPHIC_DATA]"
select select "43"
click at [367, 332] on label "Save As Common Creditor" at bounding box center [434, 326] width 134 height 16
click at [374, 329] on input "Save As Common Creditor" at bounding box center [379, 323] width 11 height 11
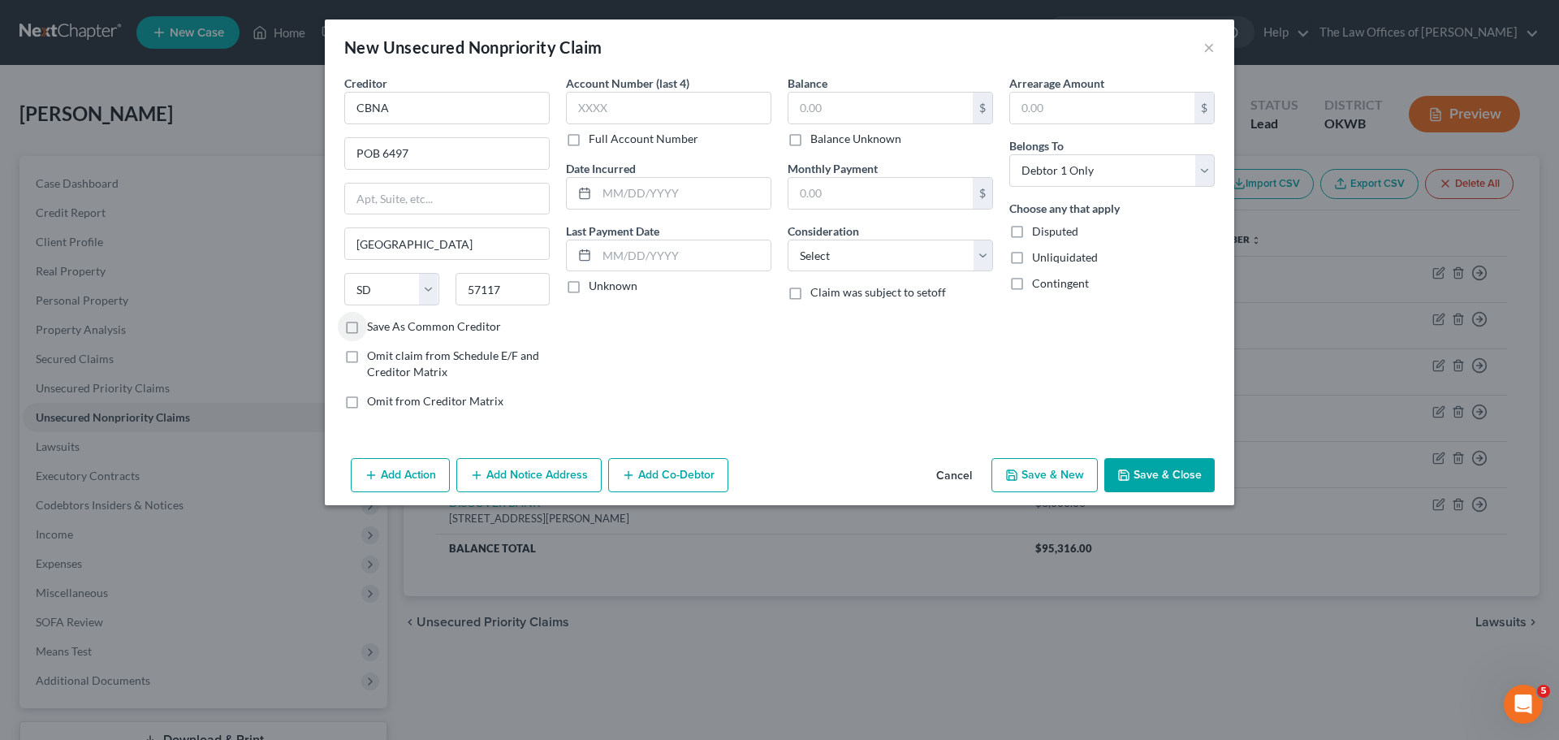
checkbox input "true"
click at [626, 115] on input "text" at bounding box center [668, 108] width 205 height 32
type input "6035"
click at [621, 199] on input "text" at bounding box center [684, 193] width 174 height 31
type input "[DATE]"
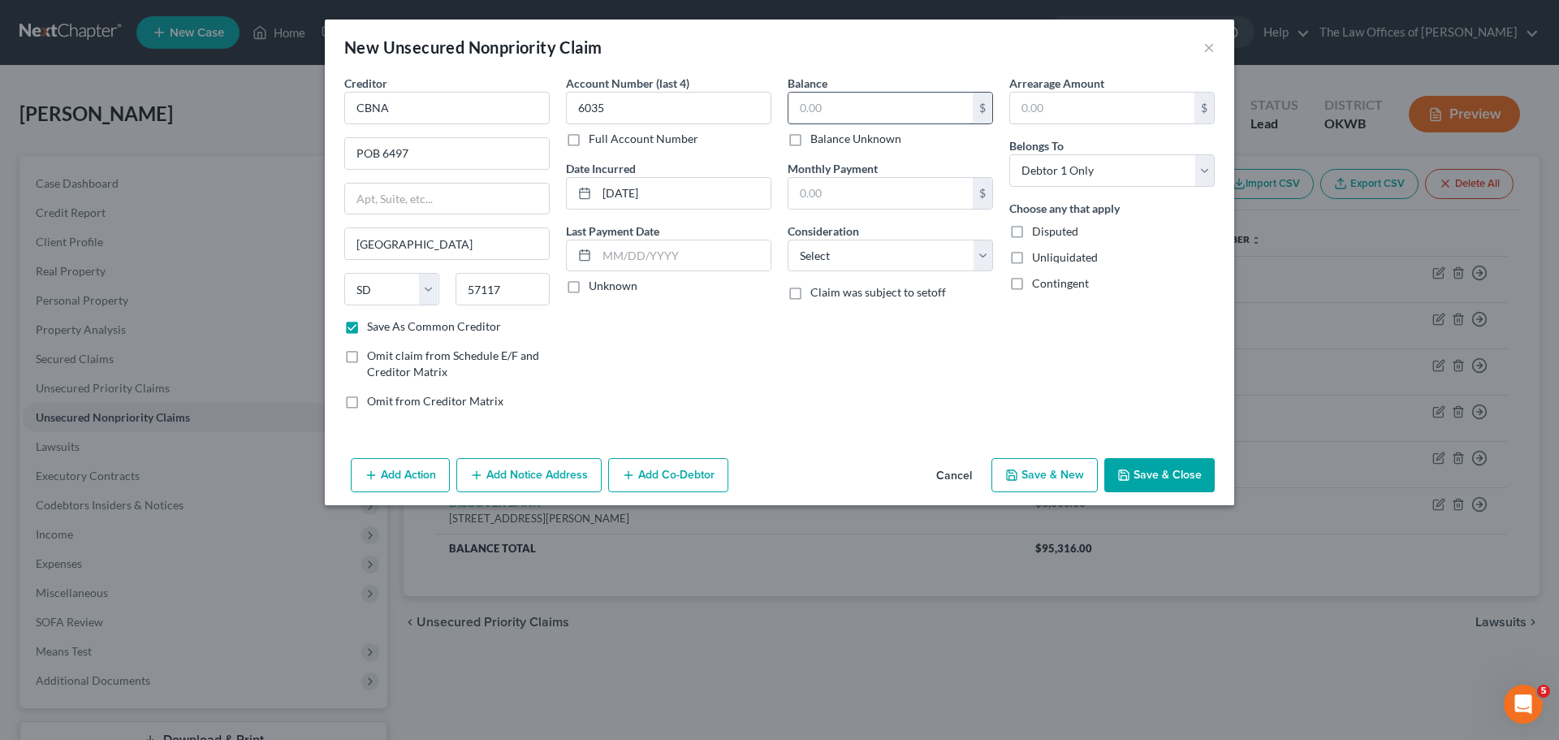
click at [816, 106] on input "text" at bounding box center [881, 108] width 184 height 31
type input "1,351"
click at [833, 262] on select "Select Cable / Satellite Services Collection Agency Credit Card Debt Debt Couns…" at bounding box center [890, 256] width 205 height 32
select select "2"
click at [788, 240] on select "Select Cable / Satellite Services Collection Agency Credit Card Debt Debt Couns…" at bounding box center [890, 256] width 205 height 32
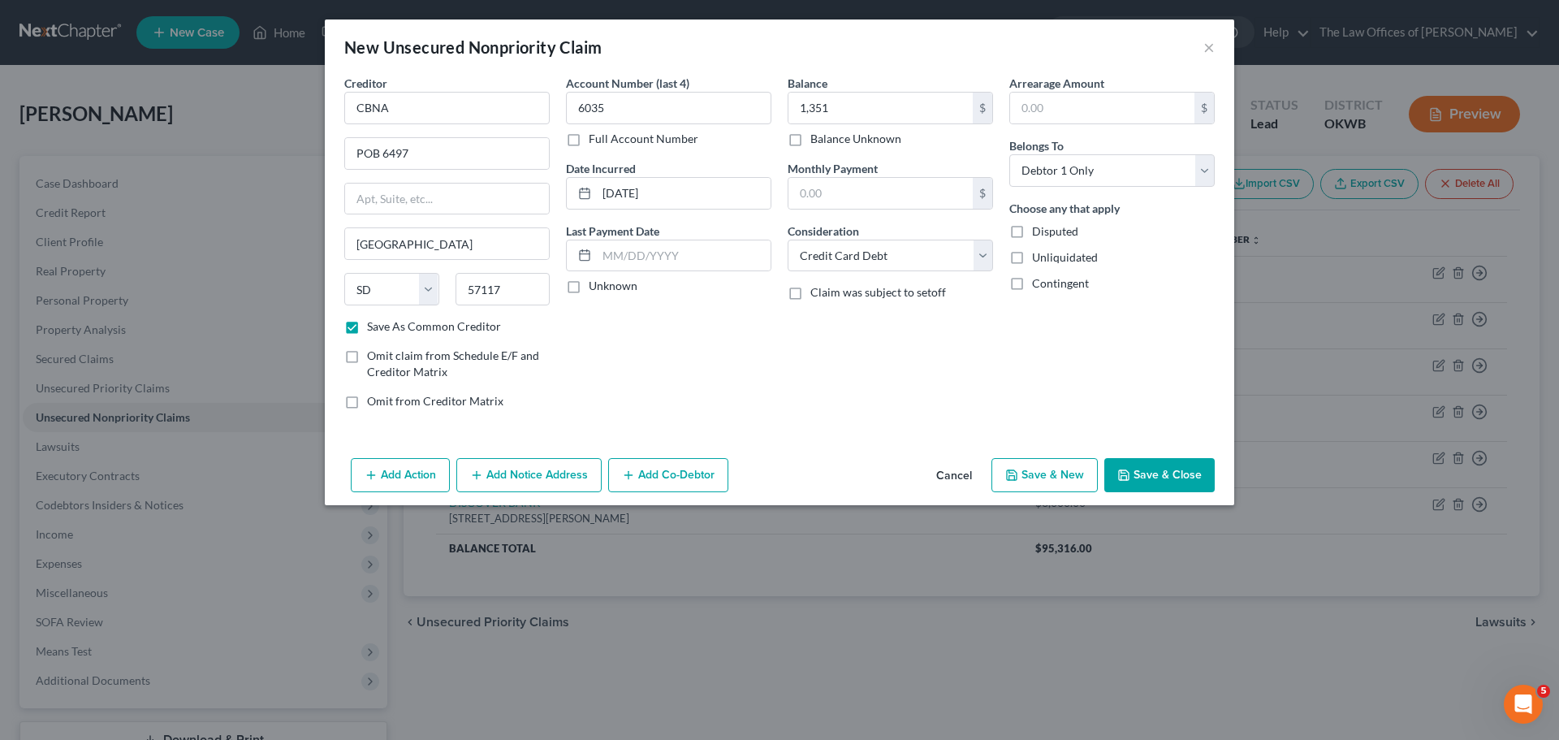
click at [1075, 463] on button "Save & New" at bounding box center [1045, 475] width 106 height 34
checkbox input "false"
select select "0"
type input "1,351.00"
type input "0.00"
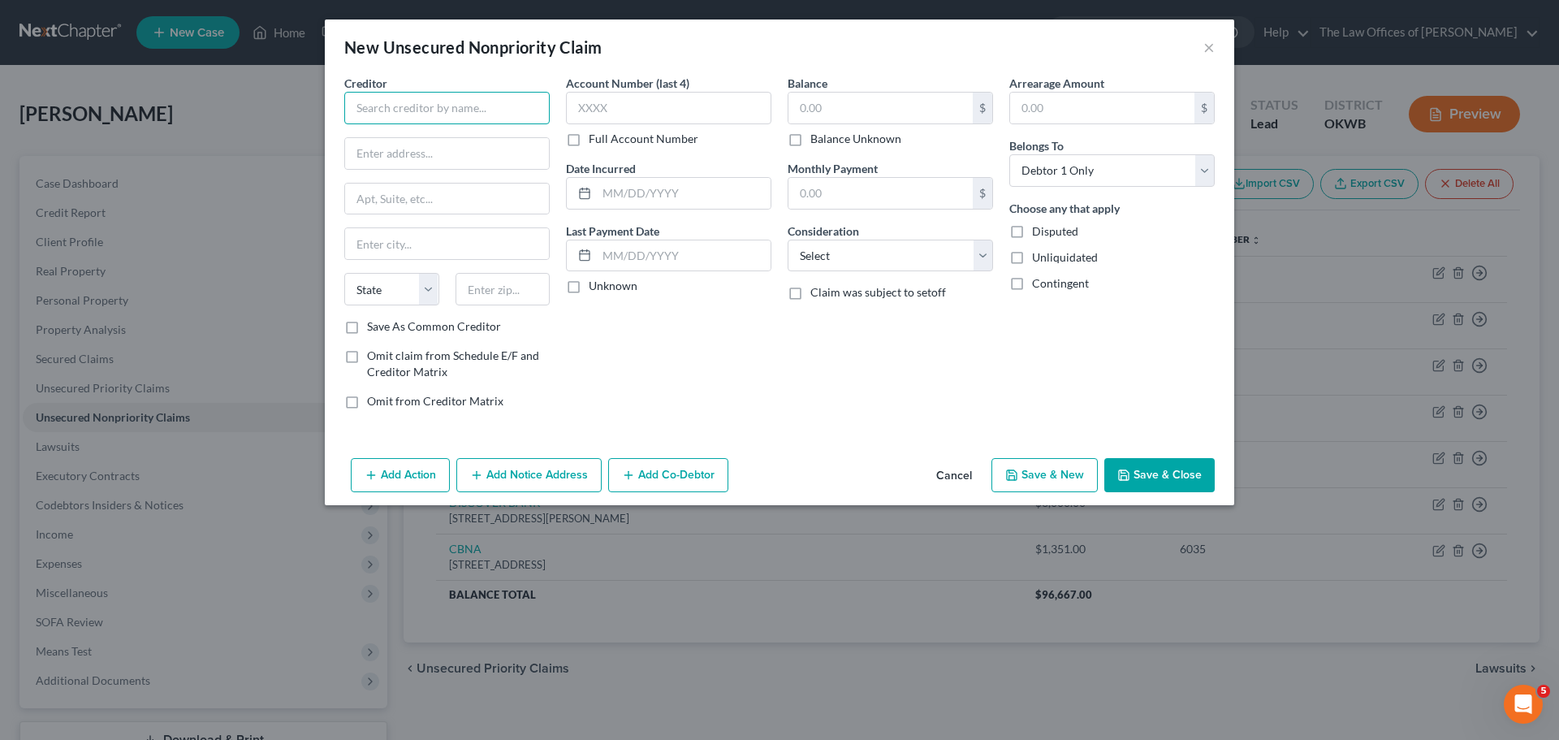
click at [417, 101] on input "text" at bounding box center [446, 108] width 205 height 32
click at [420, 145] on div "POB 45750, [US_STATE][GEOGRAPHIC_DATA]" at bounding box center [449, 152] width 184 height 14
type input "TINKER FCU"
type input "POB 45750"
type input "[US_STATE][GEOGRAPHIC_DATA]"
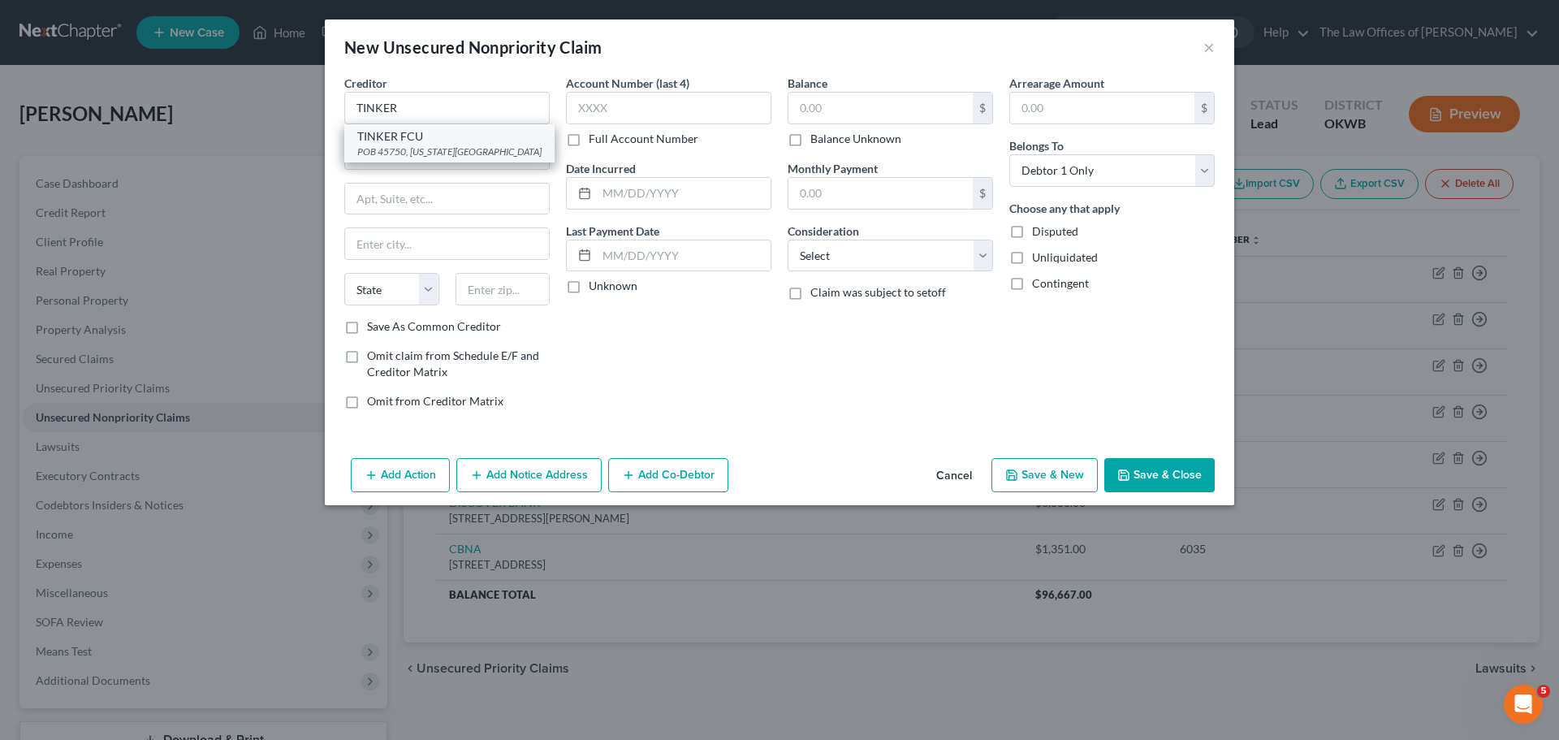
select select "37"
type input "73145"
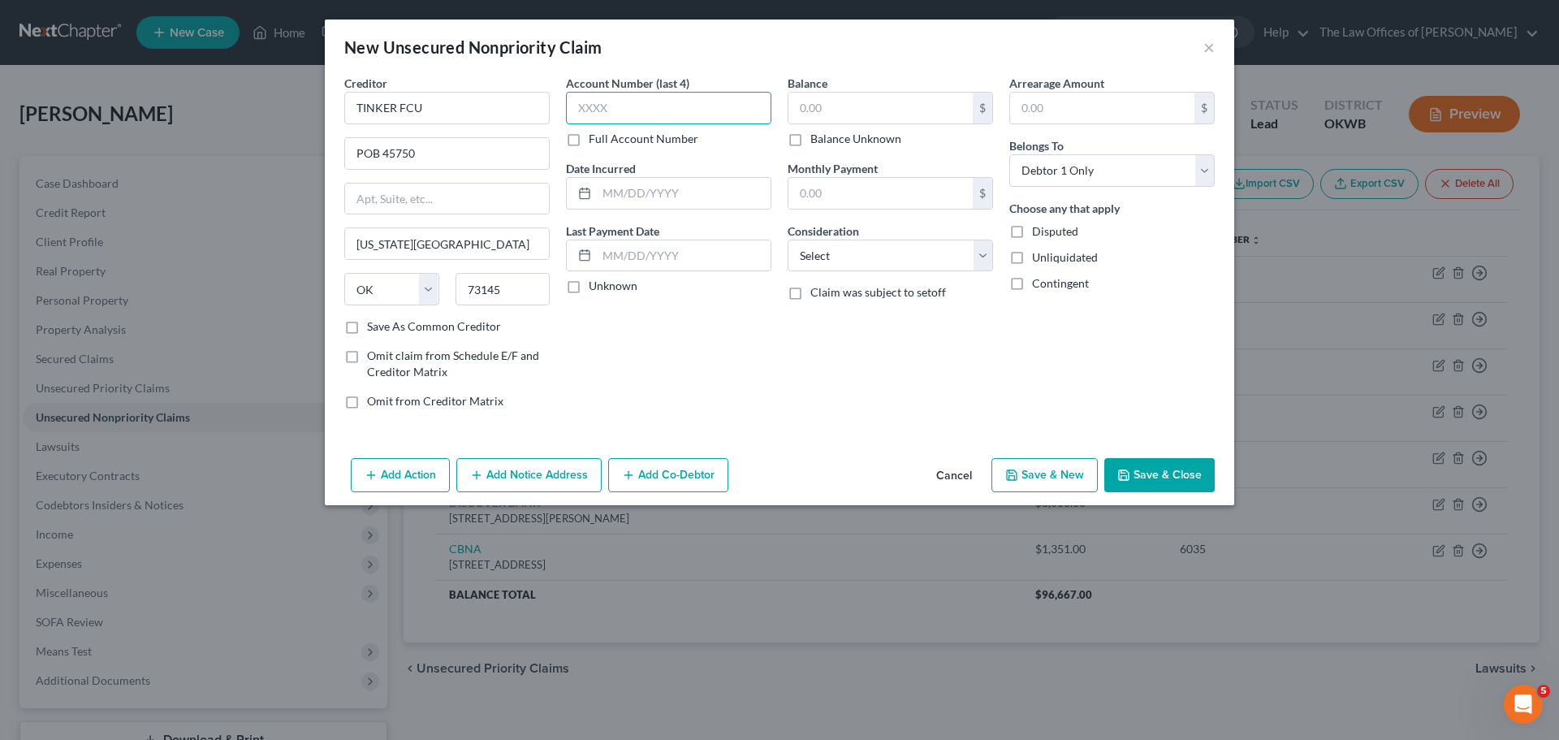
click at [673, 112] on input "text" at bounding box center [668, 108] width 205 height 32
type input "4387"
click at [622, 192] on input "text" at bounding box center [684, 193] width 174 height 31
type input "[DATE]"
click at [825, 104] on input "text" at bounding box center [881, 108] width 184 height 31
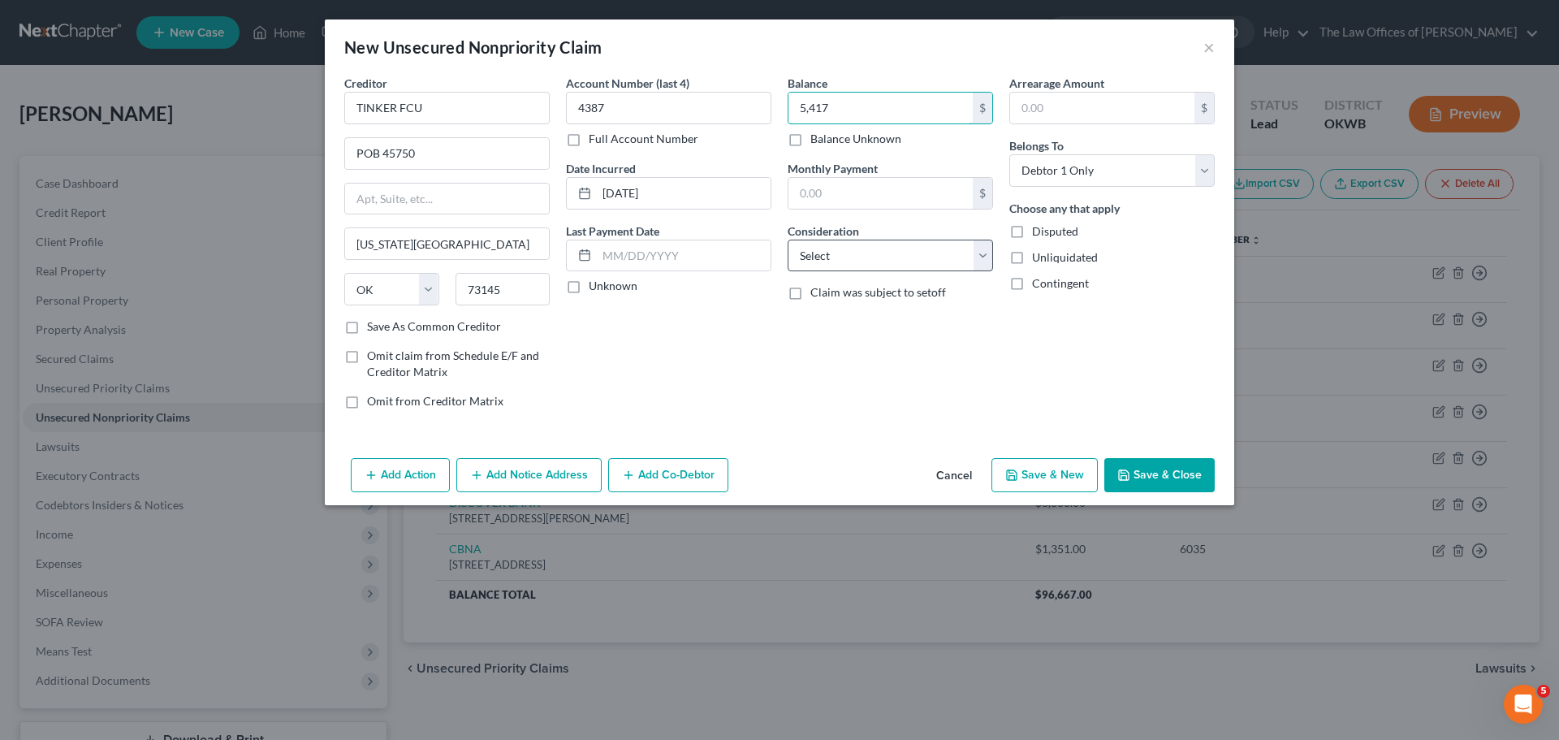
type input "5,417"
click at [859, 250] on select "Select Cable / Satellite Services Collection Agency Credit Card Debt Debt Couns…" at bounding box center [890, 256] width 205 height 32
select select "14"
click at [788, 240] on select "Select Cable / Satellite Services Collection Agency Credit Card Debt Debt Couns…" at bounding box center [890, 256] width 205 height 32
click at [491, 490] on button "Add Notice Address" at bounding box center [528, 475] width 145 height 34
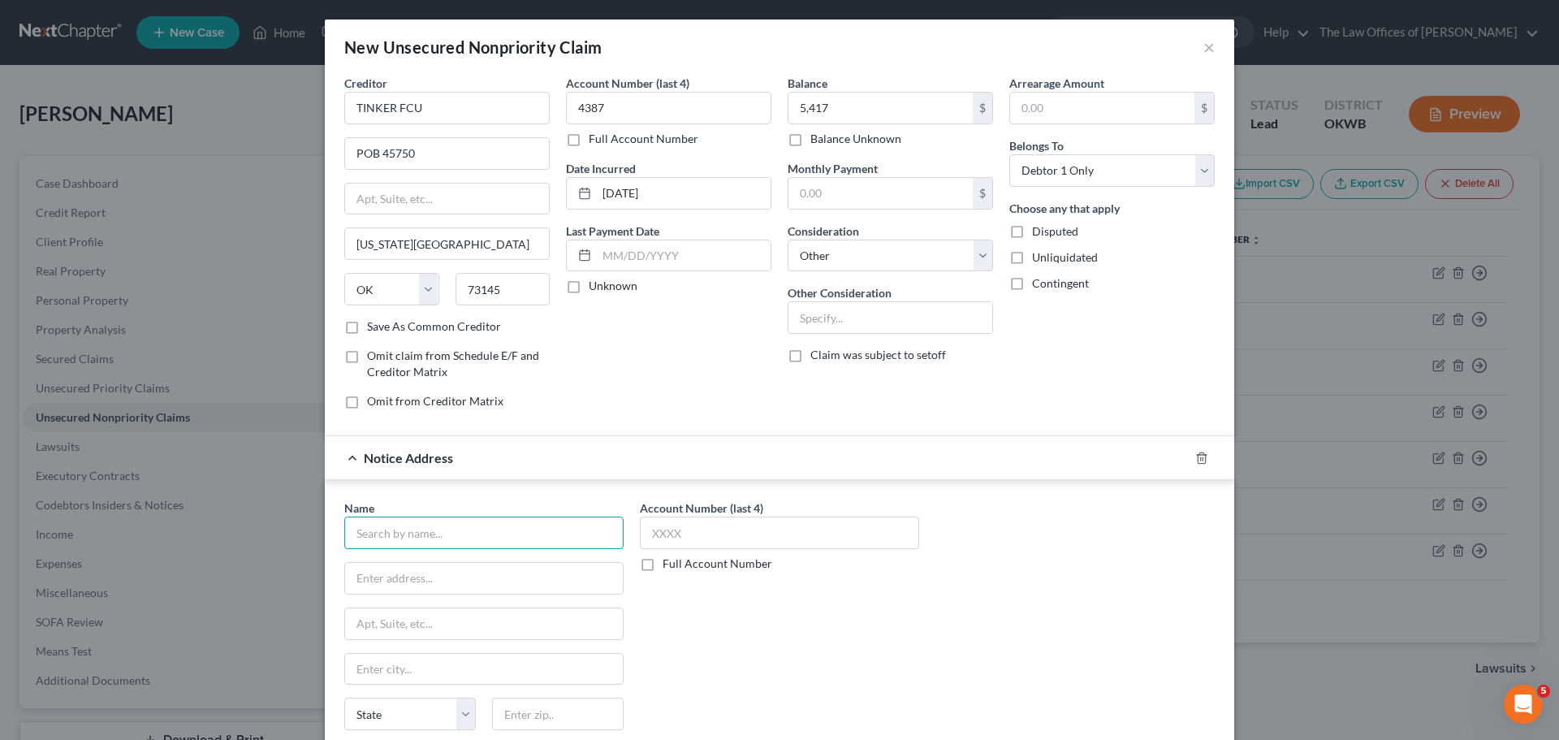
click at [400, 547] on input "text" at bounding box center [483, 533] width 279 height 32
click at [387, 529] on input "text" at bounding box center [483, 533] width 279 height 32
type input "HALL & [PERSON_NAME]"
type input "[STREET_ADDRESS]"
type input "STE 3001"
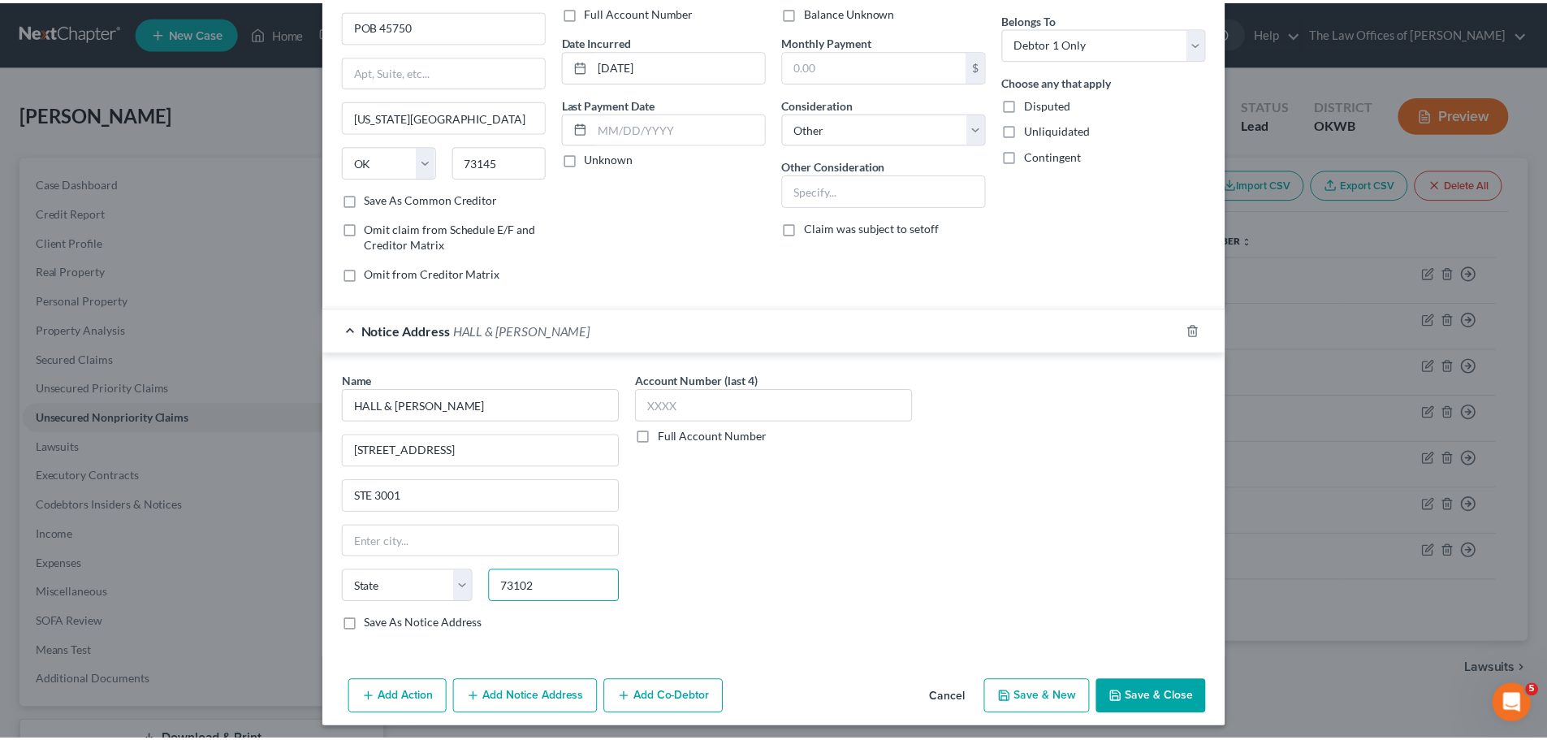
scroll to position [135, 0]
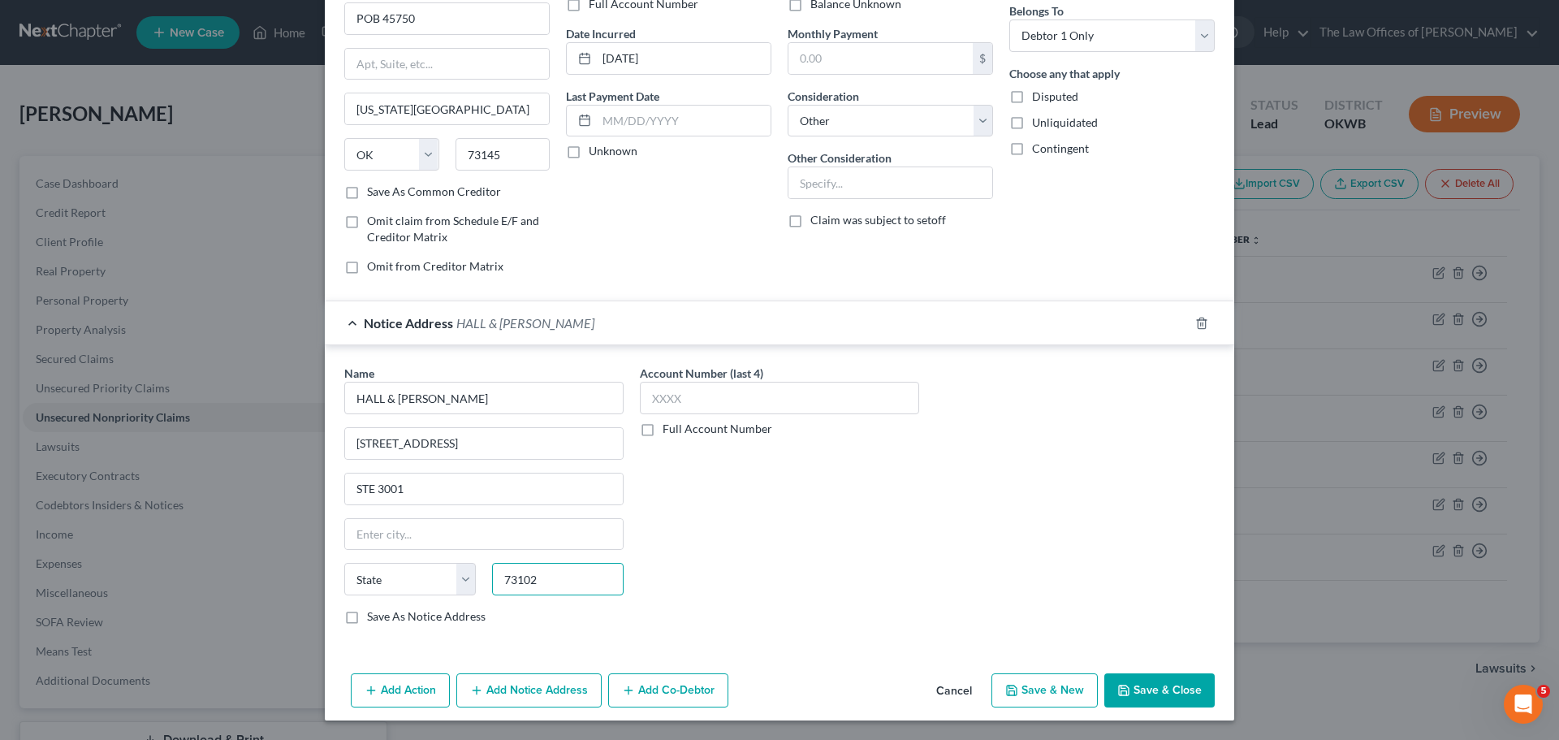
type input "73102"
click at [1038, 680] on button "Save & New" at bounding box center [1045, 690] width 106 height 34
select select "0"
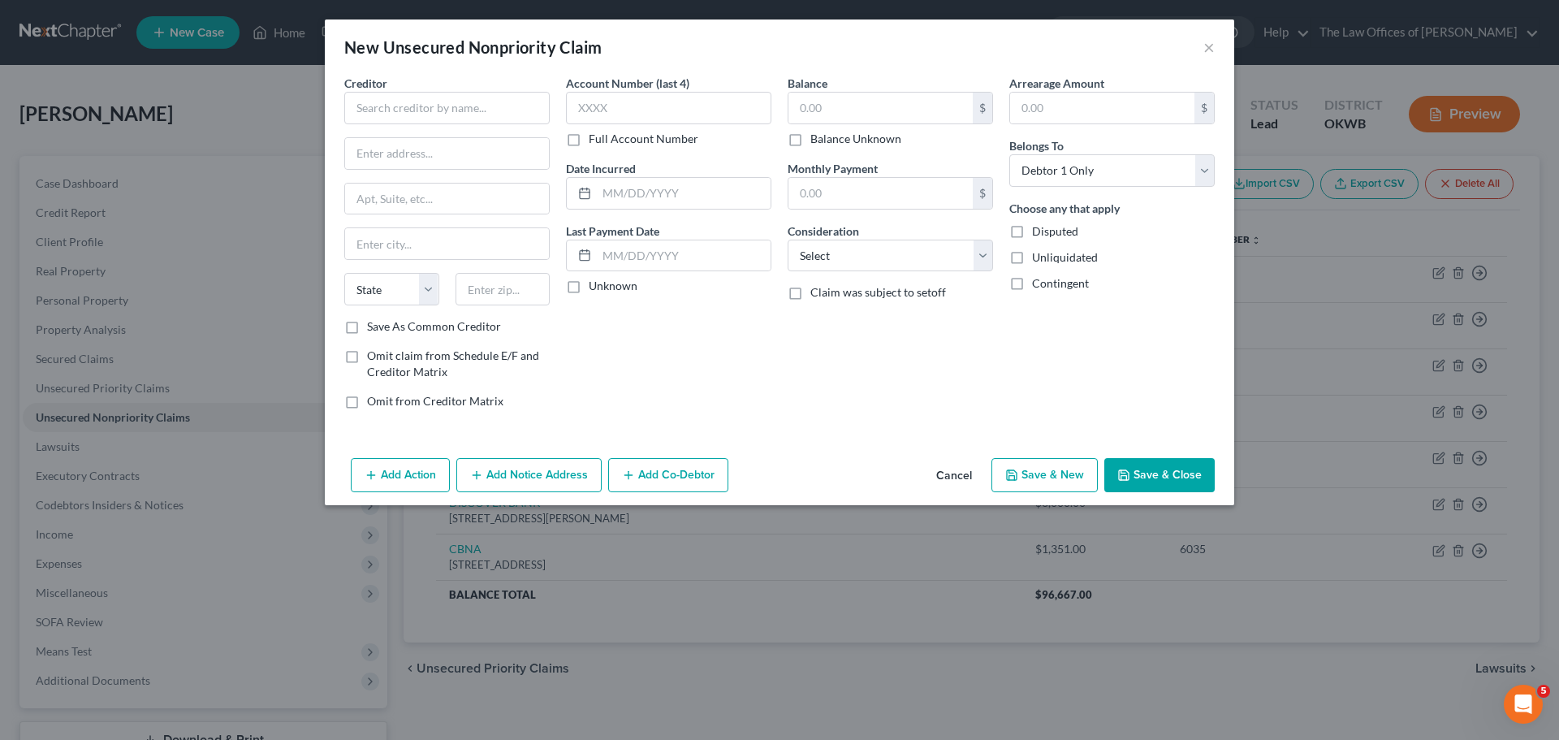
type input "[US_STATE][GEOGRAPHIC_DATA]"
select select "37"
type input "5,417.00"
type input "0.00"
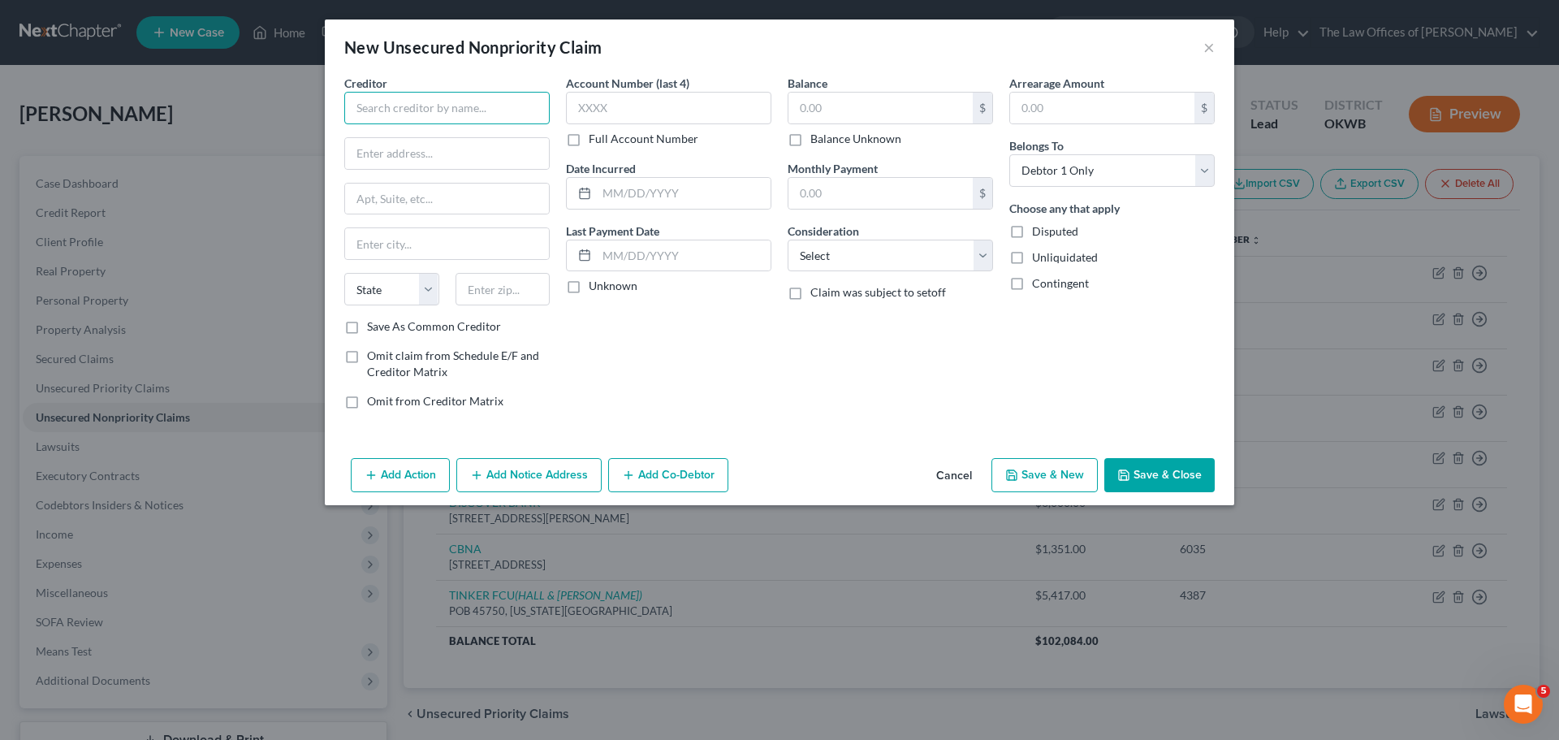
click at [370, 110] on input "text" at bounding box center [446, 108] width 205 height 32
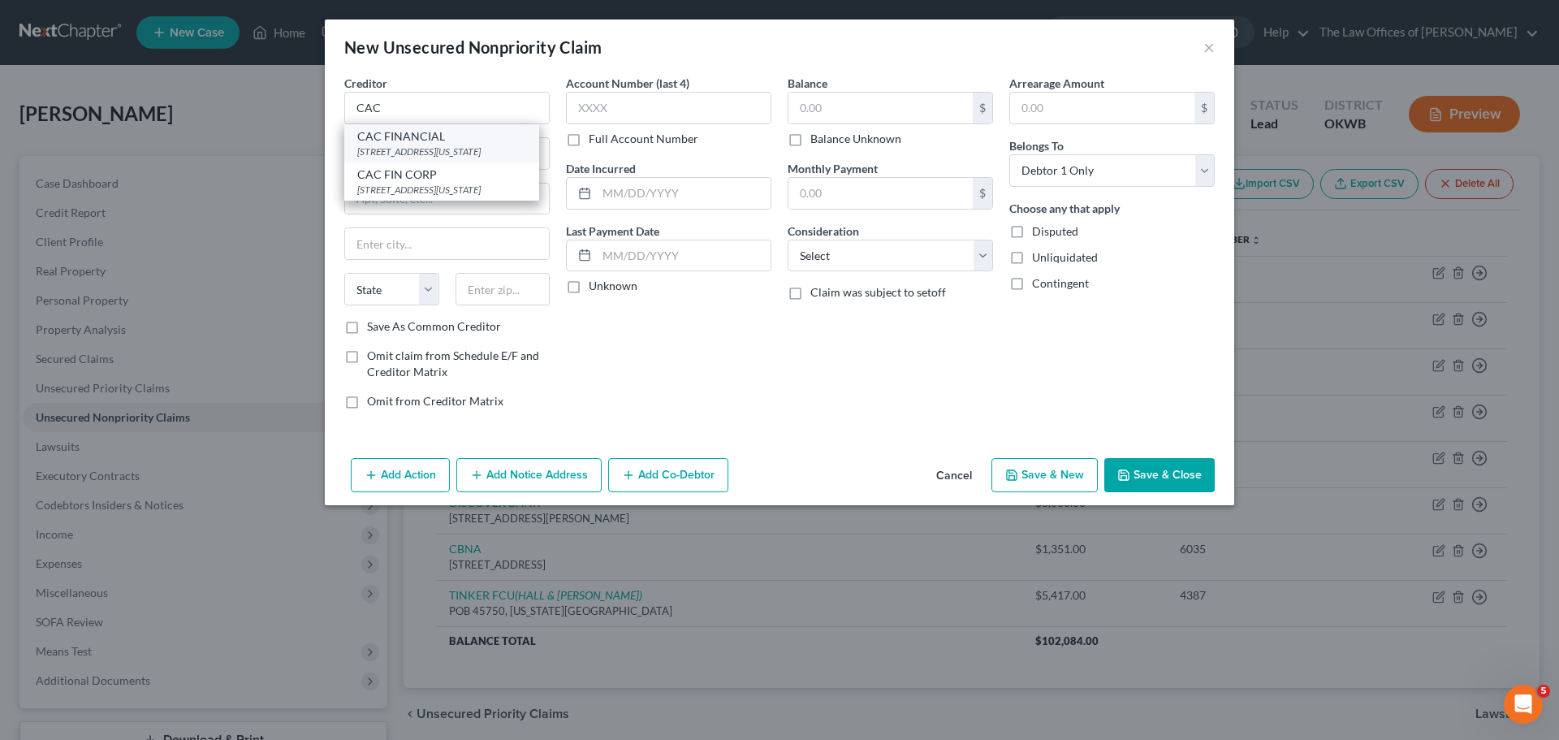
click at [424, 148] on div "[STREET_ADDRESS][US_STATE]" at bounding box center [441, 152] width 169 height 14
type input "CAC FINANCIAL"
type input "[STREET_ADDRESS]"
type input "[US_STATE][GEOGRAPHIC_DATA]"
select select "37"
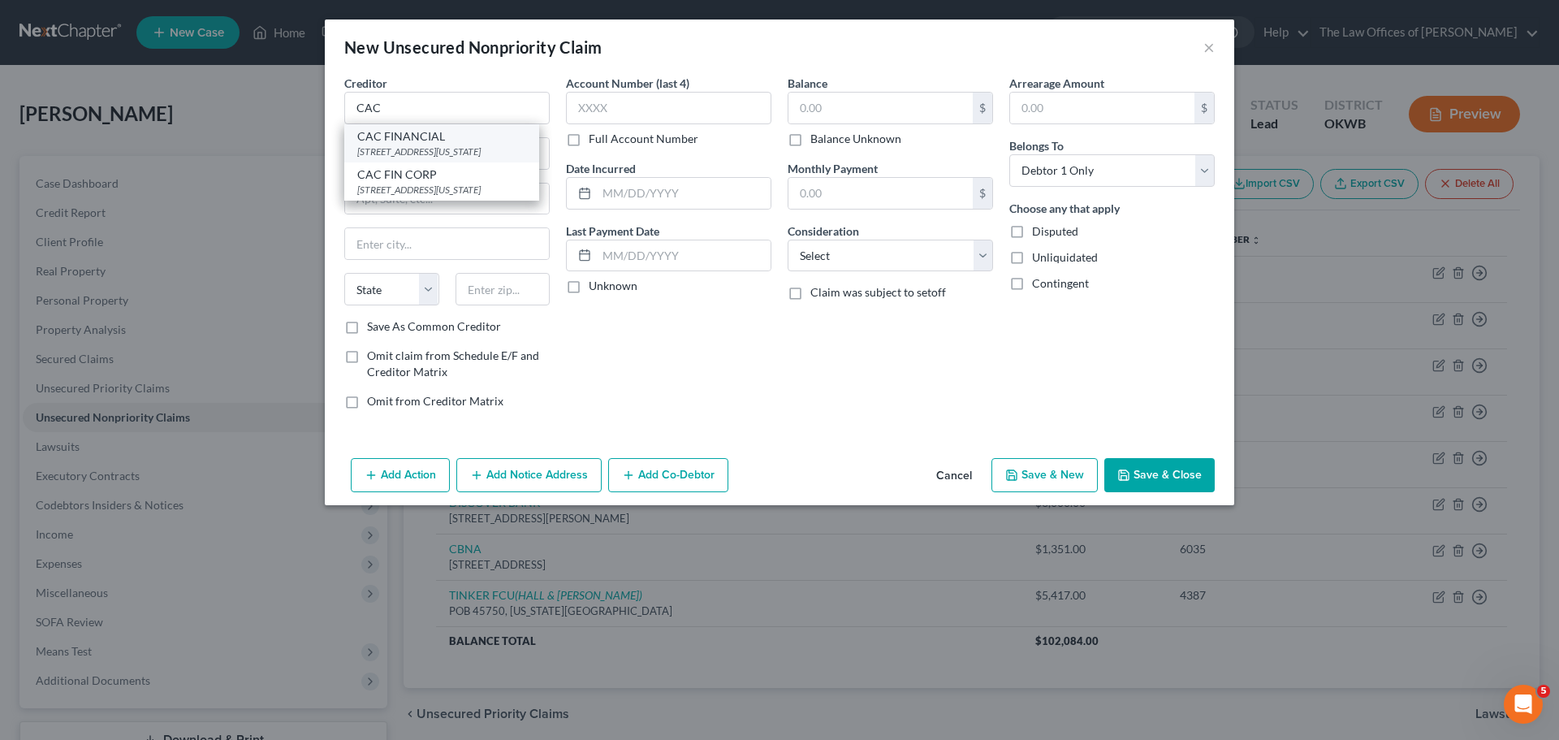
type input "73112"
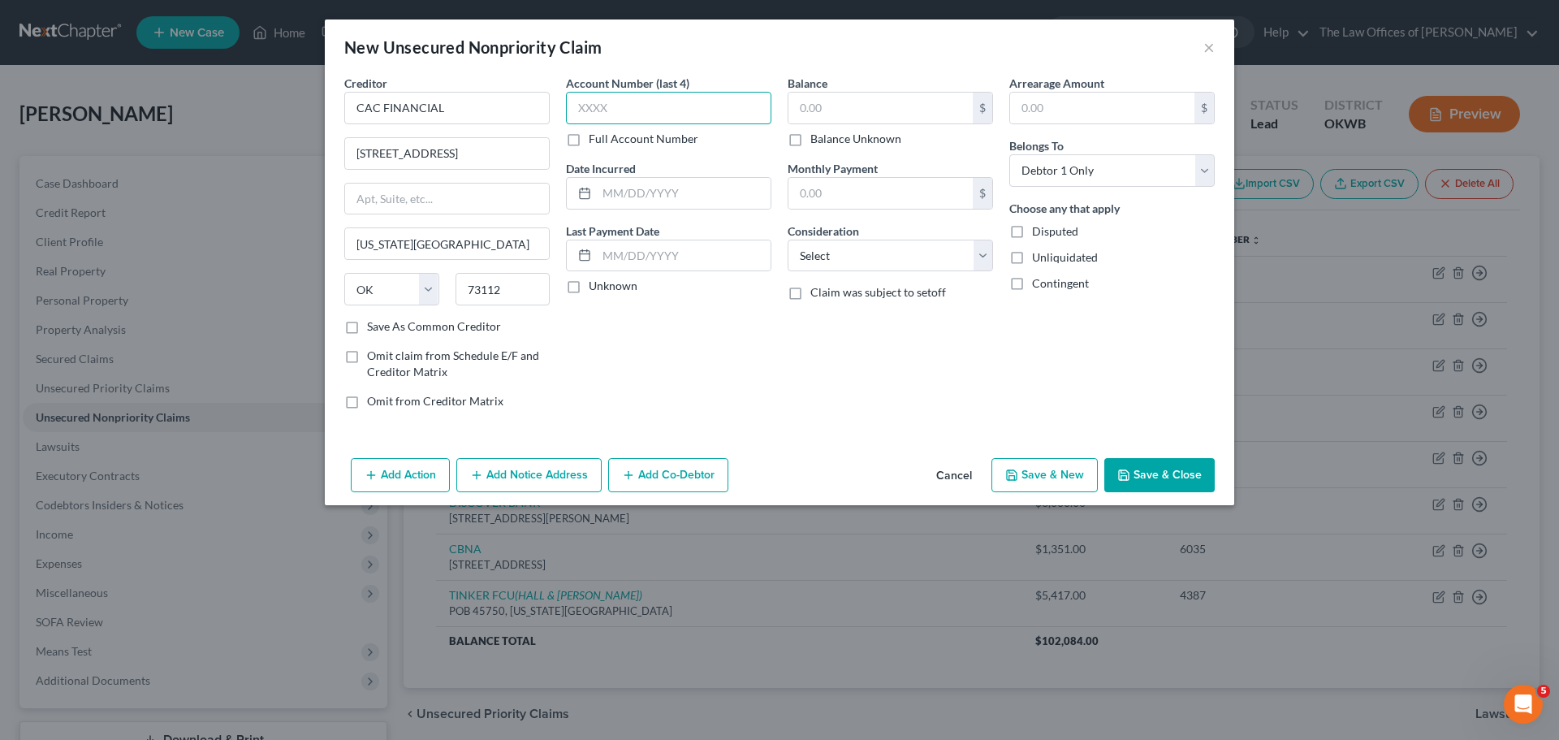
click at [600, 106] on input "text" at bounding box center [668, 108] width 205 height 32
type input "2270"
click at [796, 110] on input "text" at bounding box center [881, 108] width 184 height 31
type input "676"
click at [851, 266] on select "Select Cable / Satellite Services Collection Agency Credit Card Debt Debt Couns…" at bounding box center [890, 256] width 205 height 32
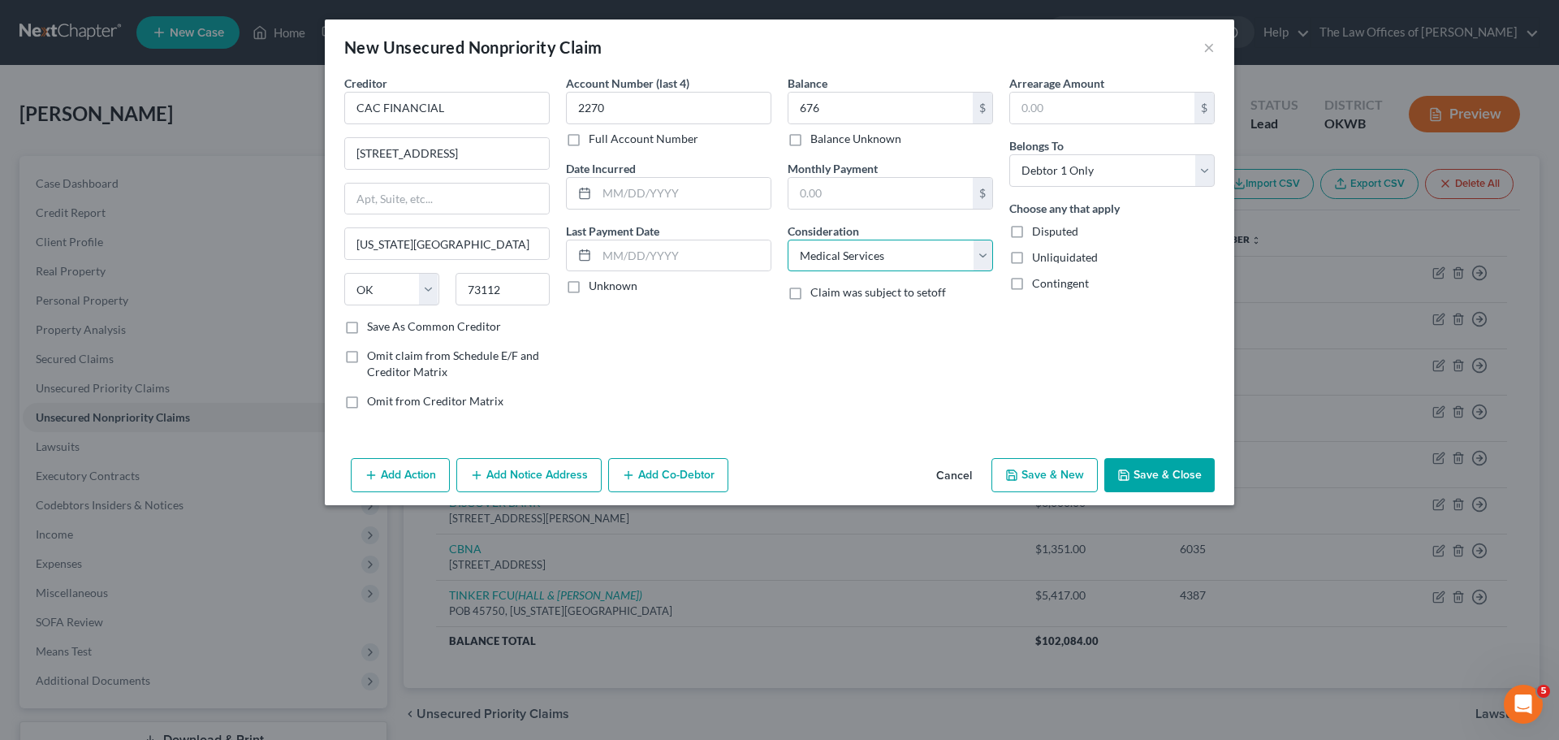
click at [788, 240] on select "Select Cable / Satellite Services Collection Agency Credit Card Debt Debt Couns…" at bounding box center [890, 256] width 205 height 32
click at [857, 261] on select "Select Cable / Satellite Services Collection Agency Credit Card Debt Debt Couns…" at bounding box center [890, 256] width 205 height 32
select select "1"
click at [788, 240] on select "Select Cable / Satellite Services Collection Agency Credit Card Debt Debt Couns…" at bounding box center [890, 256] width 205 height 32
click at [1086, 476] on button "Save & New" at bounding box center [1045, 475] width 106 height 34
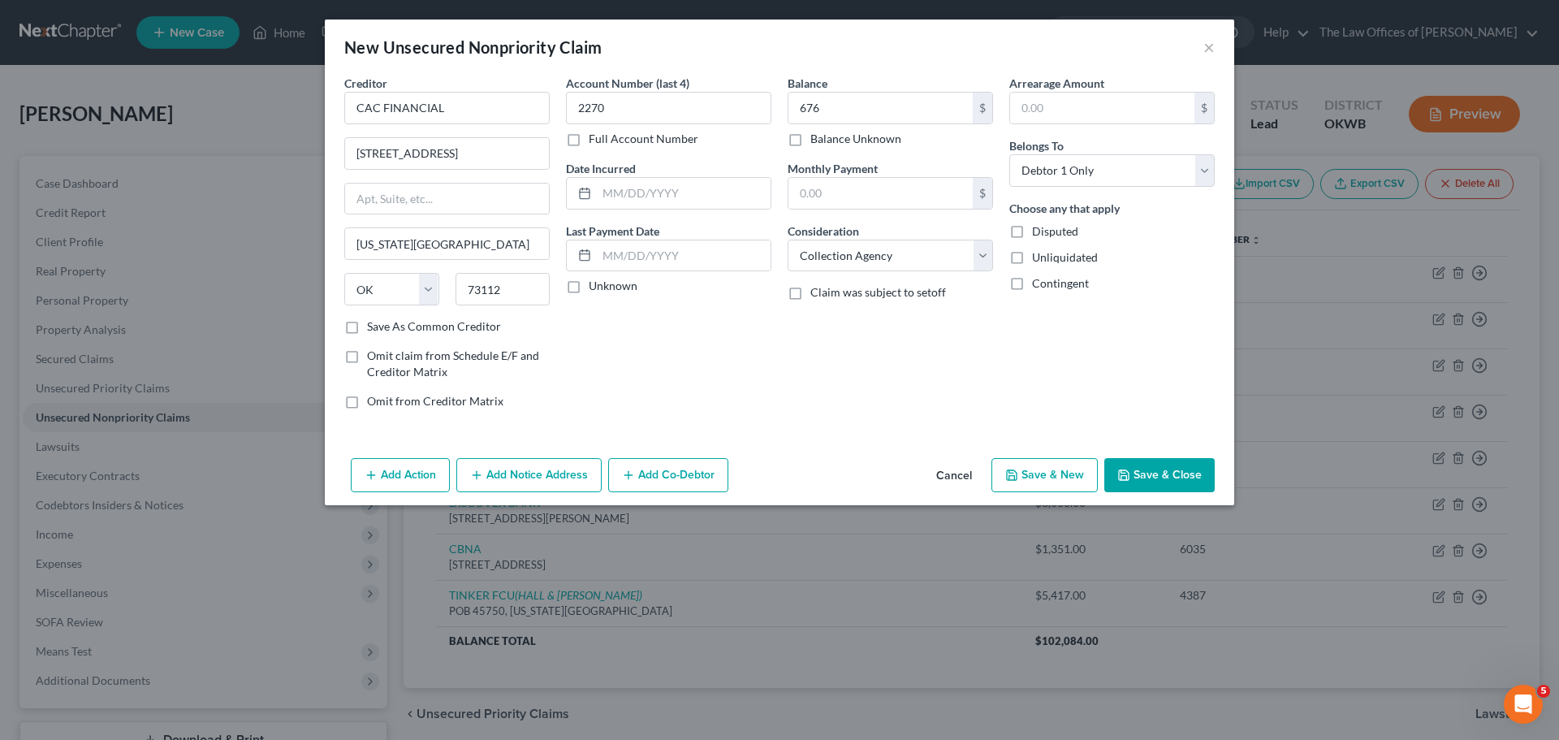
select select "0"
type input "676.00"
type input "0.00"
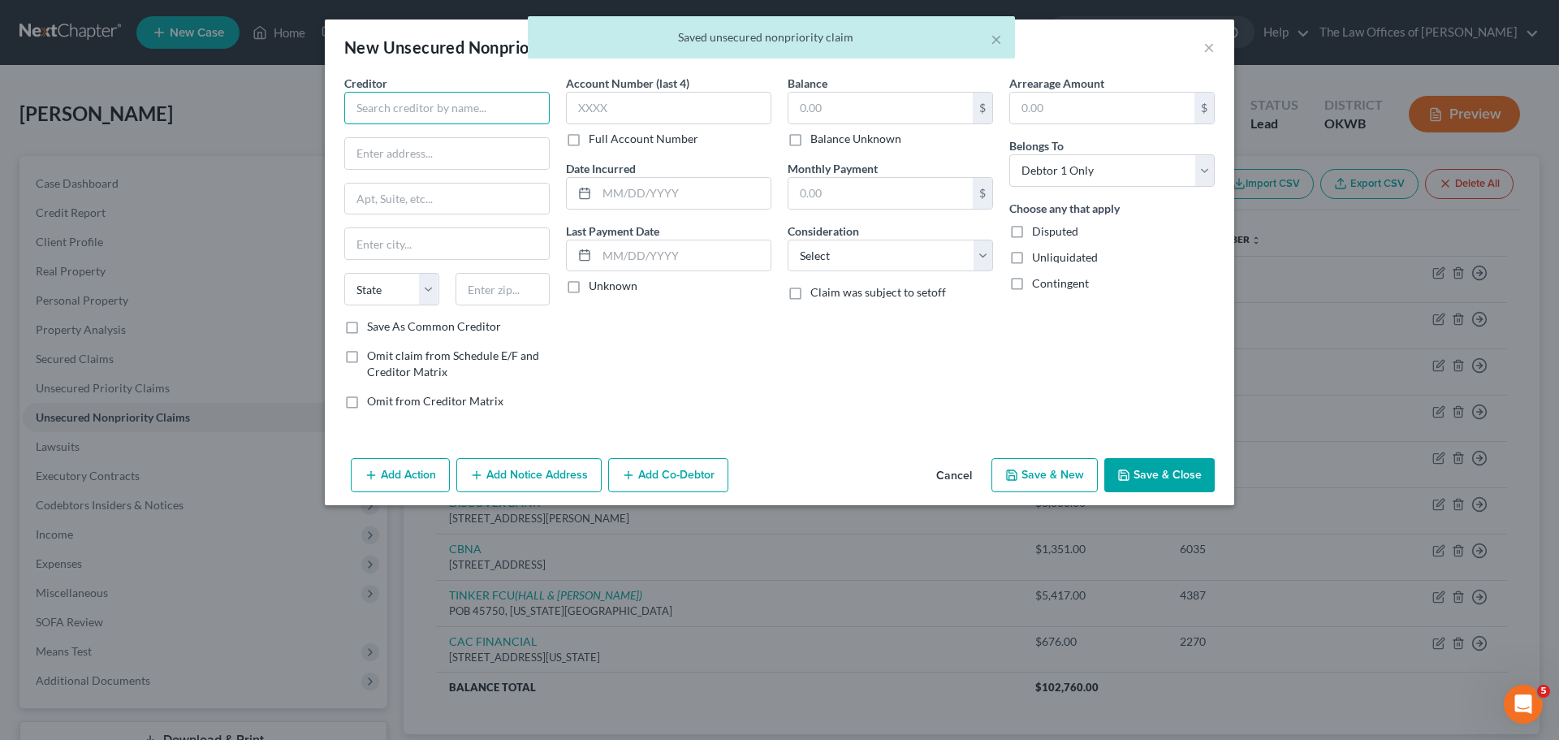
click at [448, 110] on input "text" at bounding box center [446, 108] width 205 height 32
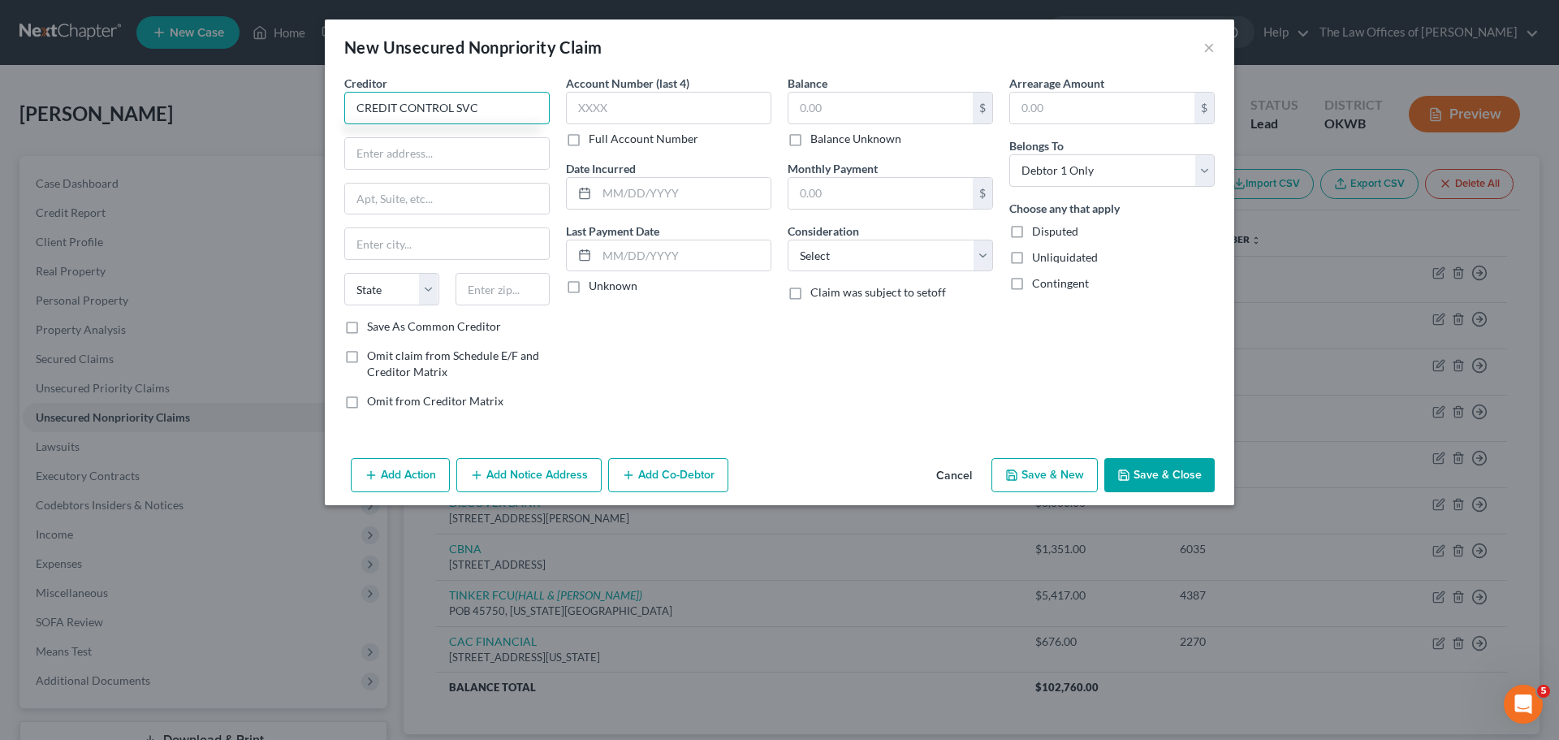
type input "CREDIT CONTROL SVC"
type input "P"
type input "[STREET_ADDRESS]"
click at [508, 281] on input "text" at bounding box center [503, 289] width 95 height 32
type input "02062"
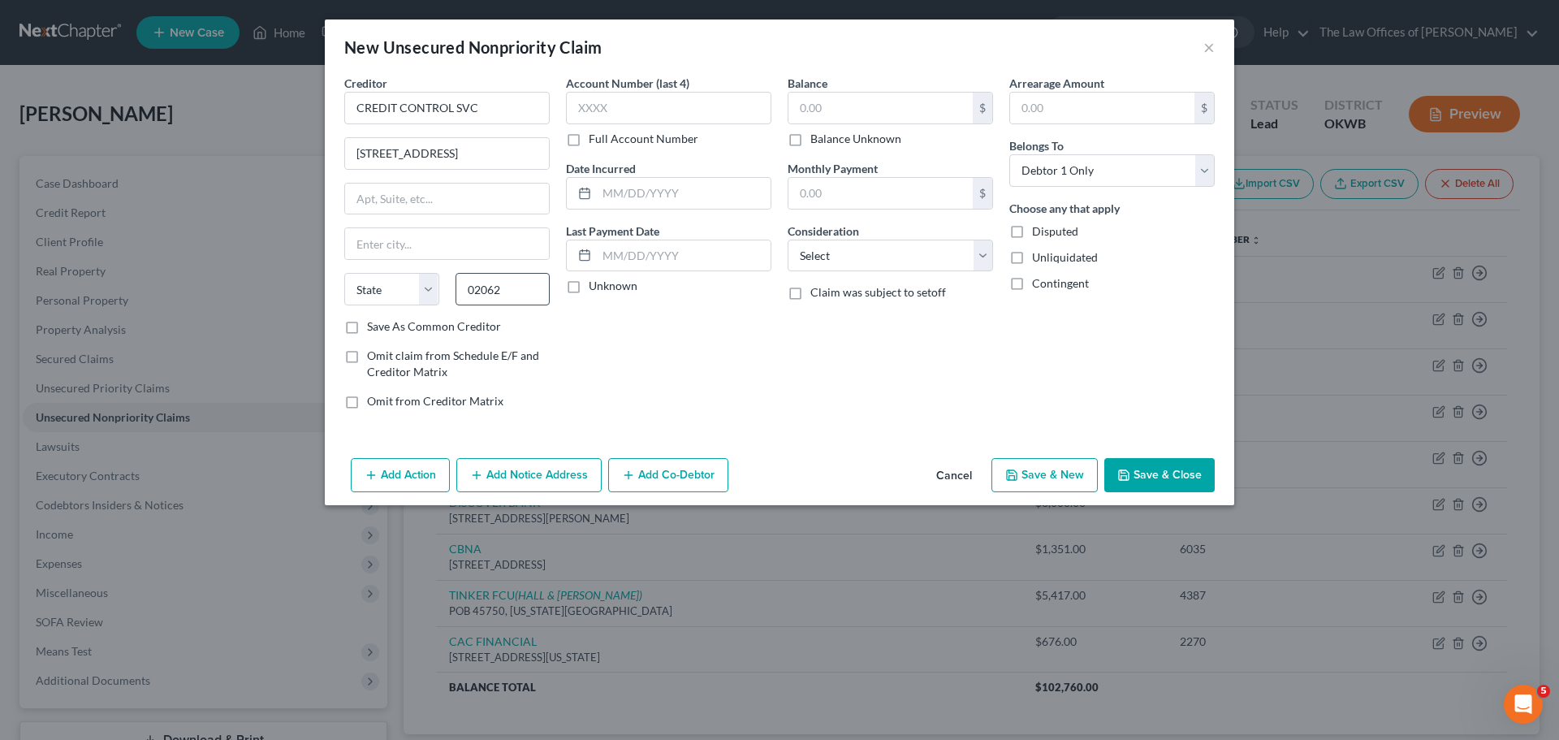
type input "[PERSON_NAME]"
select select "22"
click at [608, 100] on input "text" at bounding box center [668, 108] width 205 height 32
type input "2451"
click at [640, 190] on input "text" at bounding box center [684, 193] width 174 height 31
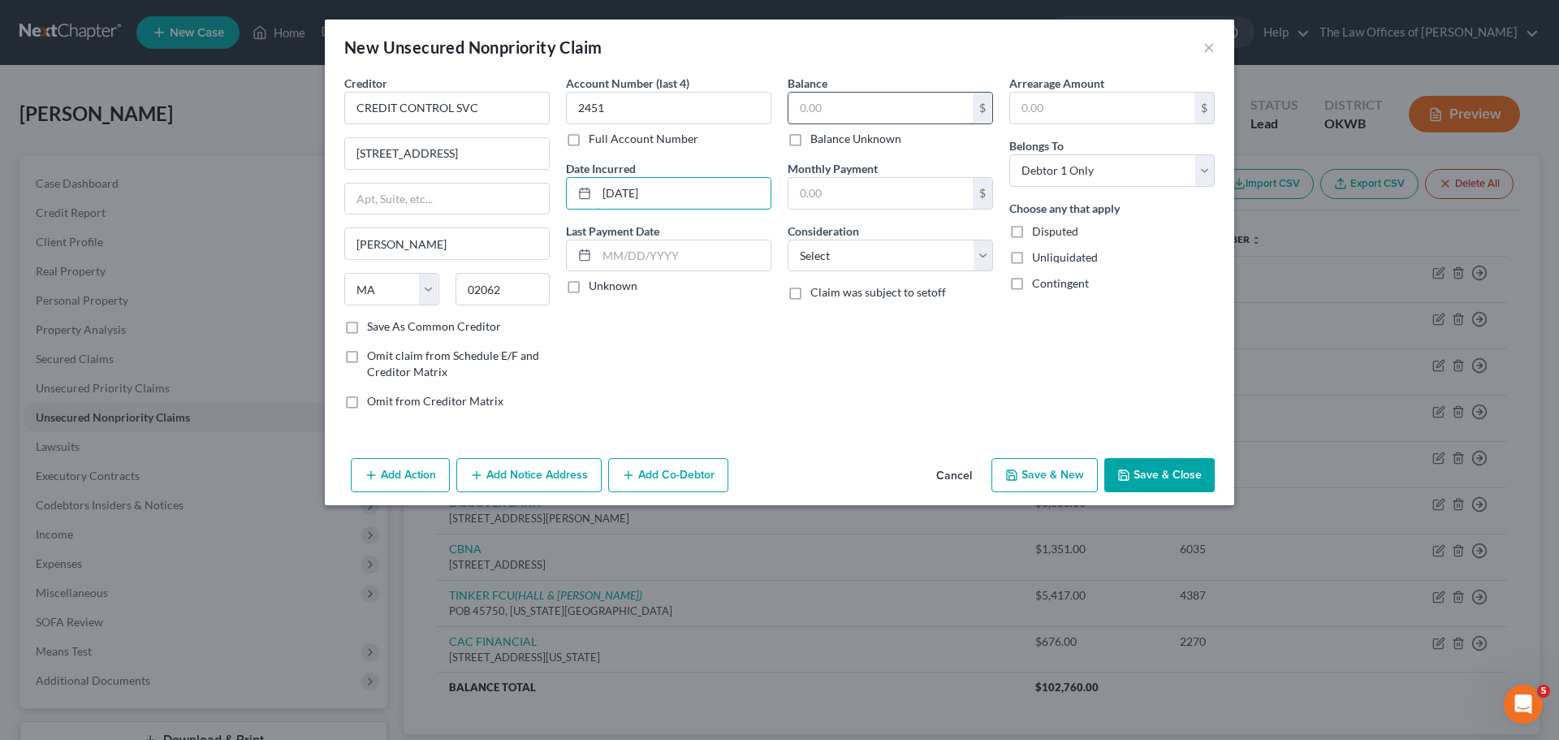
type input "[DATE]"
click at [849, 104] on input "text" at bounding box center [881, 108] width 184 height 31
type input "510"
click at [865, 253] on select "Select Cable / Satellite Services Collection Agency Credit Card Debt Debt Couns…" at bounding box center [890, 256] width 205 height 32
select select "14"
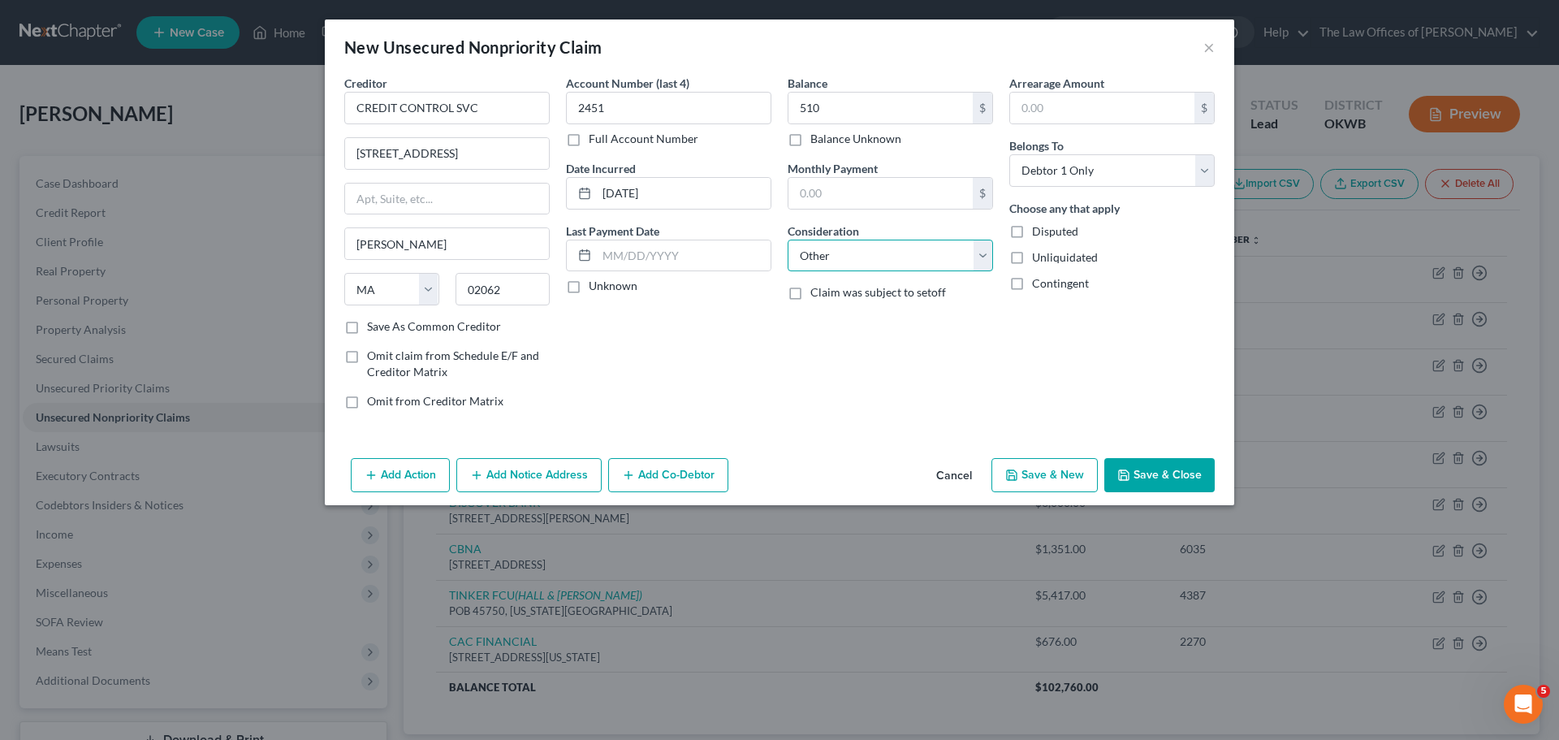
click at [788, 240] on select "Select Cable / Satellite Services Collection Agency Credit Card Debt Debt Couns…" at bounding box center [890, 256] width 205 height 32
click at [1031, 479] on button "Save & New" at bounding box center [1045, 475] width 106 height 34
select select "0"
type input "510.00"
type input "0.00"
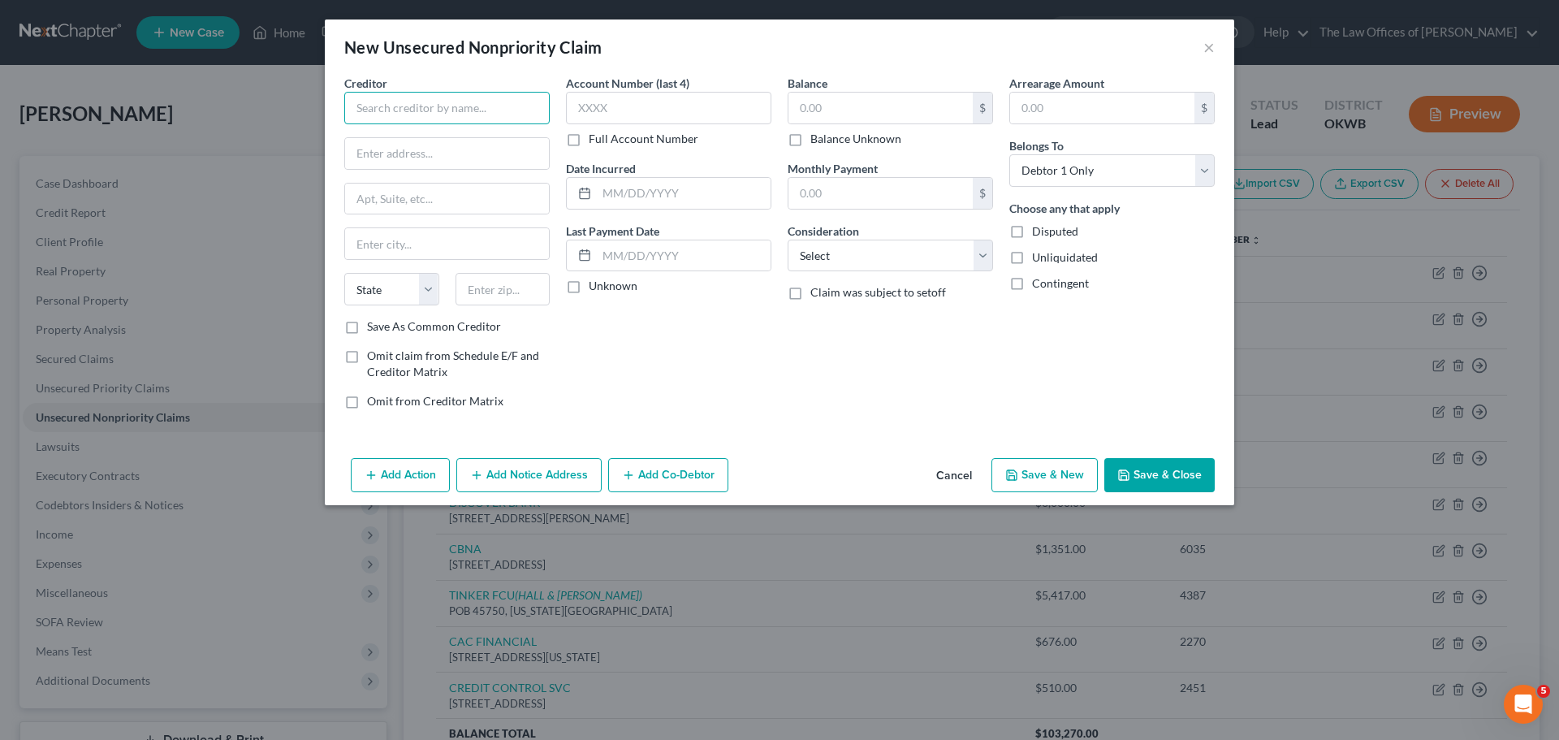
click at [430, 117] on input "text" at bounding box center [446, 108] width 205 height 32
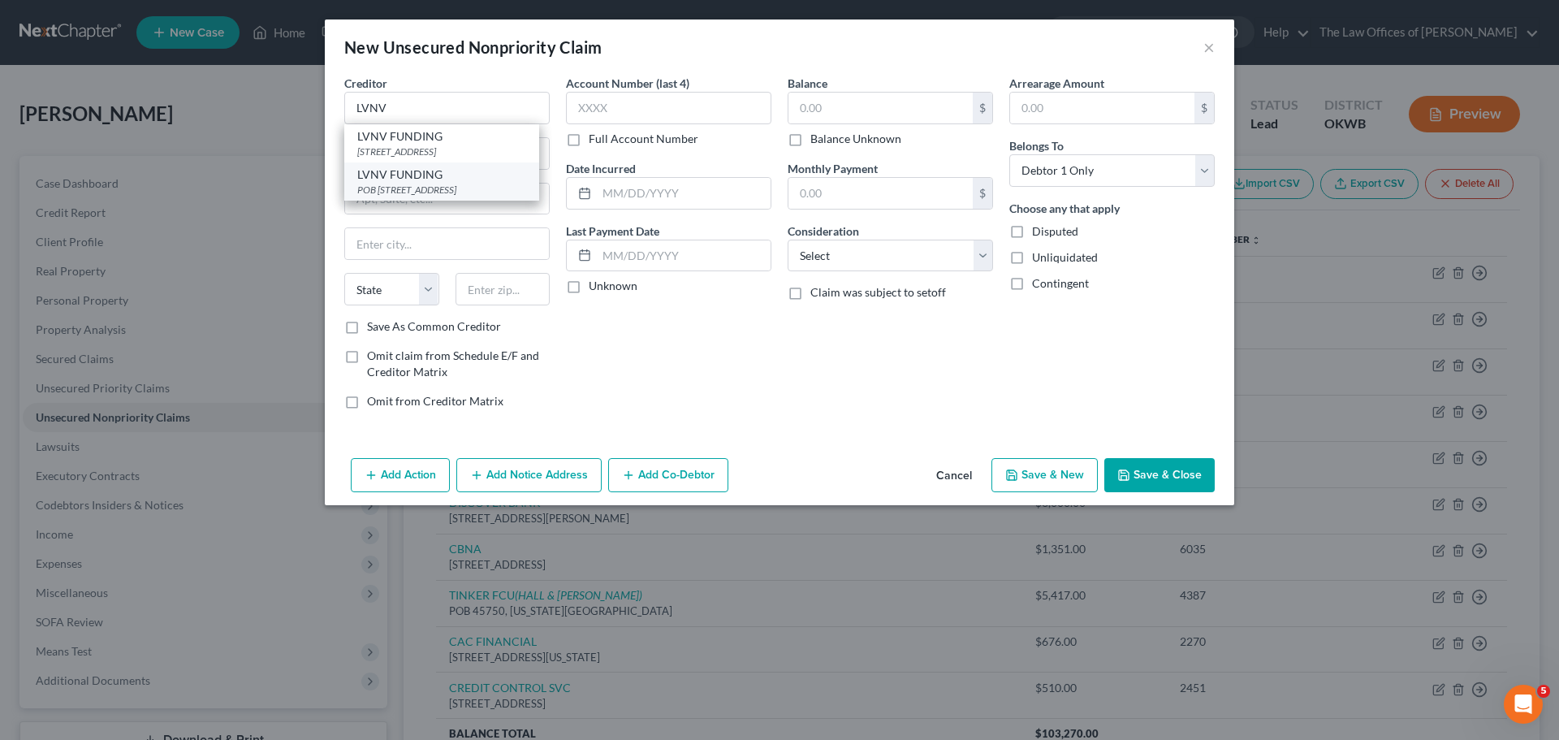
click at [421, 180] on div "LVNV FUNDING" at bounding box center [441, 175] width 169 height 16
type input "LVNV FUNDING"
type input "POB 1269"
type input "[GEOGRAPHIC_DATA]"
select select "42"
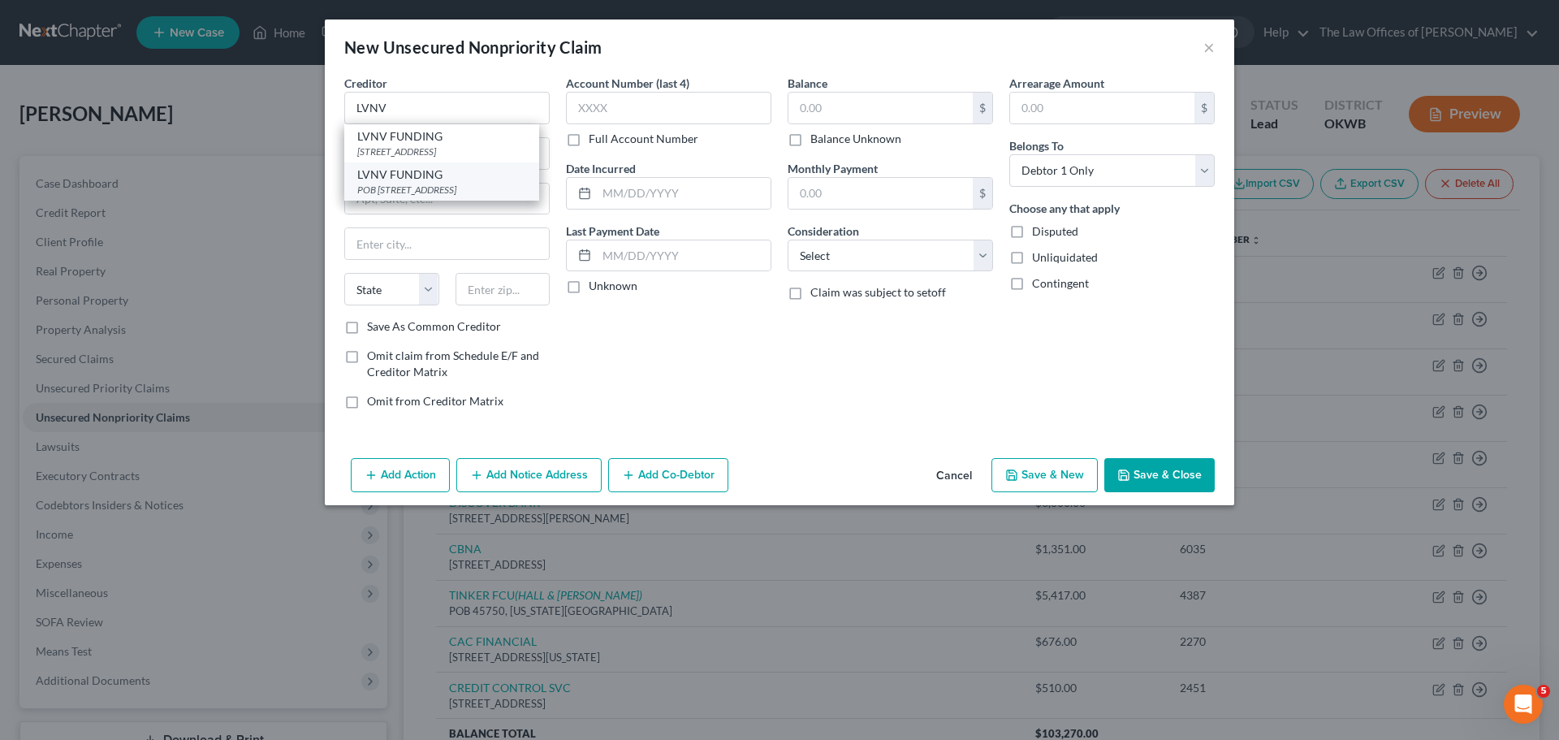
type input "29602"
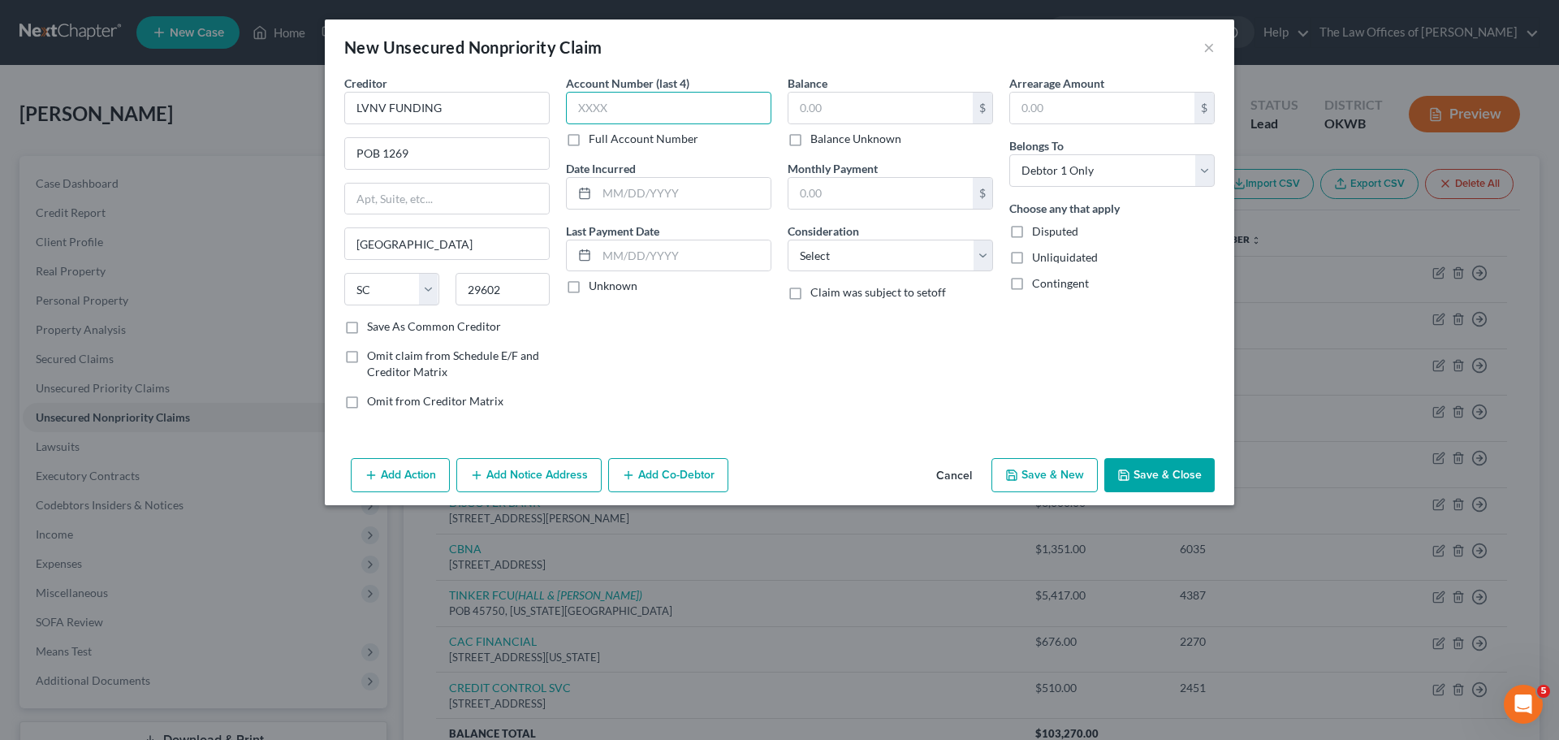
click at [595, 106] on input "text" at bounding box center [668, 108] width 205 height 32
type input "4447"
click at [621, 192] on input "text" at bounding box center [684, 193] width 174 height 31
type input "[DATE]"
click at [957, 112] on input "text" at bounding box center [881, 108] width 184 height 31
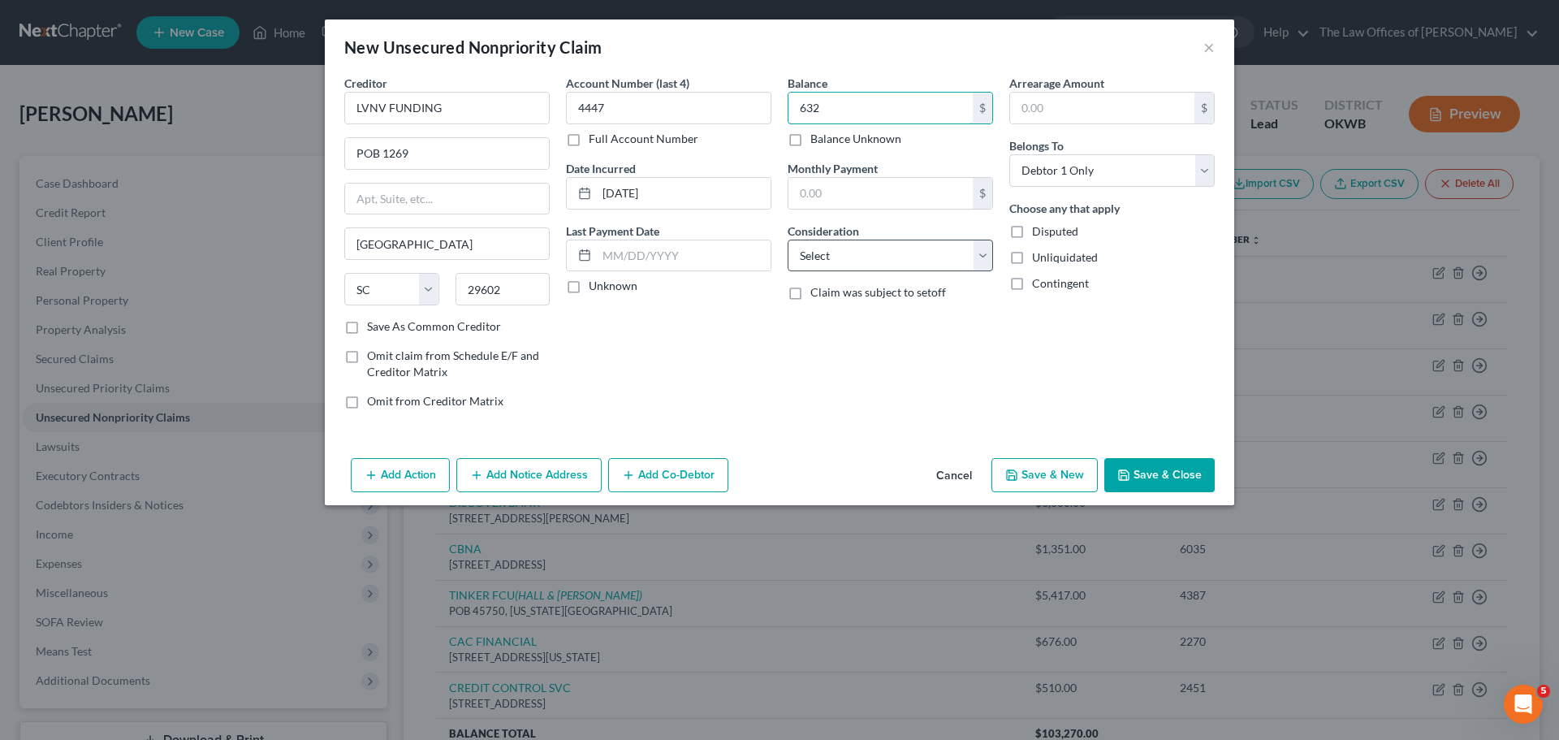
type input "632"
click at [913, 241] on select "Select Cable / Satellite Services Collection Agency Credit Card Debt Debt Couns…" at bounding box center [890, 256] width 205 height 32
select select "1"
click at [788, 240] on select "Select Cable / Satellite Services Collection Agency Credit Card Debt Debt Couns…" at bounding box center [890, 256] width 205 height 32
click at [1064, 468] on button "Save & New" at bounding box center [1045, 475] width 106 height 34
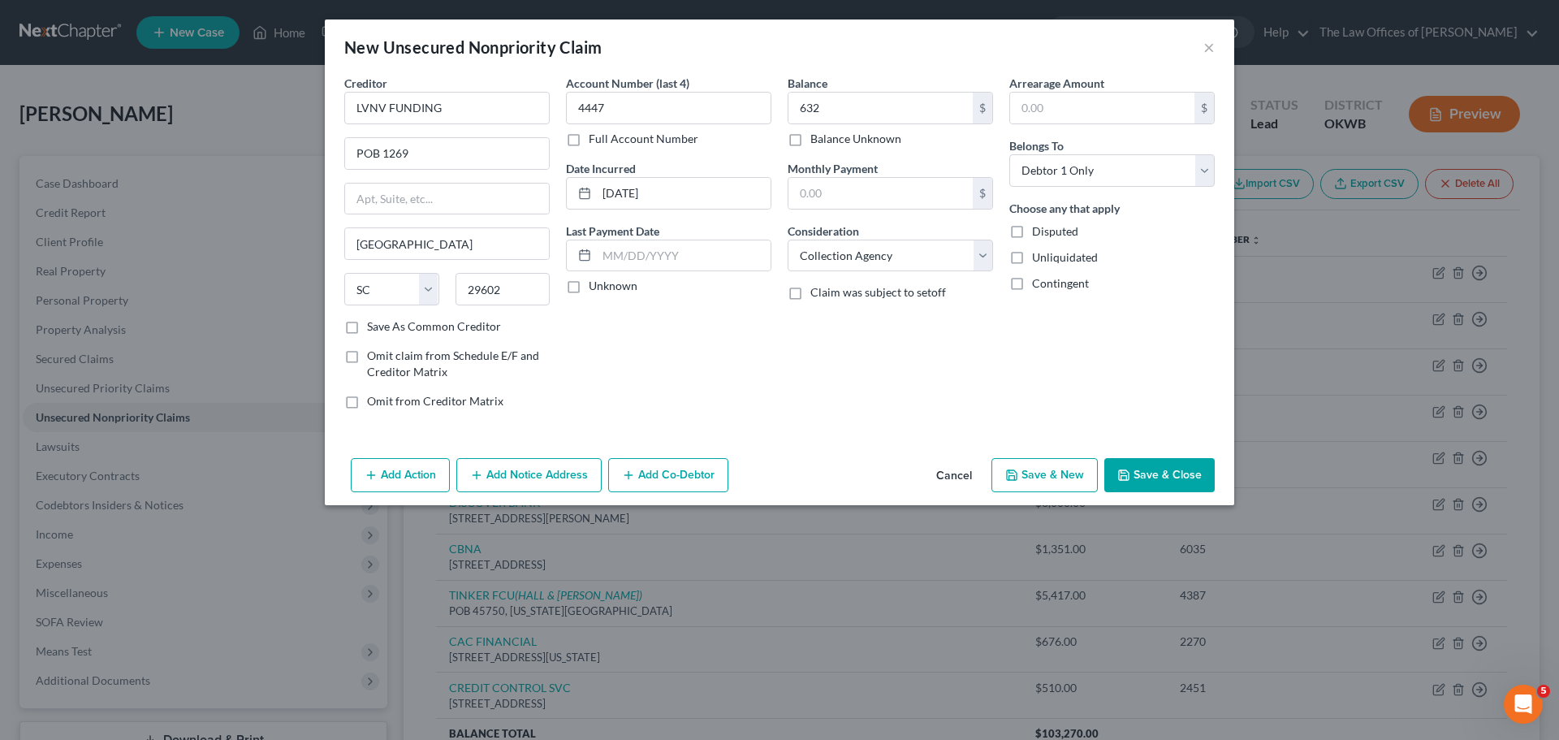
select select "0"
click at [422, 106] on input "text" at bounding box center [446, 108] width 205 height 32
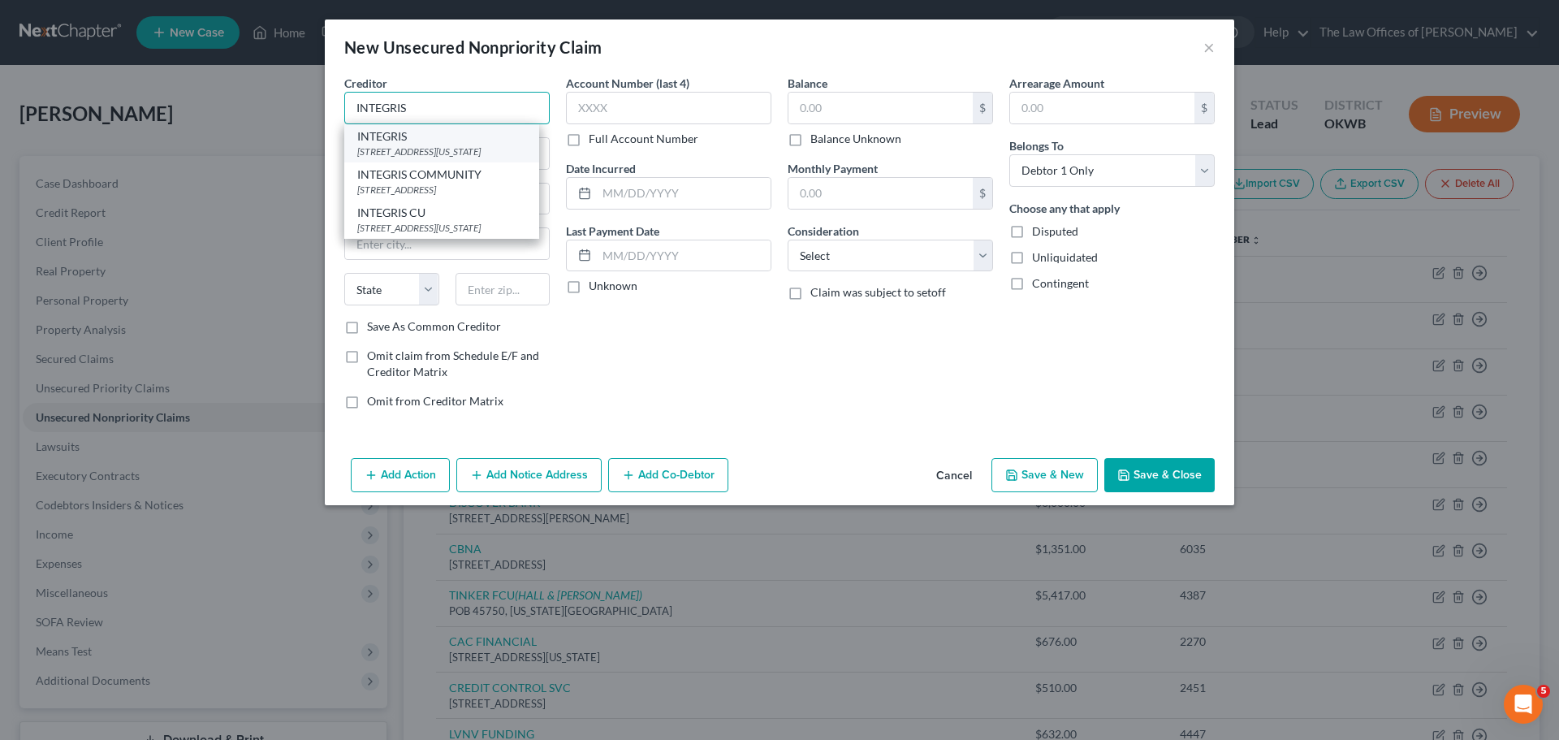
type input "INTEGRIS"
click at [471, 158] on div "[STREET_ADDRESS][US_STATE]" at bounding box center [441, 152] width 169 height 14
type input "[STREET_ADDRESS]"
type input "STE 130"
type input "[US_STATE][GEOGRAPHIC_DATA]"
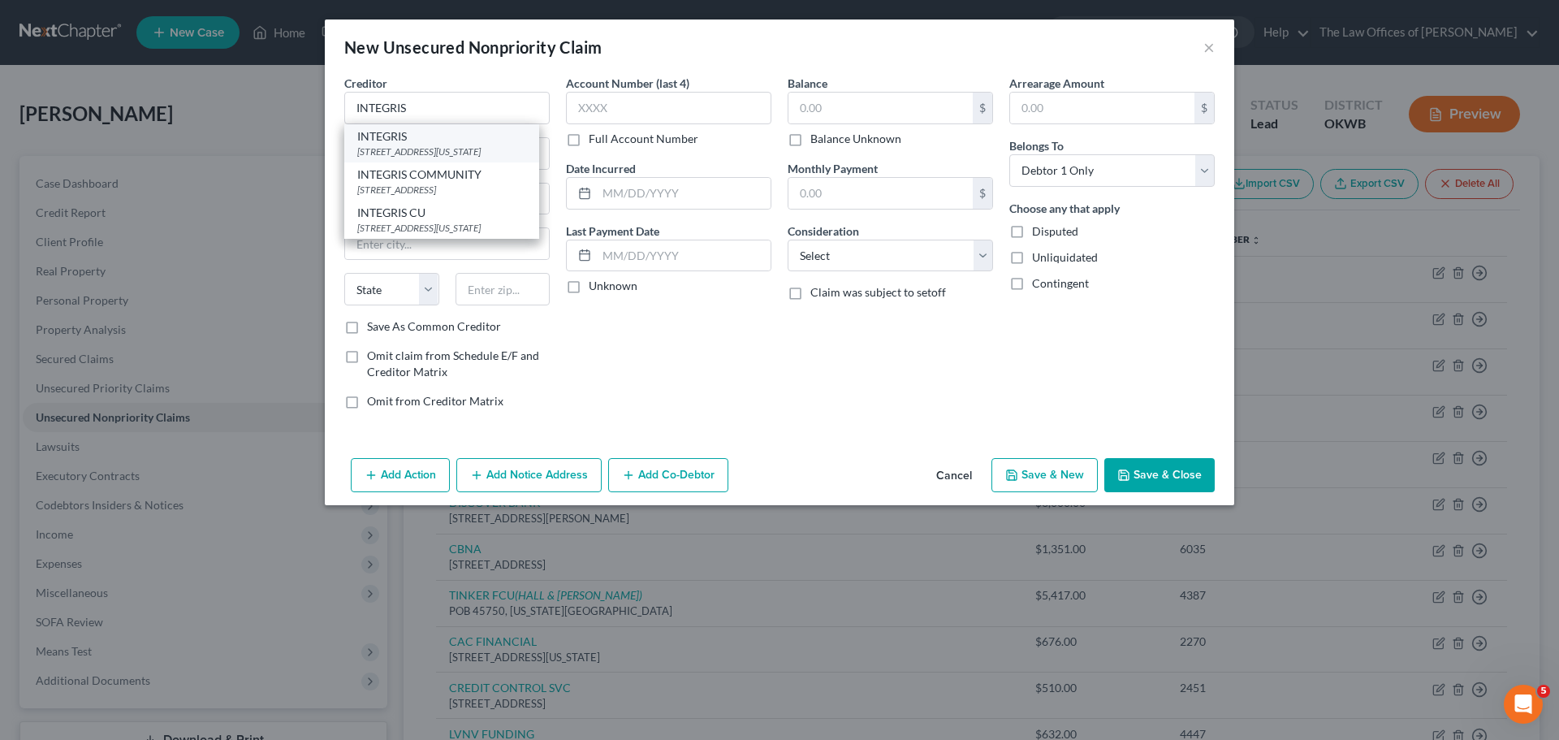
select select "37"
type input "73112"
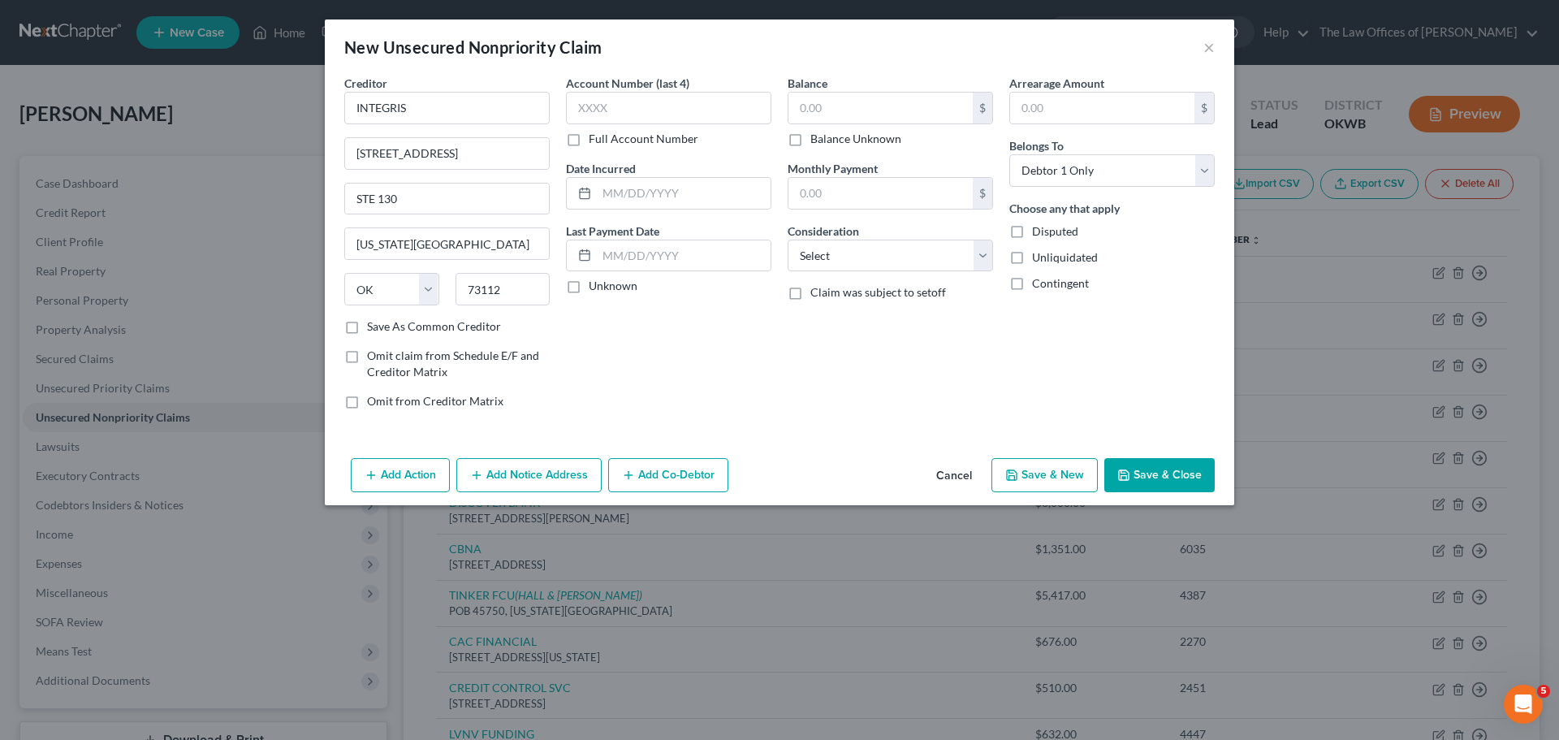
click at [820, 141] on label "Balance Unknown" at bounding box center [856, 139] width 91 height 16
click at [820, 141] on input "Balance Unknown" at bounding box center [822, 136] width 11 height 11
checkbox input "true"
type input "0.00"
click at [720, 191] on input "text" at bounding box center [684, 193] width 174 height 31
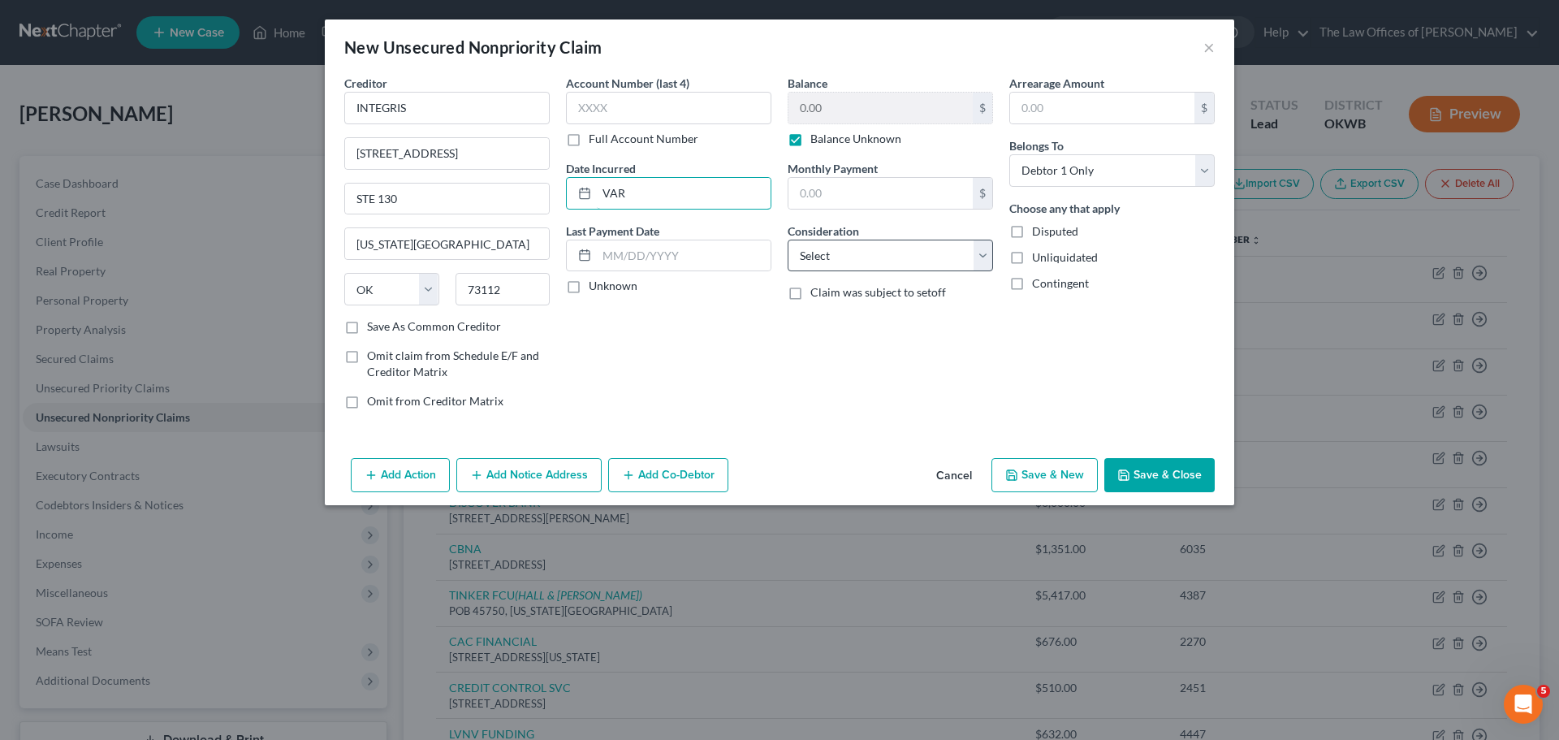
type input "VAR"
click at [906, 255] on select "Select Cable / Satellite Services Collection Agency Credit Card Debt Debt Couns…" at bounding box center [890, 256] width 205 height 32
select select "9"
click at [788, 240] on select "Select Cable / Satellite Services Collection Agency Credit Card Debt Debt Couns…" at bounding box center [890, 256] width 205 height 32
click at [1000, 482] on button "Save & New" at bounding box center [1045, 475] width 106 height 34
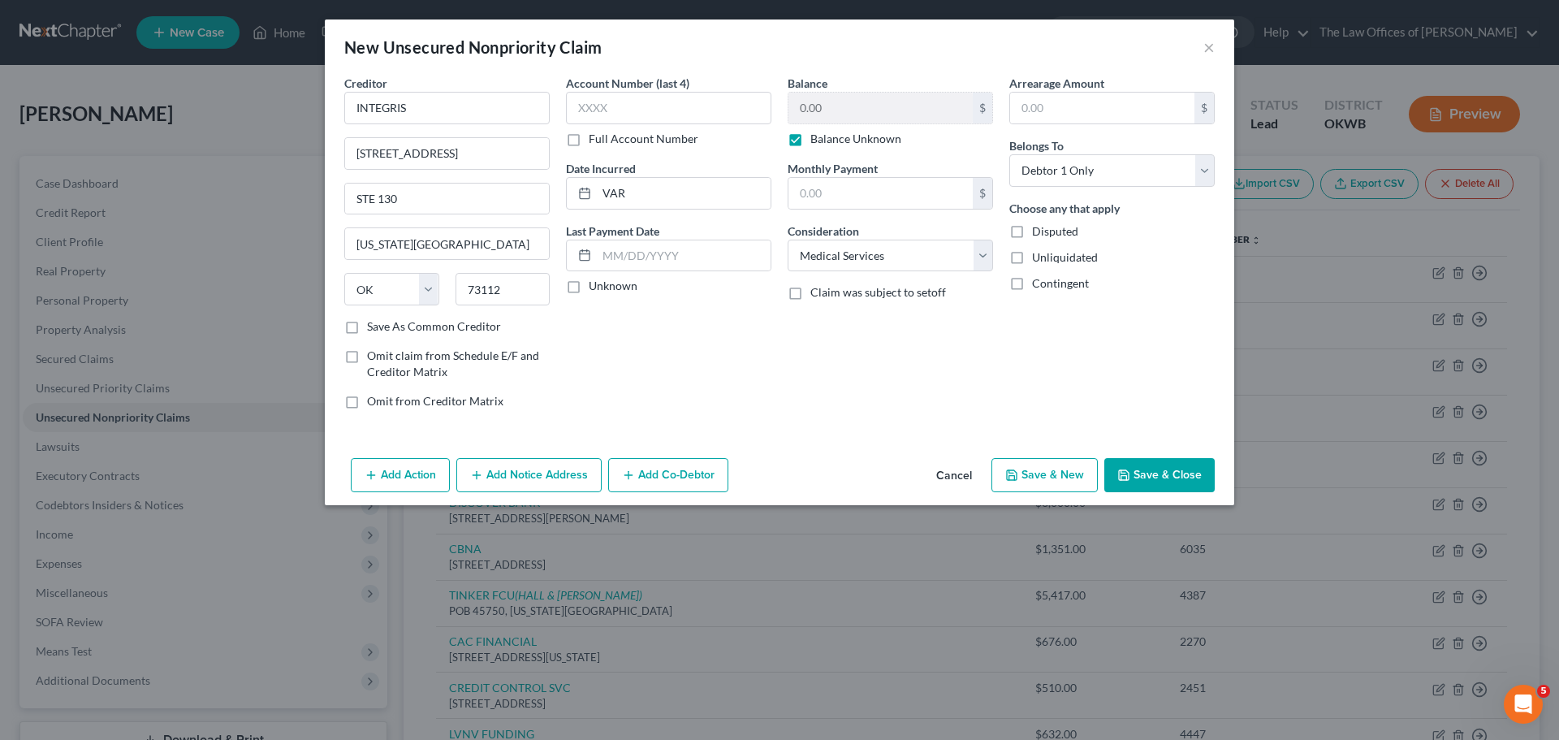
select select "0"
type input "0.00"
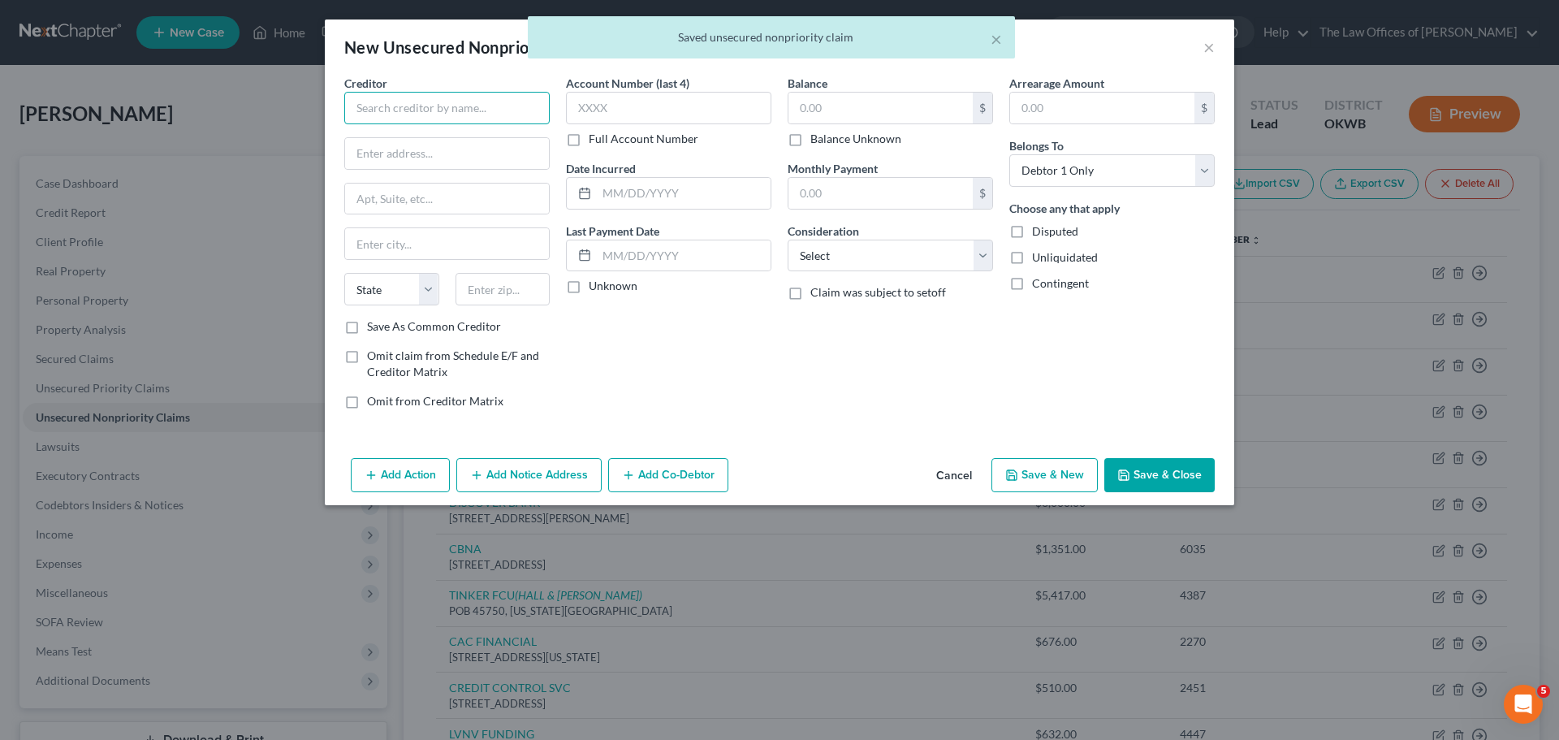
click at [396, 113] on input "text" at bounding box center [446, 108] width 205 height 32
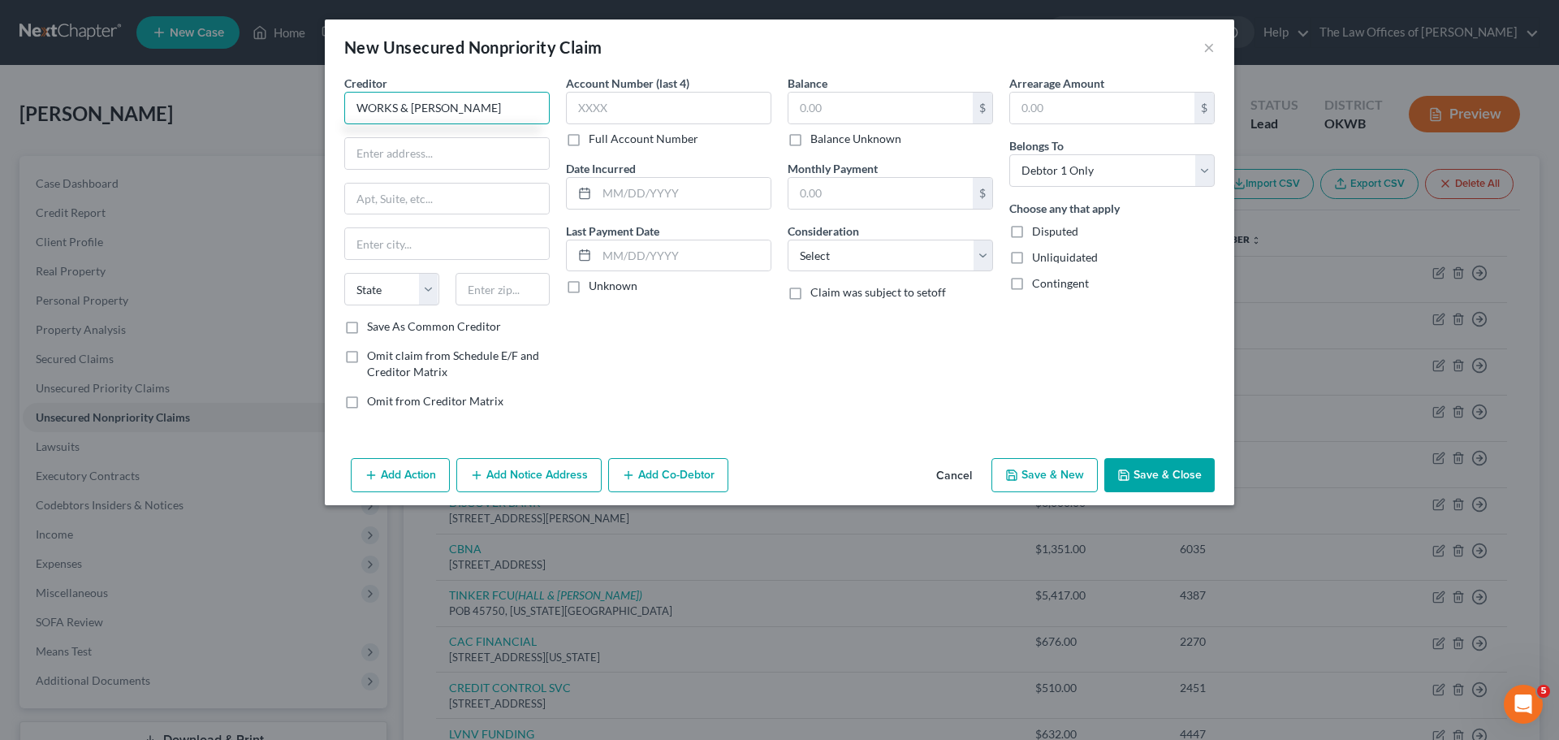
type input "WORKS & [PERSON_NAME]"
type input "[STREET_ADDRESS]"
type input "STE 1300"
type input "73112"
type input "[US_STATE][GEOGRAPHIC_DATA]"
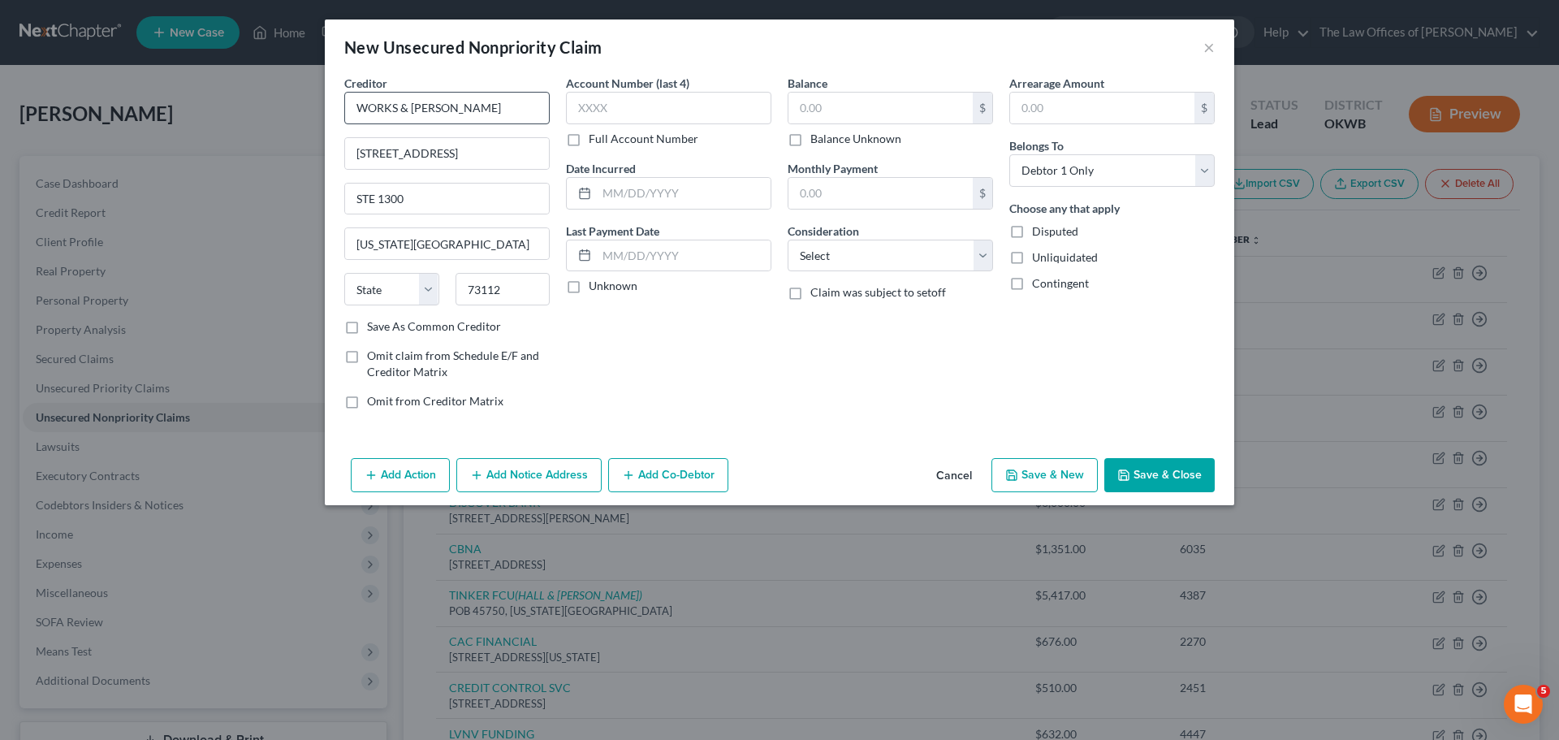
select select "37"
click at [820, 113] on input "text" at bounding box center [881, 108] width 184 height 31
type input "1,101"
click at [833, 256] on select "Select Cable / Satellite Services Collection Agency Credit Card Debt Debt Couns…" at bounding box center [890, 256] width 205 height 32
select select "1"
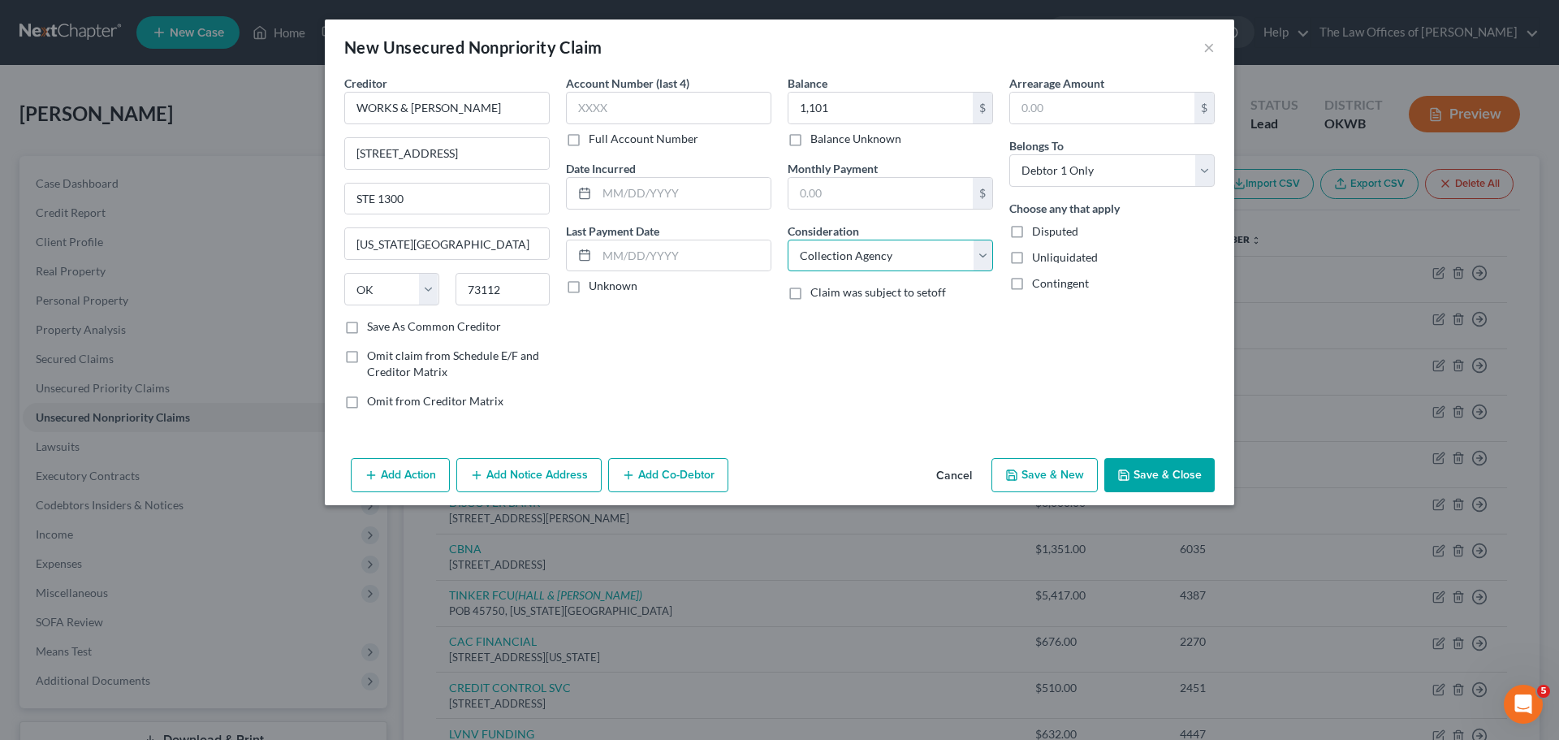
click at [788, 240] on select "Select Cable / Satellite Services Collection Agency Credit Card Debt Debt Couns…" at bounding box center [890, 256] width 205 height 32
click at [1047, 485] on button "Save & New" at bounding box center [1045, 475] width 106 height 34
type input "1,101.00"
type input "0.00"
select select "0"
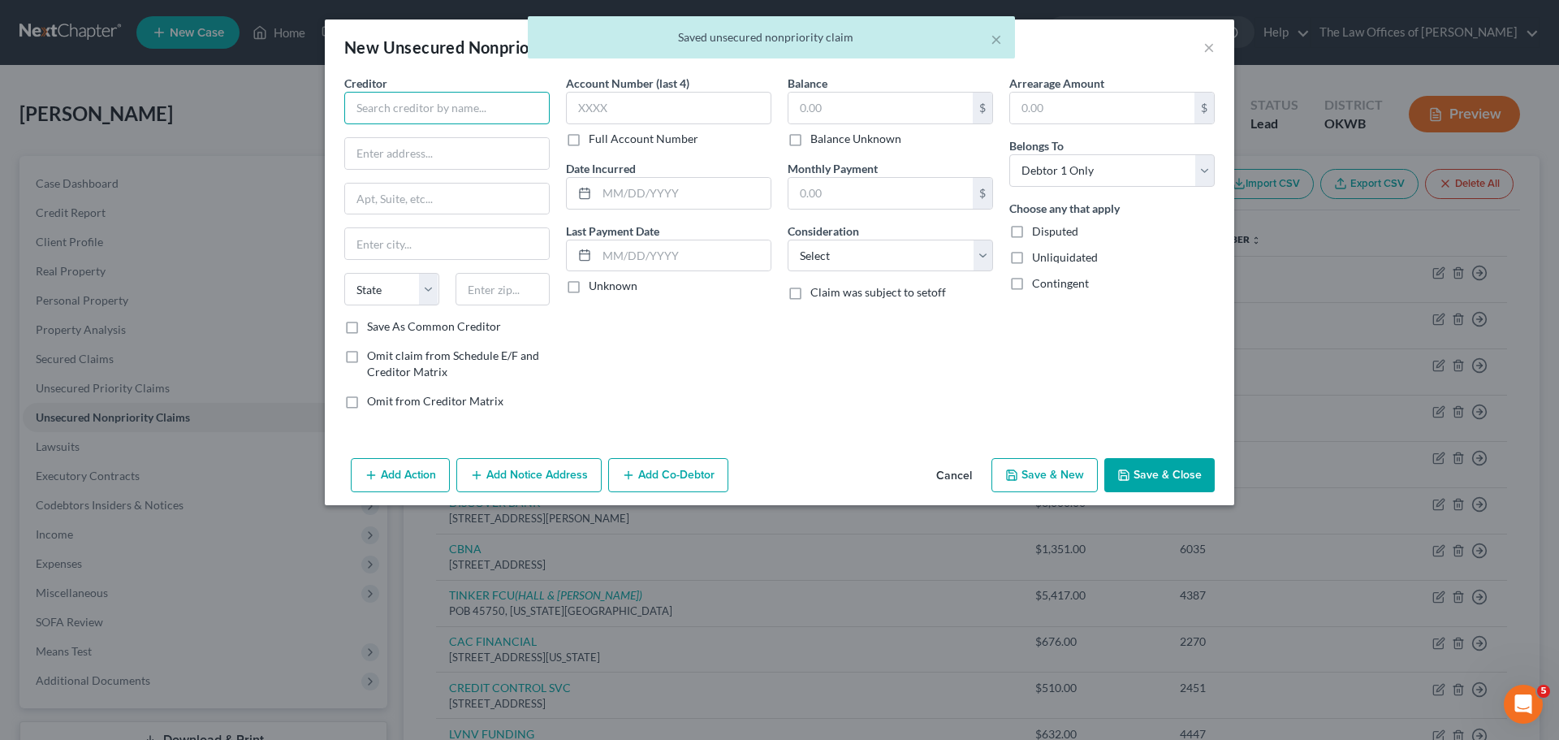
click at [410, 108] on input "text" at bounding box center [446, 108] width 205 height 32
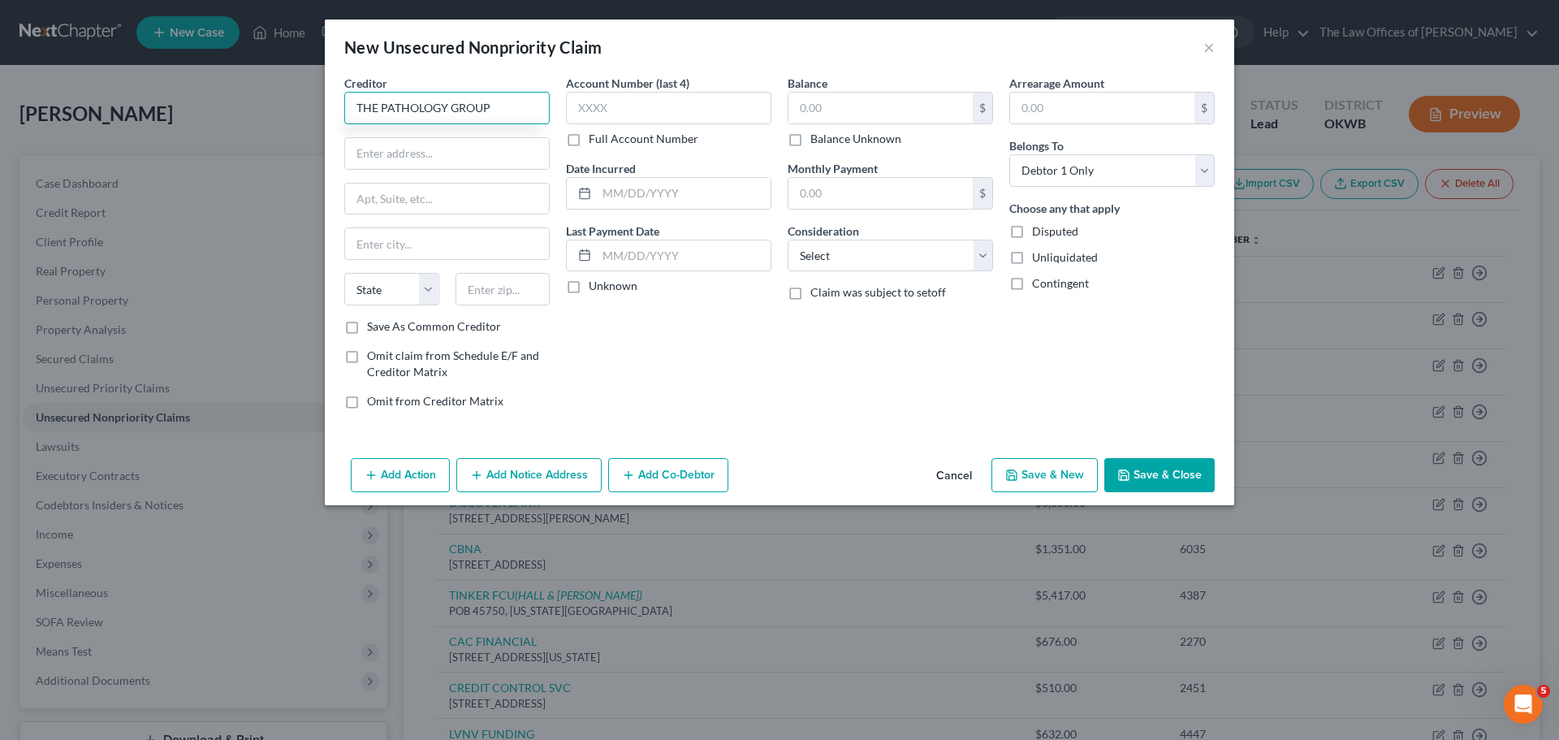
type input "THE PATHOLOGY GROUP"
type input "[STREET_ADDRESS]"
type input "43614"
type input "[GEOGRAPHIC_DATA]"
click at [418, 326] on label "Save As Common Creditor" at bounding box center [434, 326] width 134 height 16
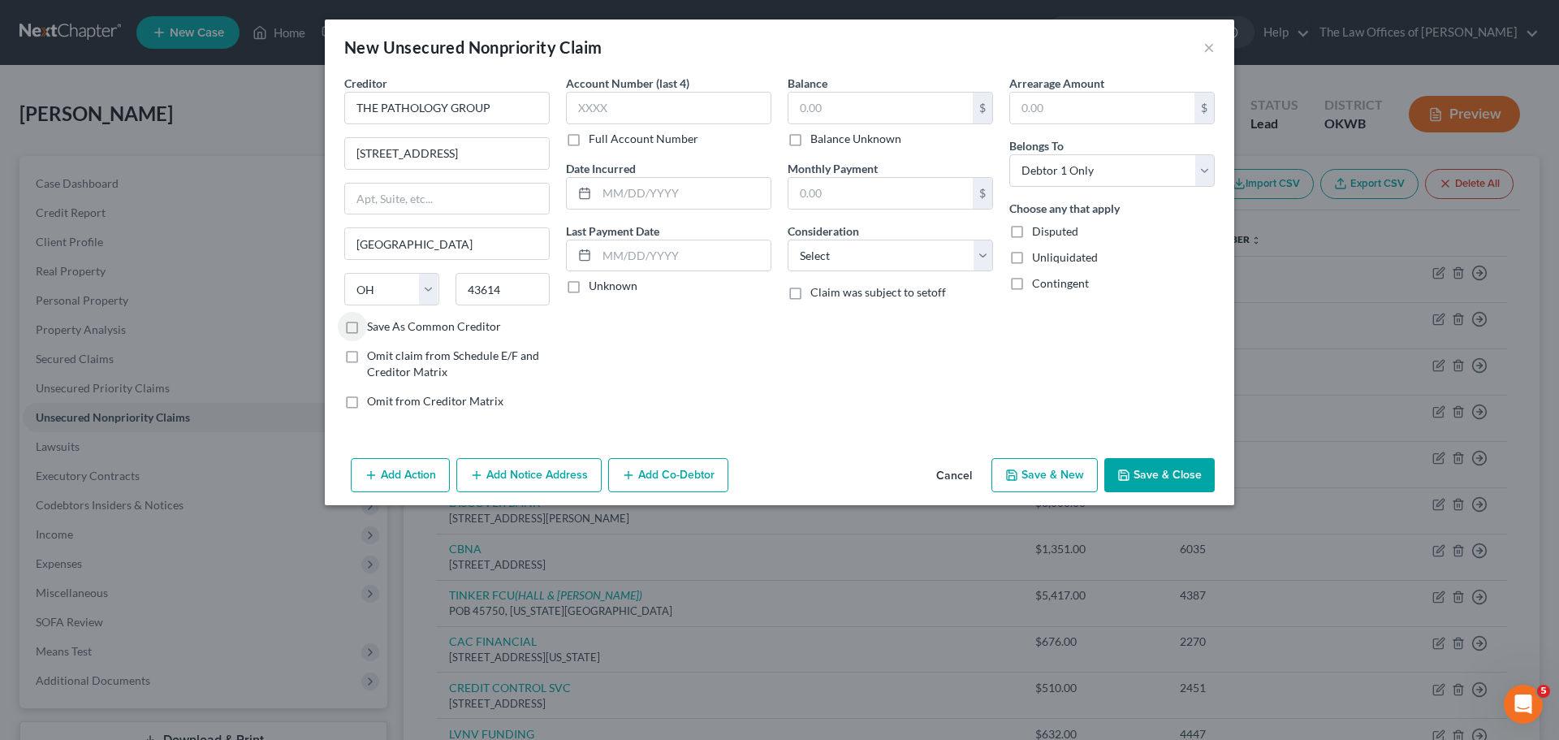
click at [384, 326] on input "Save As Common Creditor" at bounding box center [379, 323] width 11 height 11
click at [811, 99] on input "text" at bounding box center [881, 108] width 184 height 31
click at [813, 260] on select "Select Cable / Satellite Services Collection Agency Credit Card Debt Debt Couns…" at bounding box center [890, 256] width 205 height 32
click at [788, 240] on select "Select Cable / Satellite Services Collection Agency Credit Card Debt Debt Couns…" at bounding box center [890, 256] width 205 height 32
click at [1041, 469] on button "Save & New" at bounding box center [1045, 475] width 106 height 34
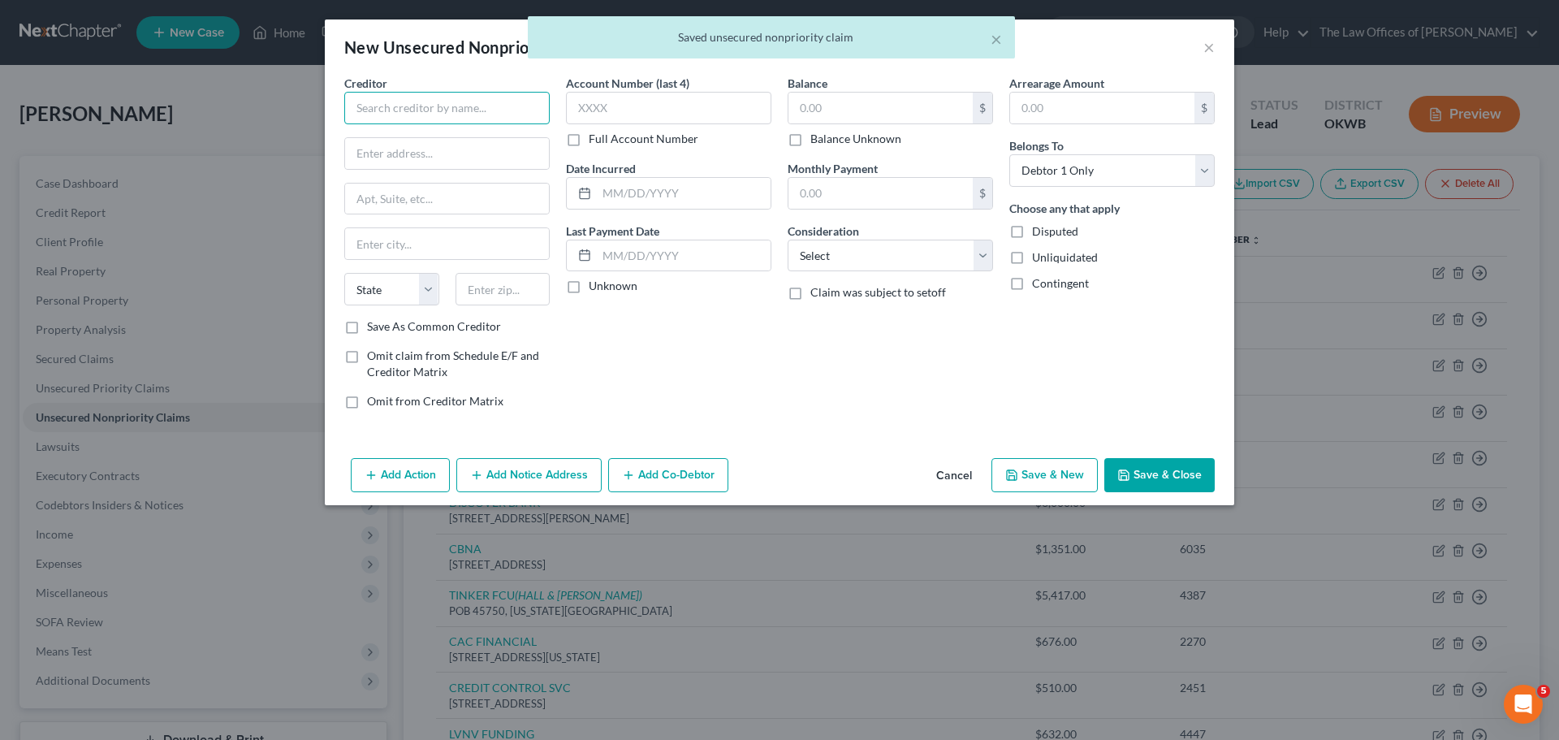
click at [374, 113] on input "text" at bounding box center [446, 108] width 205 height 32
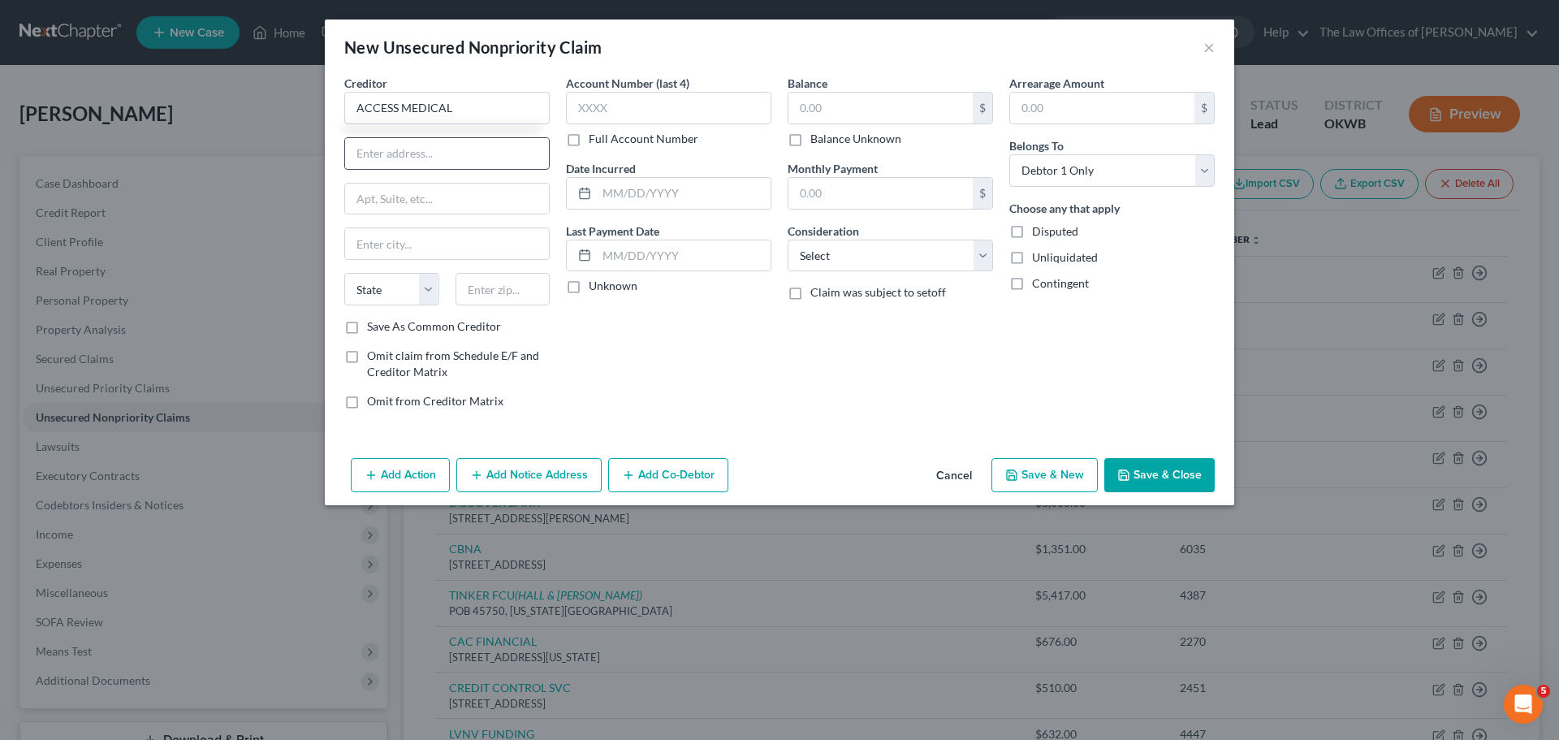
click at [470, 162] on input "text" at bounding box center [447, 153] width 204 height 31
click at [600, 112] on input "text" at bounding box center [668, 108] width 205 height 32
drag, startPoint x: 839, startPoint y: 123, endPoint x: 841, endPoint y: 115, distance: 8.3
click at [841, 123] on div "$" at bounding box center [890, 108] width 205 height 32
click at [841, 113] on input "text" at bounding box center [881, 108] width 184 height 31
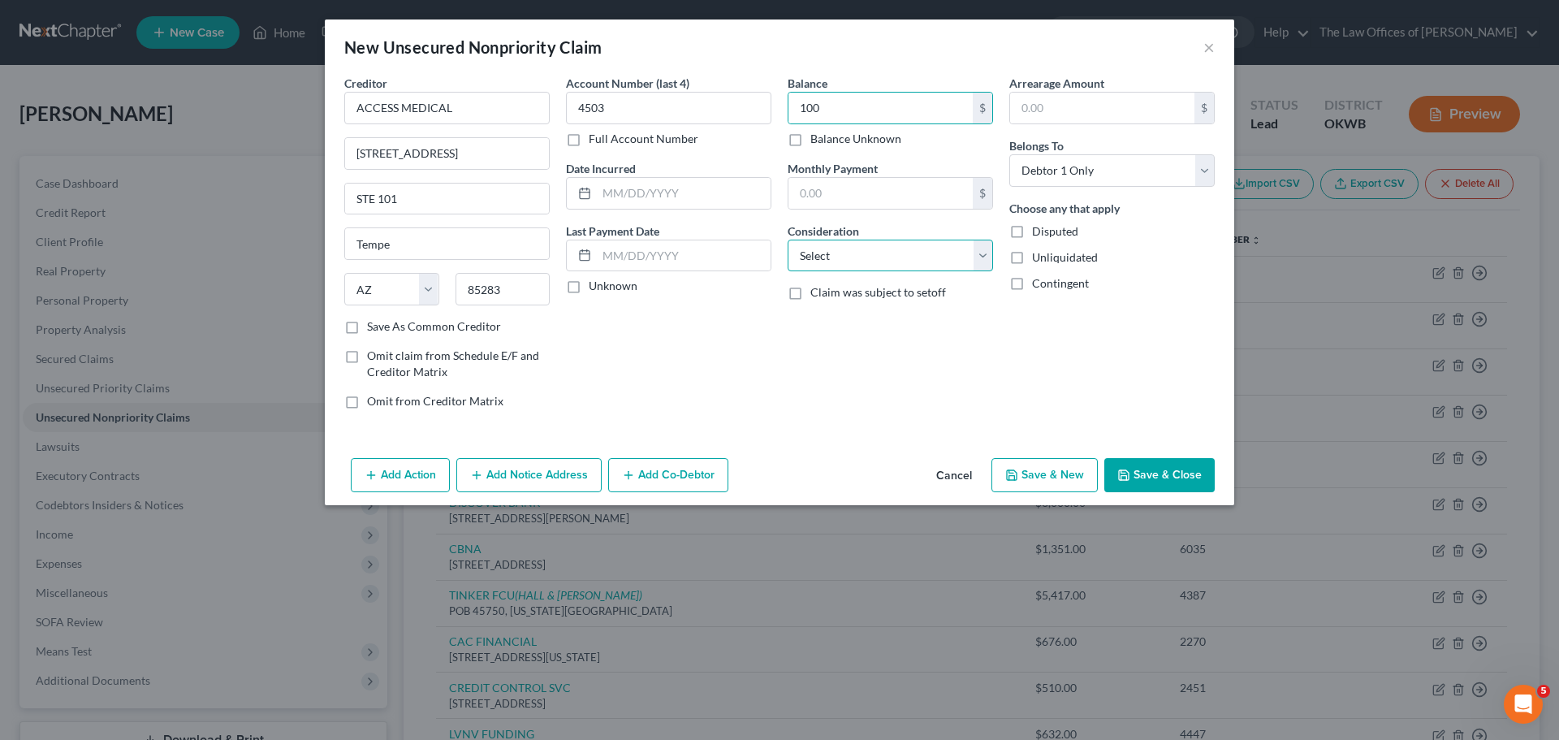
click at [852, 260] on select "Select Cable / Satellite Services Collection Agency Credit Card Debt Debt Couns…" at bounding box center [890, 256] width 205 height 32
click at [788, 240] on select "Select Cable / Satellite Services Collection Agency Credit Card Debt Debt Couns…" at bounding box center [890, 256] width 205 height 32
click at [1191, 480] on button "Save & Close" at bounding box center [1160, 475] width 110 height 34
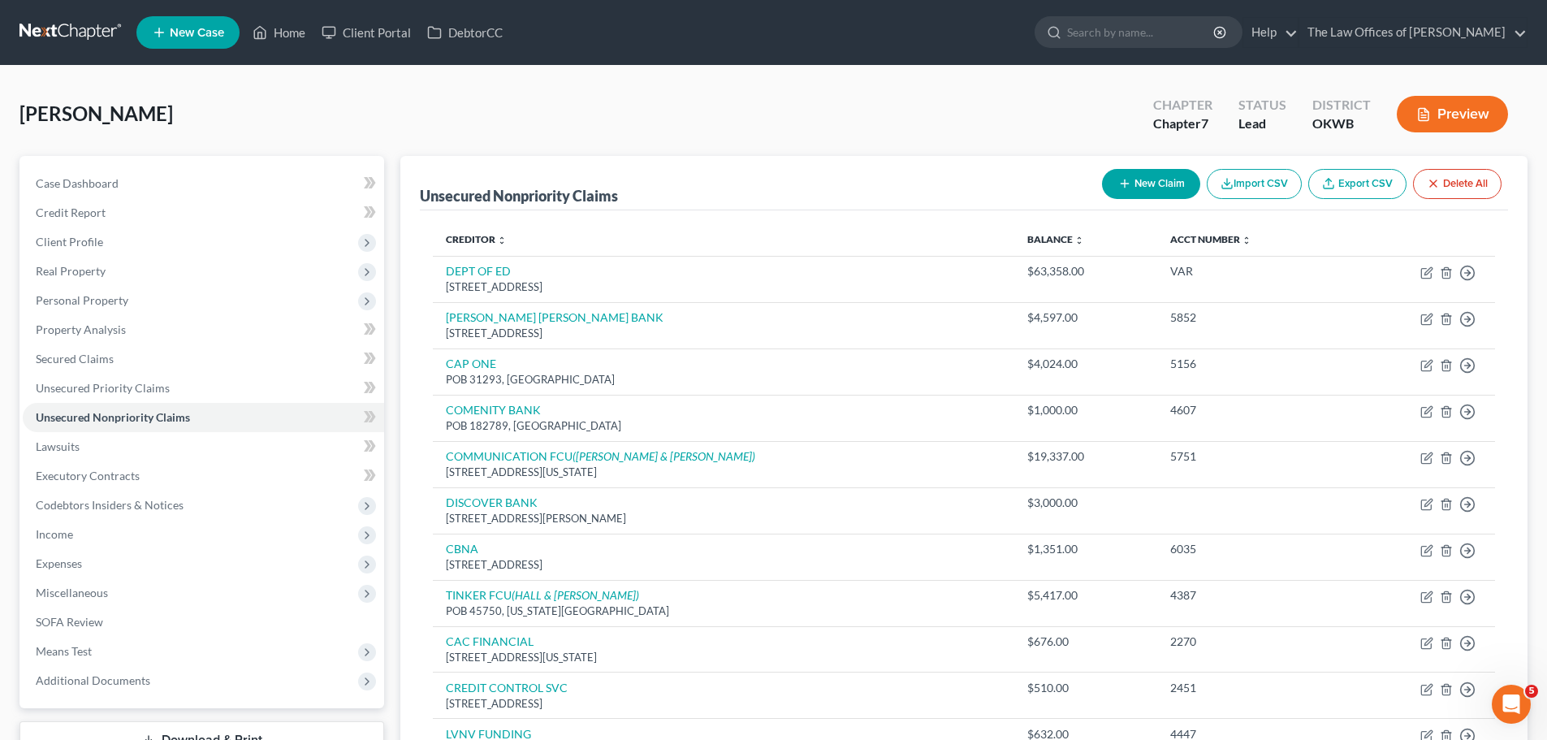
click at [1161, 175] on button "New Claim" at bounding box center [1151, 184] width 98 height 30
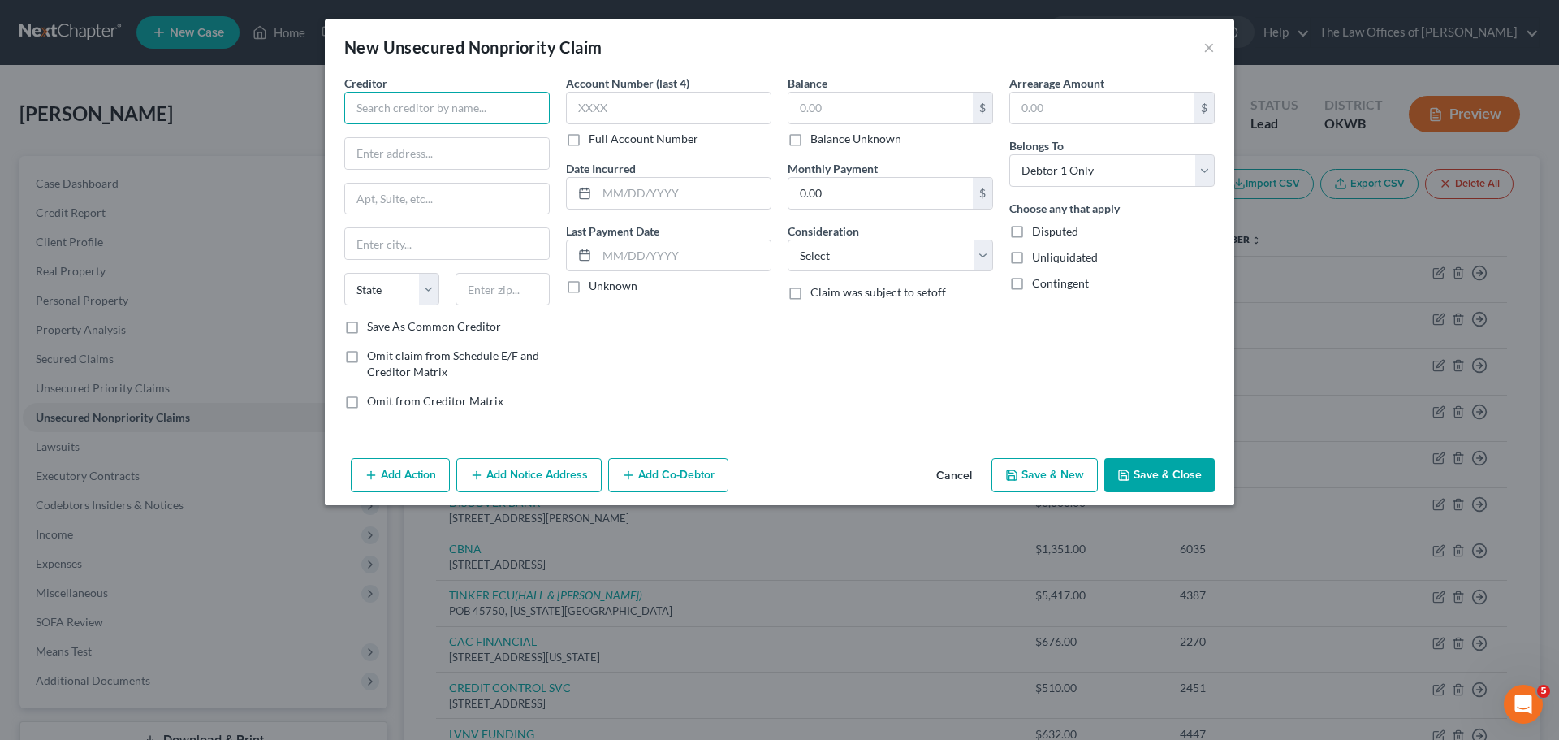
click at [522, 101] on input "text" at bounding box center [446, 108] width 205 height 32
click at [367, 329] on label "Save As Common Creditor" at bounding box center [434, 326] width 134 height 16
click at [374, 329] on input "Save As Common Creditor" at bounding box center [379, 323] width 11 height 11
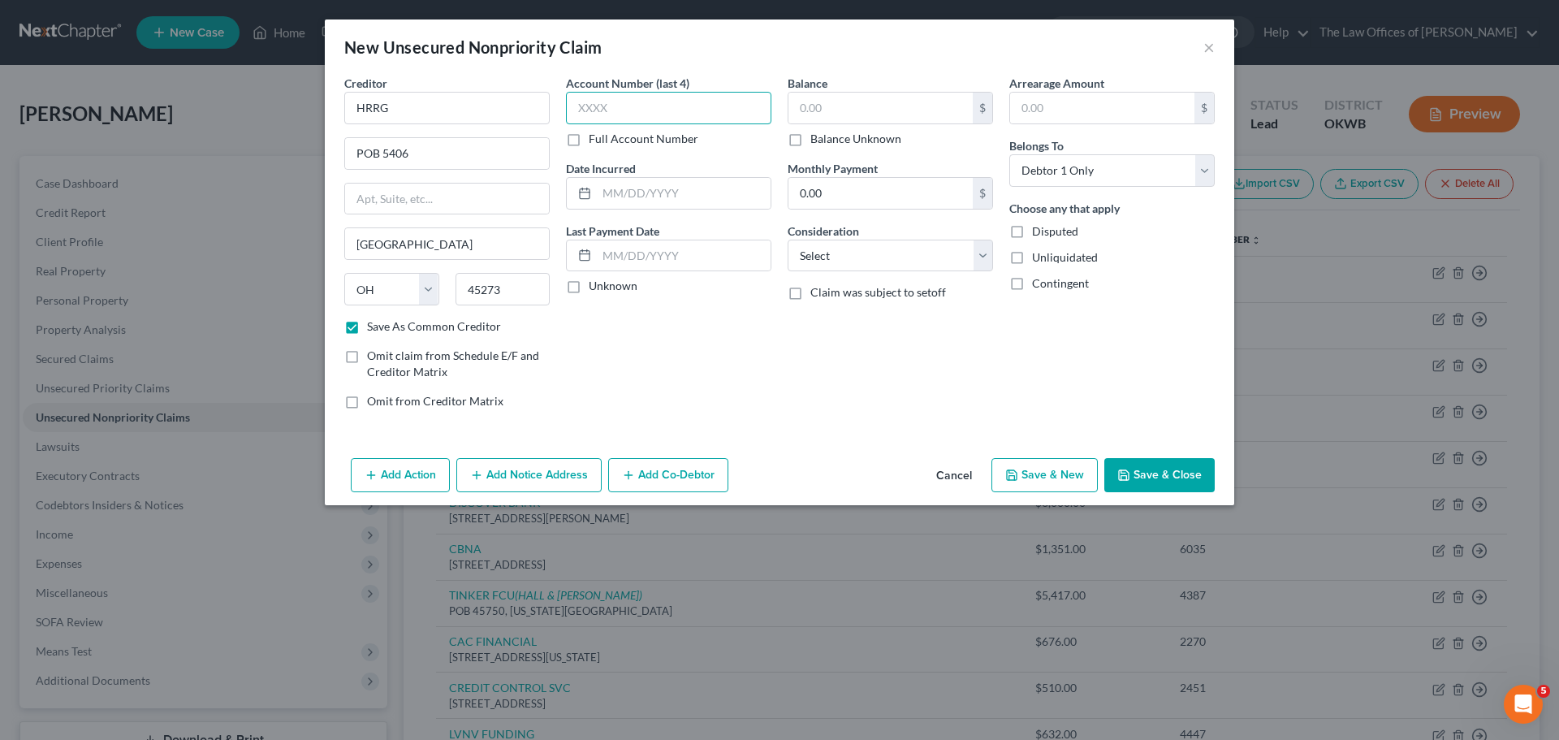
click at [635, 102] on input "text" at bounding box center [668, 108] width 205 height 32
click at [896, 136] on label "Balance Unknown" at bounding box center [856, 139] width 91 height 16
click at [828, 136] on input "Balance Unknown" at bounding box center [822, 136] width 11 height 11
click at [896, 124] on div "0.00 $ Balance Unknown" at bounding box center [890, 119] width 205 height 55
click at [823, 136] on label "Balance Unknown" at bounding box center [856, 139] width 91 height 16
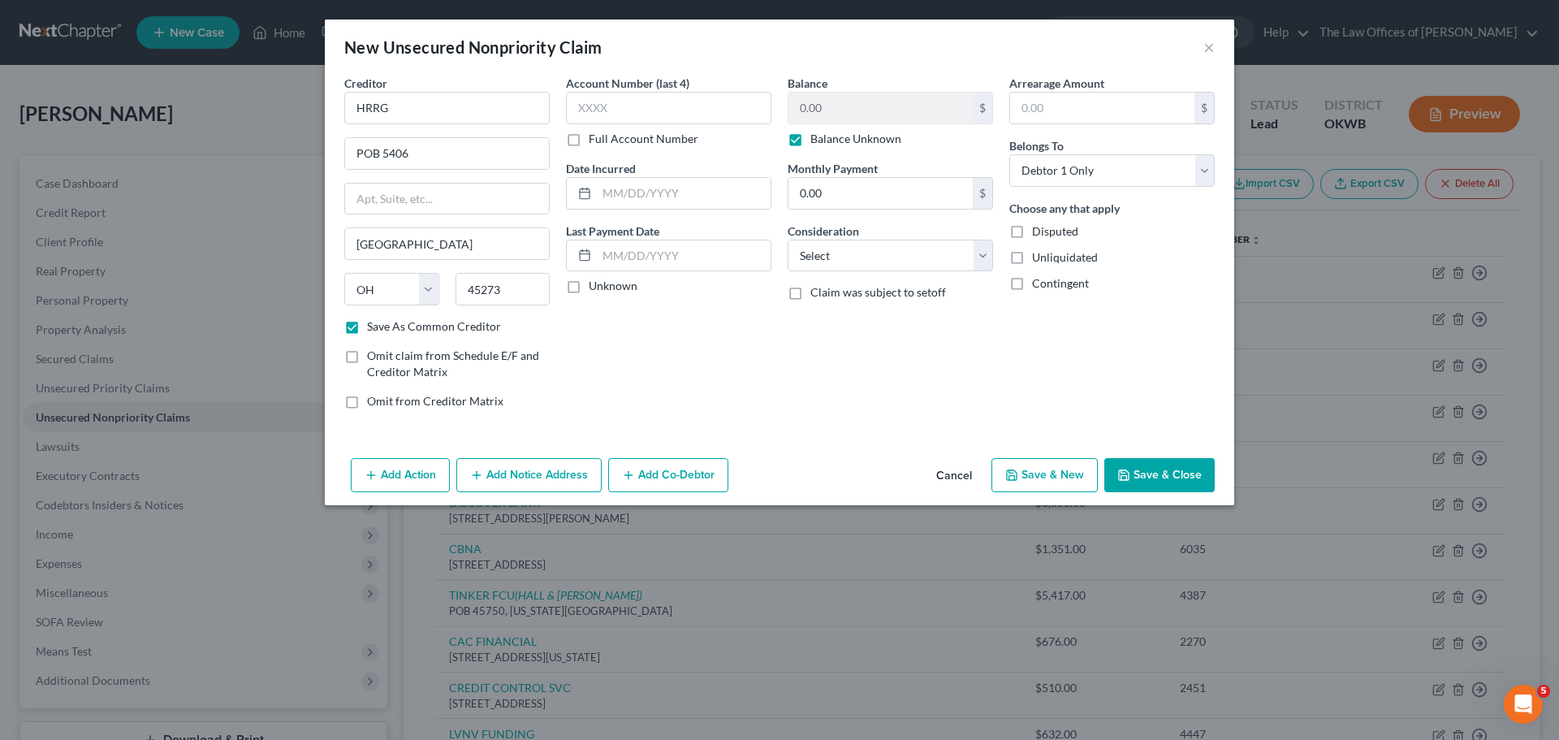
click at [823, 136] on input "Balance Unknown" at bounding box center [822, 136] width 11 height 11
click at [840, 103] on input "0.00" at bounding box center [881, 108] width 184 height 31
click at [952, 263] on select "Select Cable / Satellite Services Collection Agency Credit Card Debt Debt Couns…" at bounding box center [890, 256] width 205 height 32
click at [788, 240] on select "Select Cable / Satellite Services Collection Agency Credit Card Debt Debt Couns…" at bounding box center [890, 256] width 205 height 32
click at [1154, 473] on button "Save & Close" at bounding box center [1160, 475] width 110 height 34
